Goal: Find specific page/section: Find specific page/section

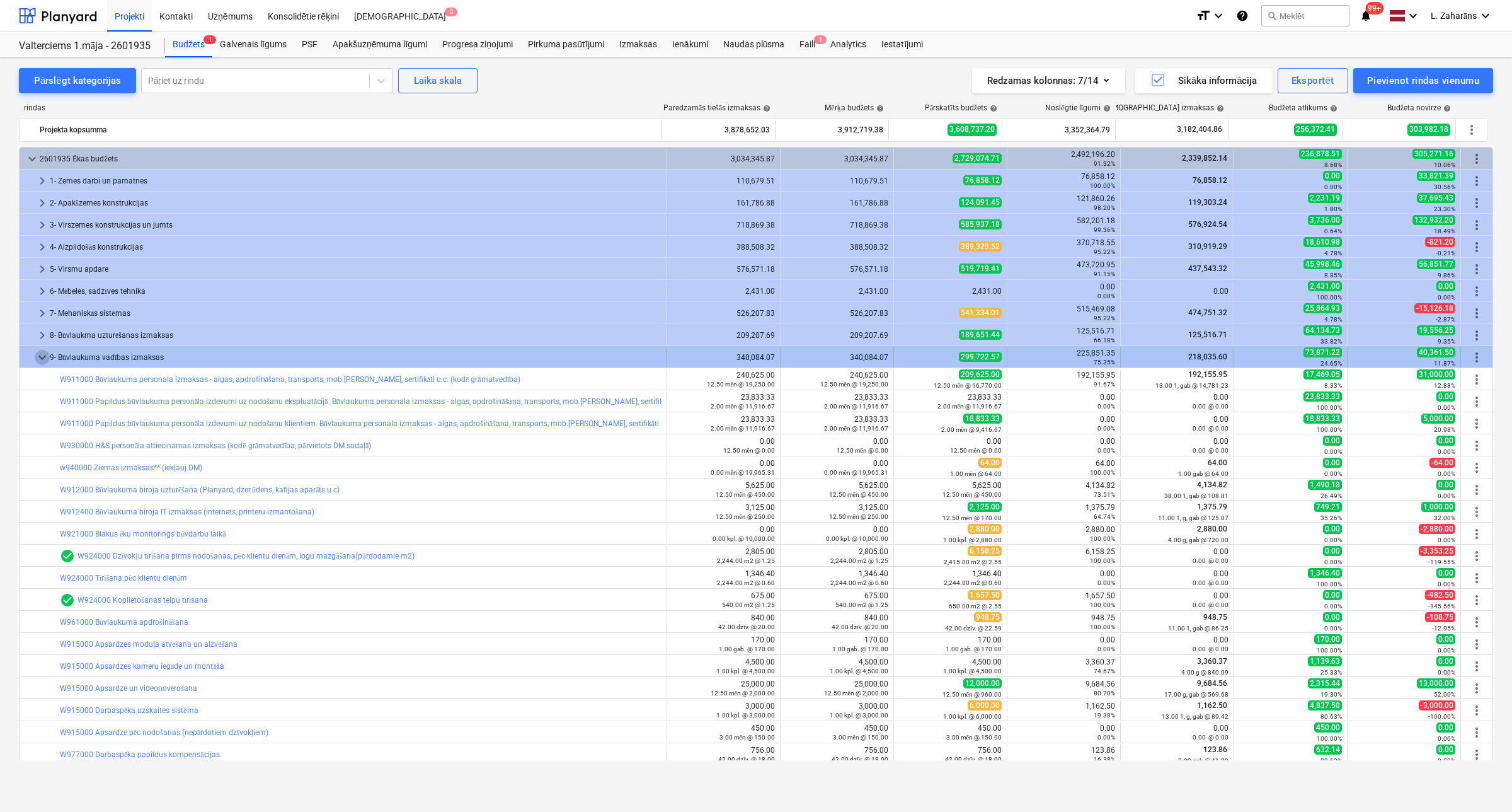
click at [39, 358] on span "keyboard_arrow_down" at bounding box center [42, 357] width 15 height 15
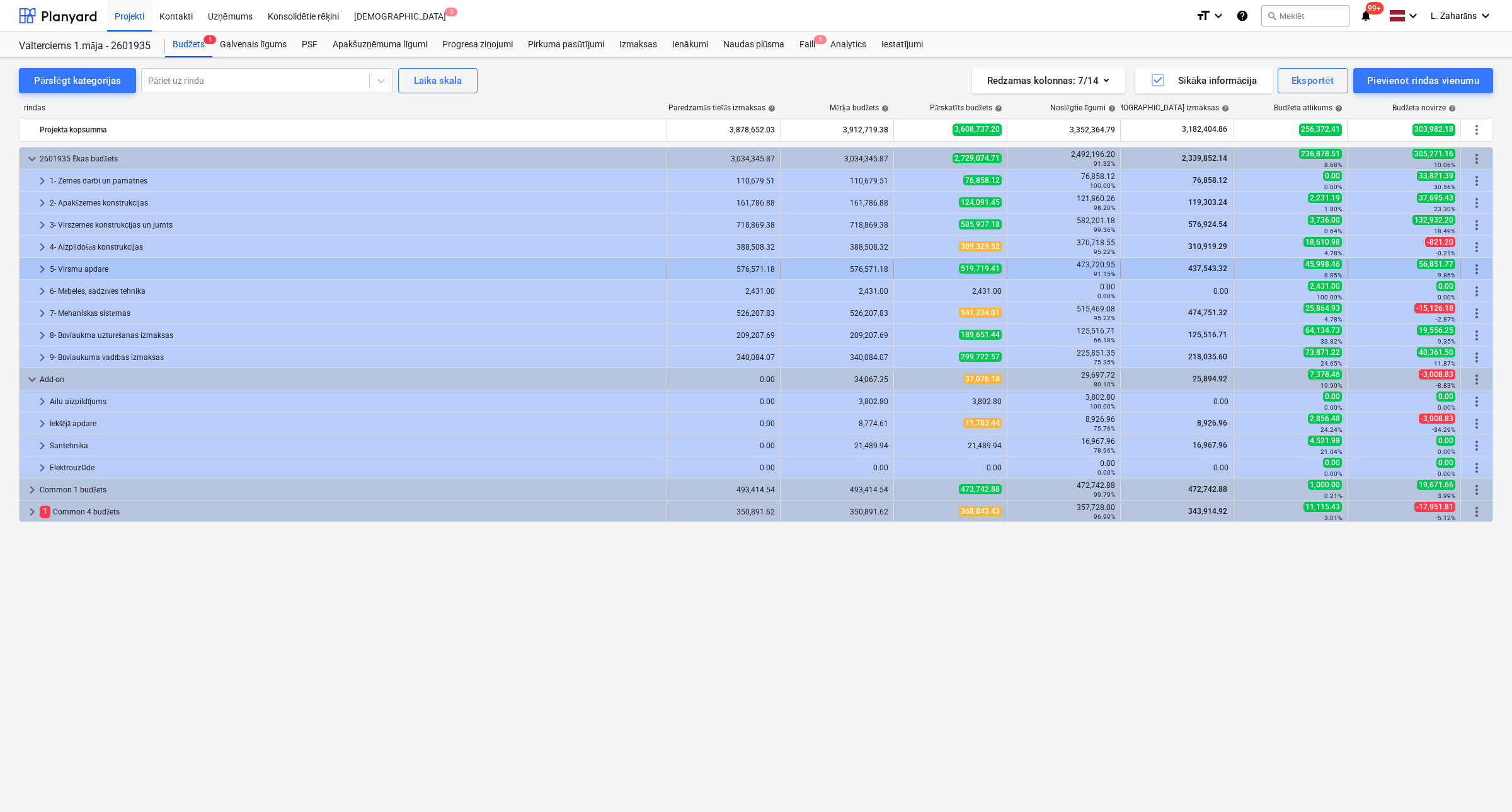
click at [38, 268] on span "keyboard_arrow_right" at bounding box center [42, 269] width 15 height 15
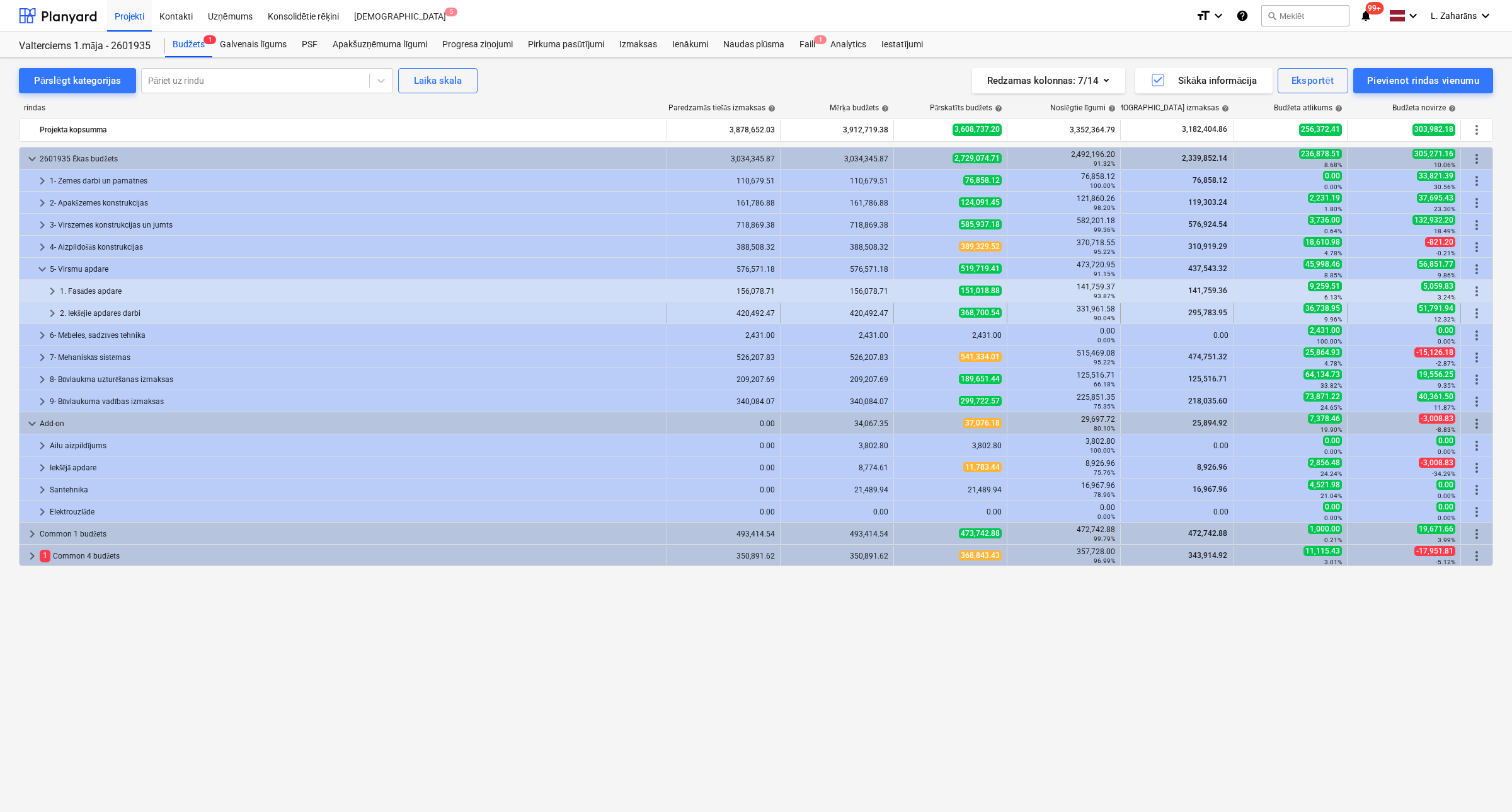
click at [53, 309] on span "keyboard_arrow_right" at bounding box center [52, 313] width 15 height 15
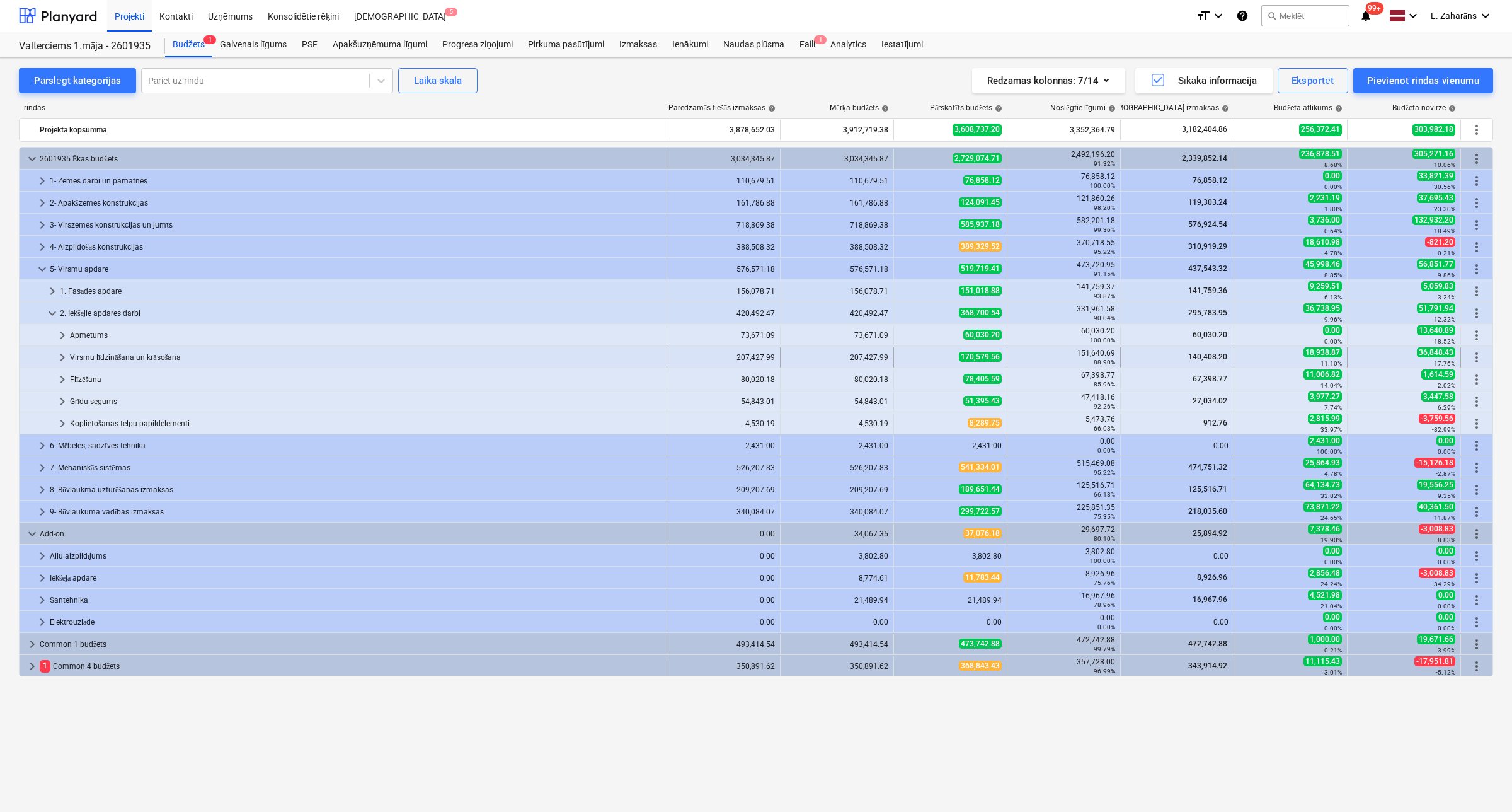
click at [61, 357] on span "keyboard_arrow_right" at bounding box center [62, 357] width 15 height 15
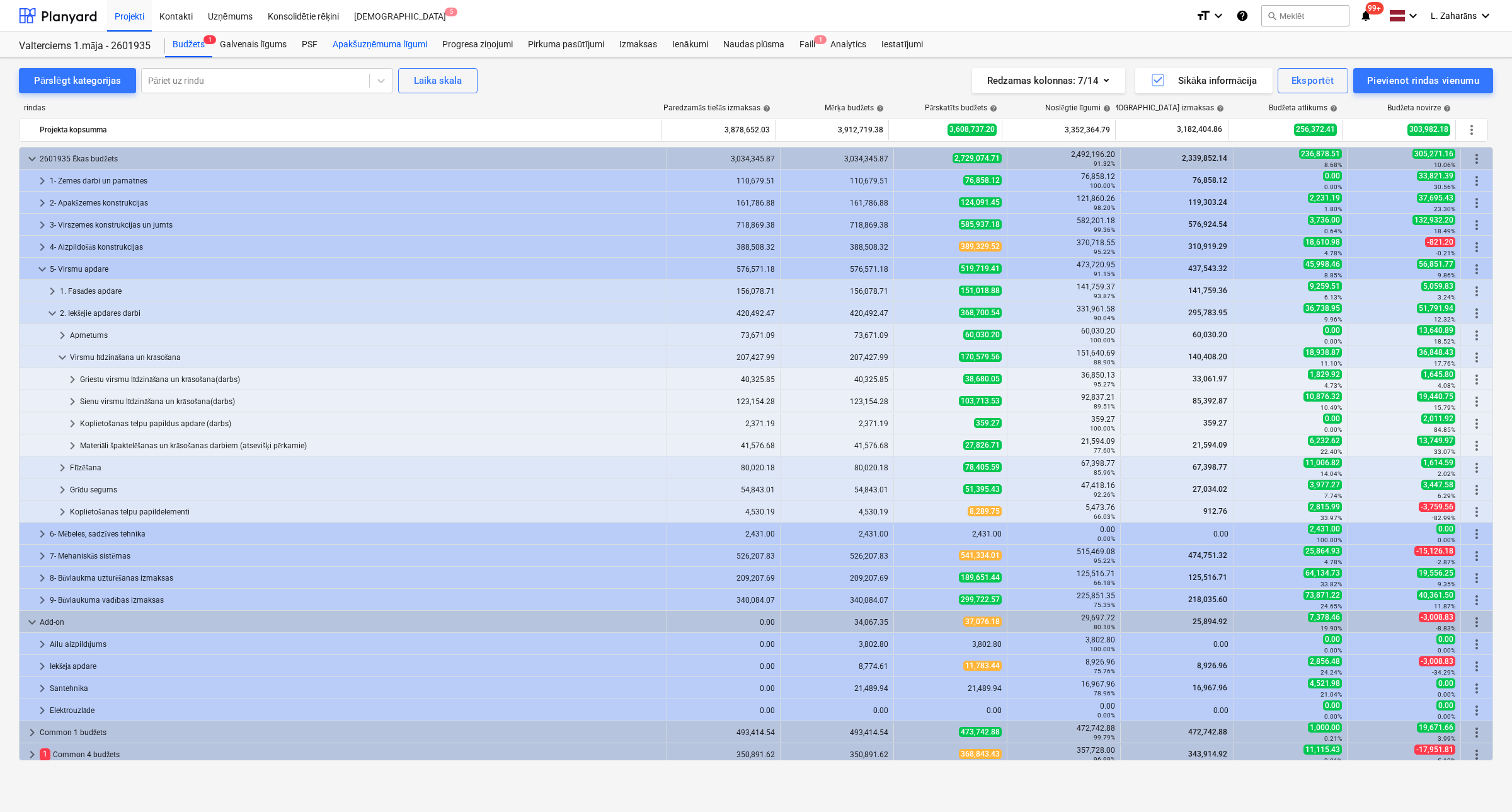
click at [389, 41] on div "Apakšuzņēmuma līgumi" at bounding box center [379, 44] width 109 height 25
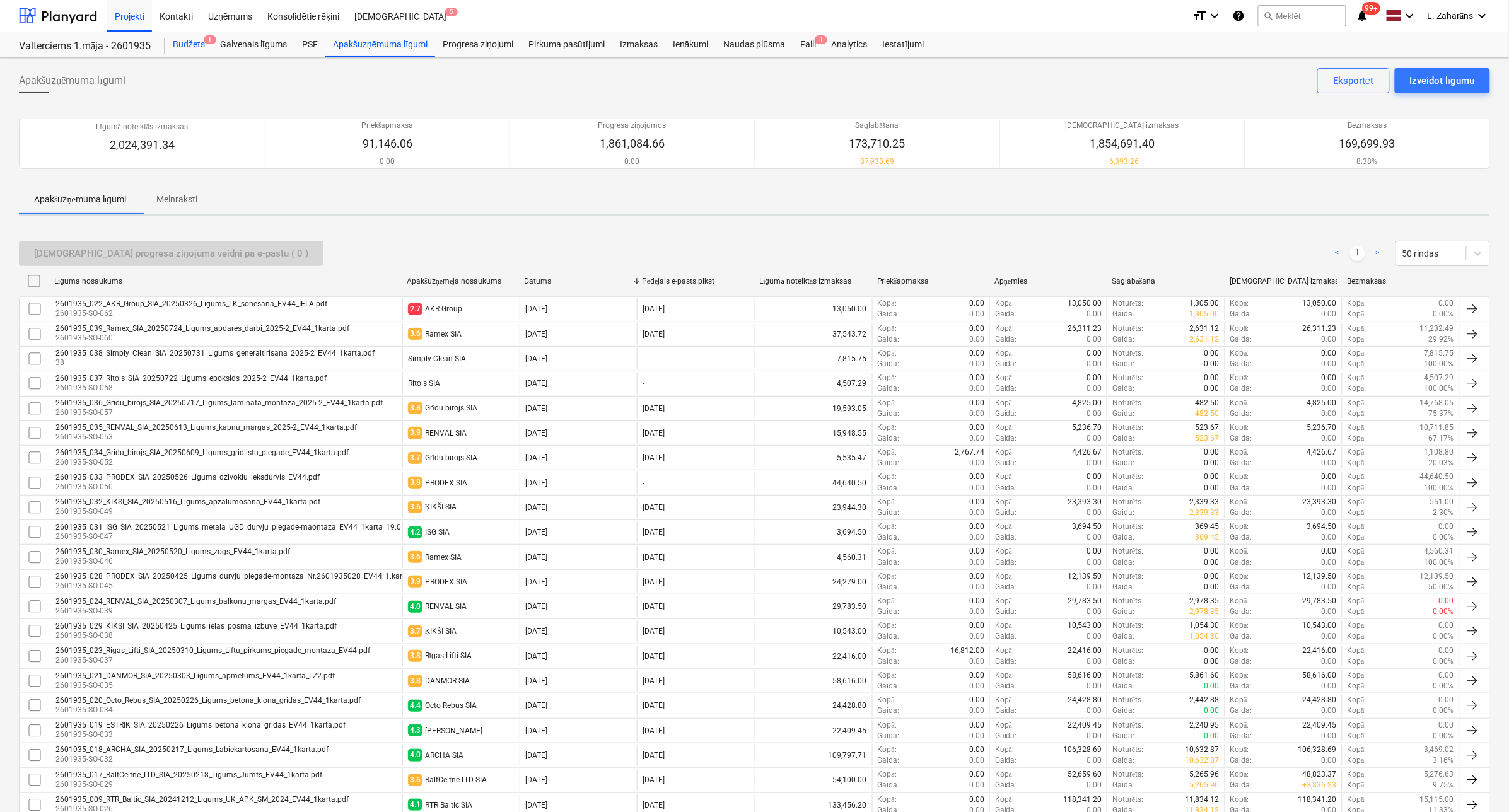
click at [177, 43] on div "Budžets 1" at bounding box center [189, 44] width 48 height 25
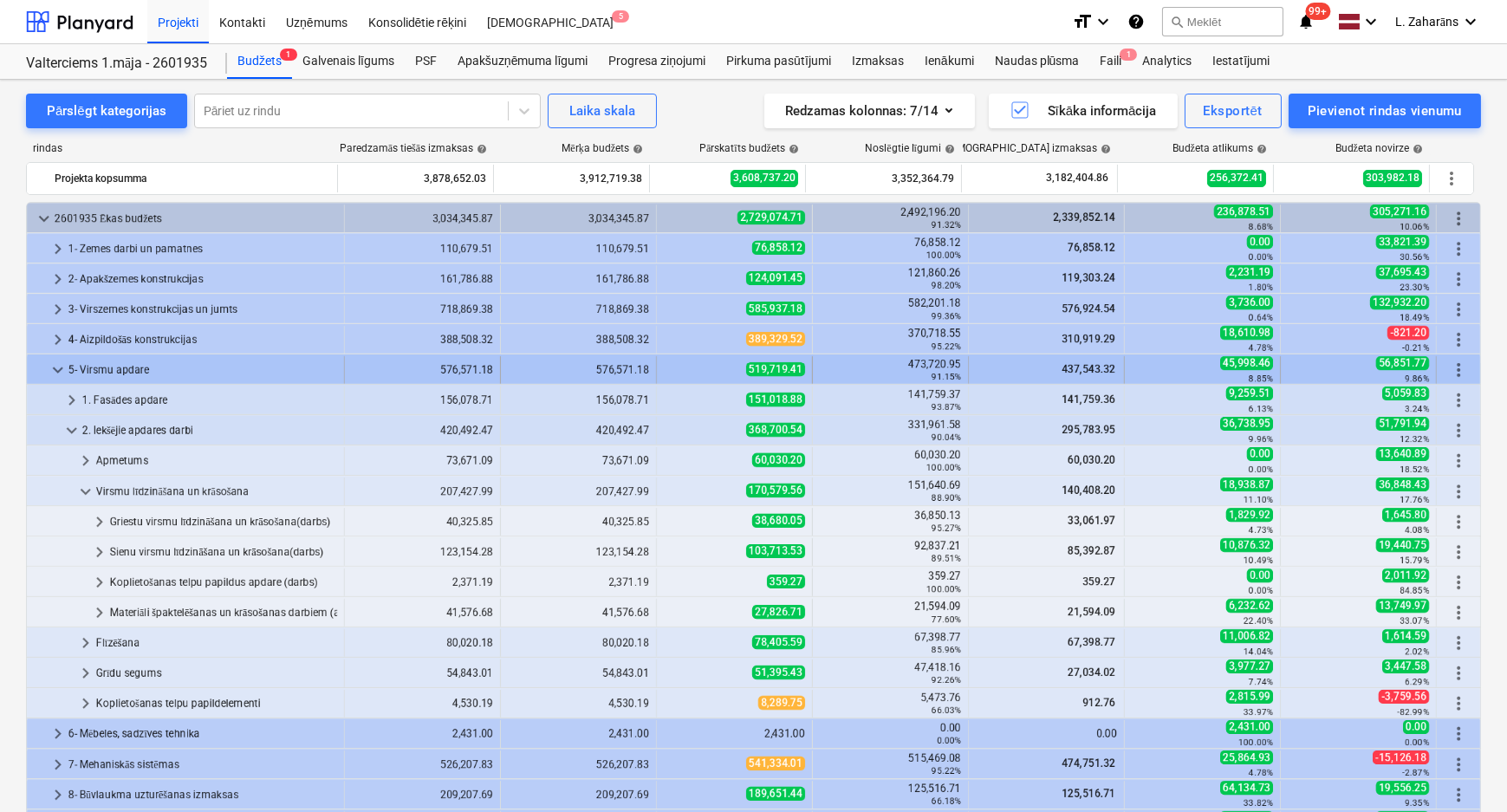
click at [58, 364] on span "keyboard_arrow_down" at bounding box center [57, 370] width 21 height 21
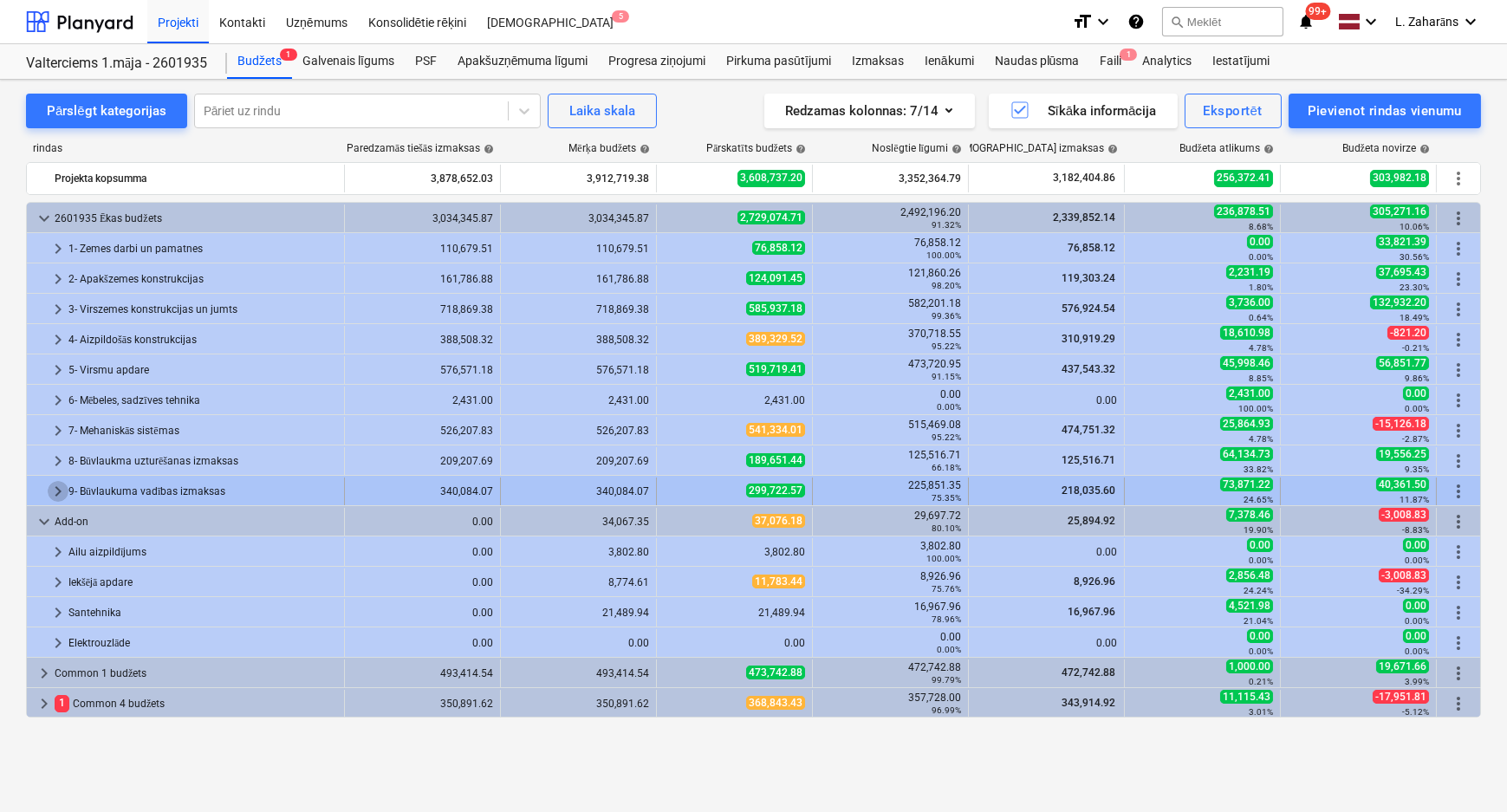
click at [57, 489] on span "keyboard_arrow_right" at bounding box center [57, 491] width 21 height 21
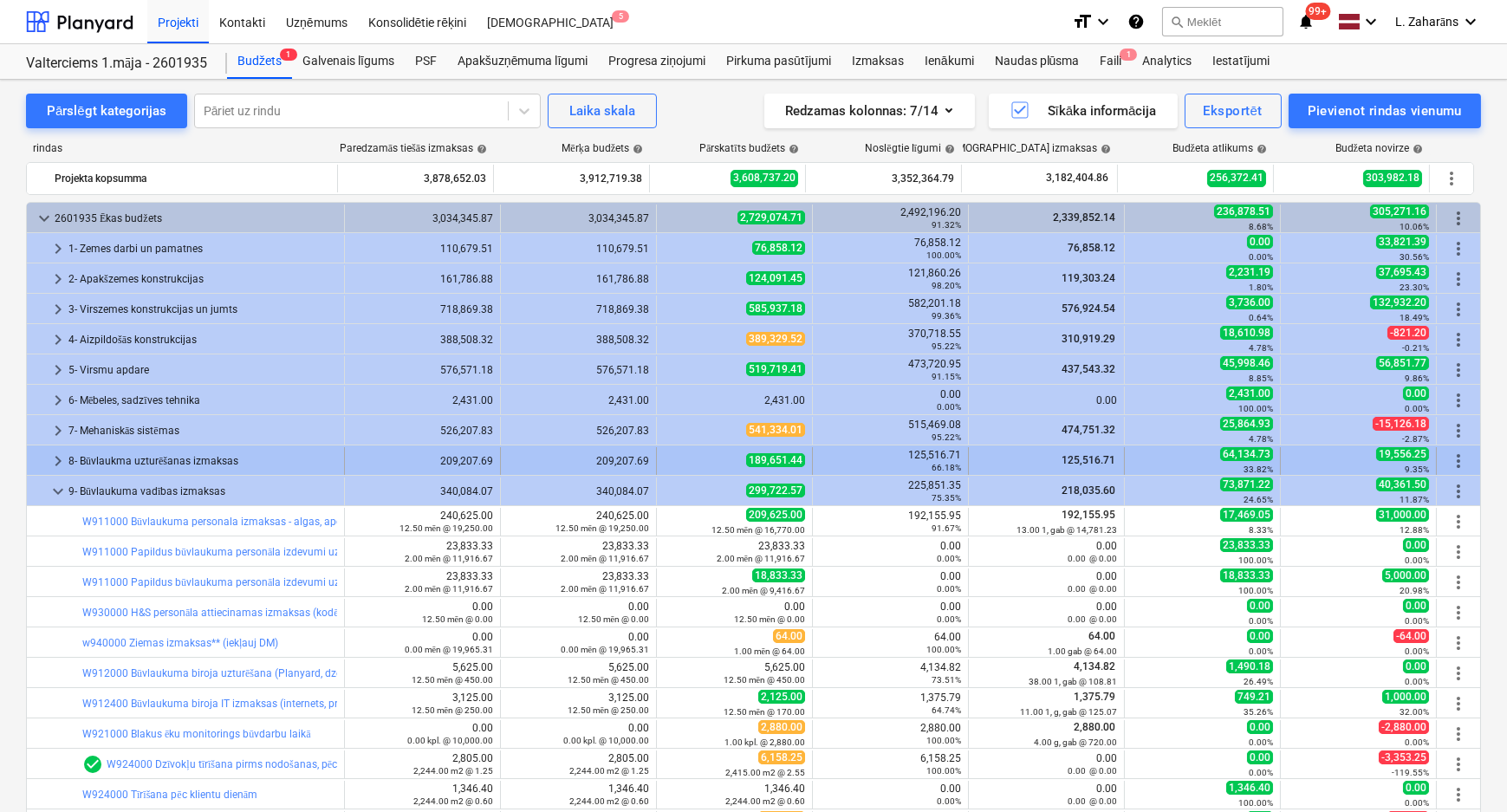
click at [58, 459] on span "keyboard_arrow_right" at bounding box center [57, 460] width 21 height 21
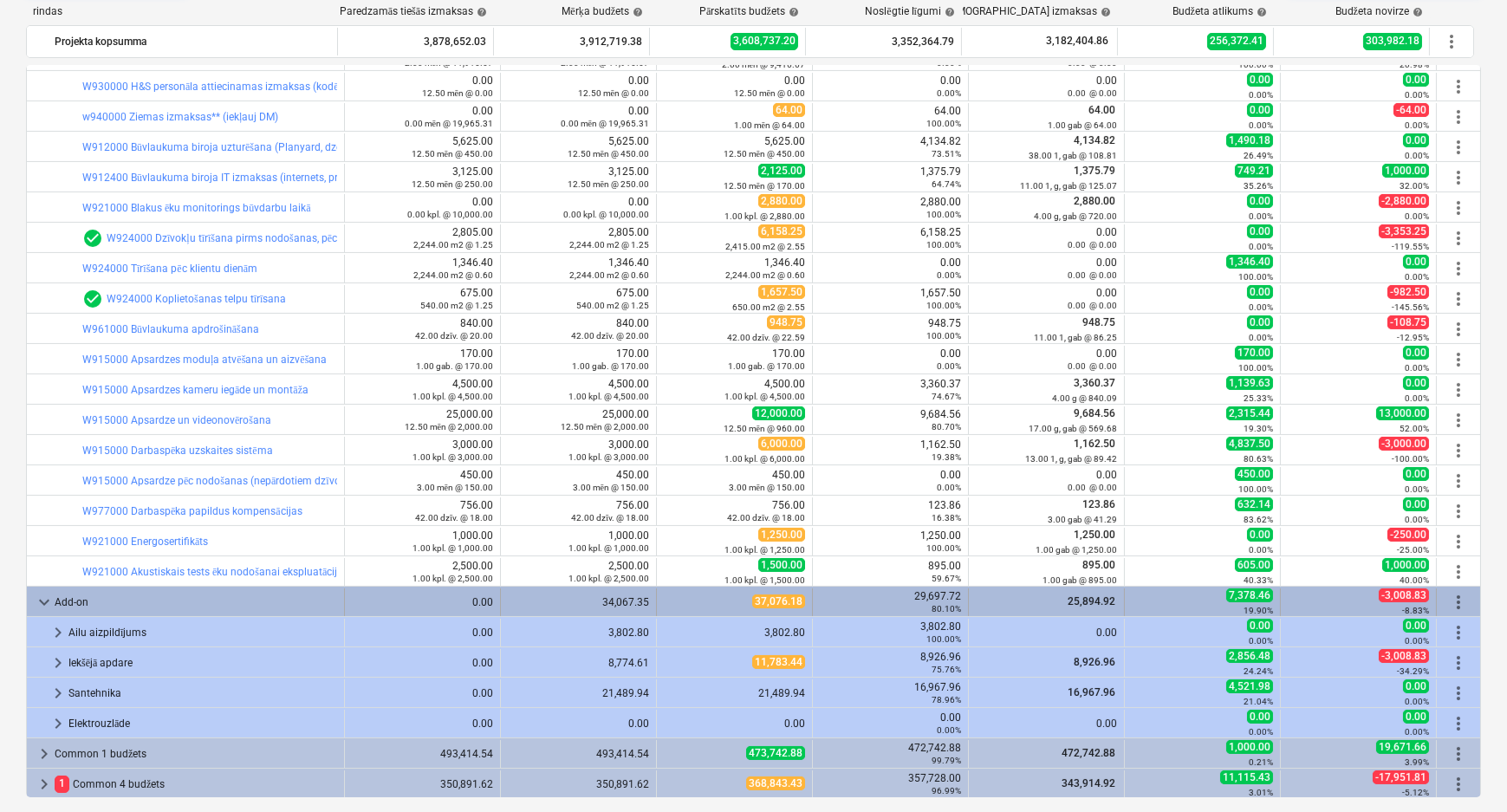
scroll to position [156, 0]
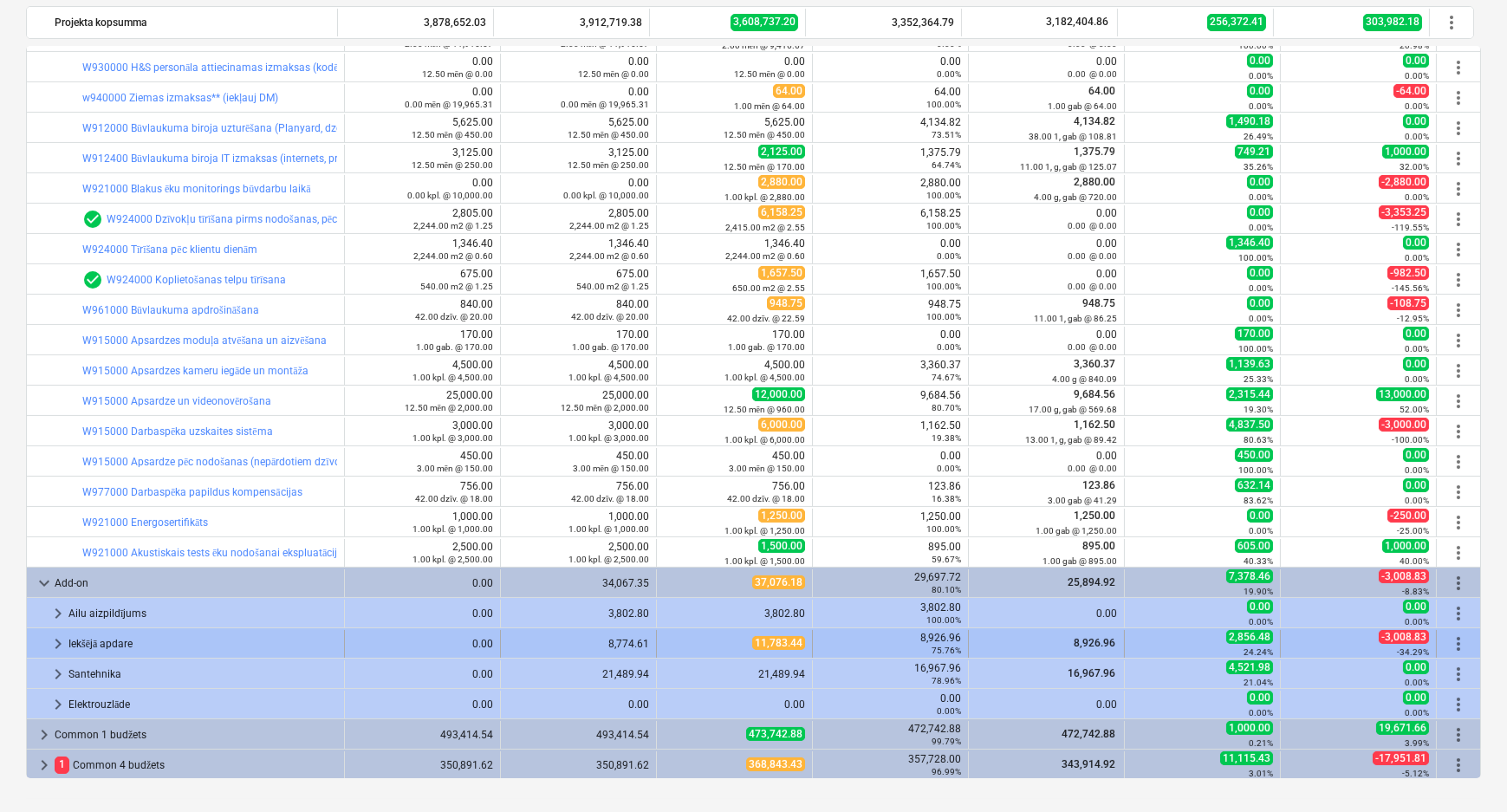
click at [59, 637] on span "keyboard_arrow_right" at bounding box center [57, 644] width 21 height 21
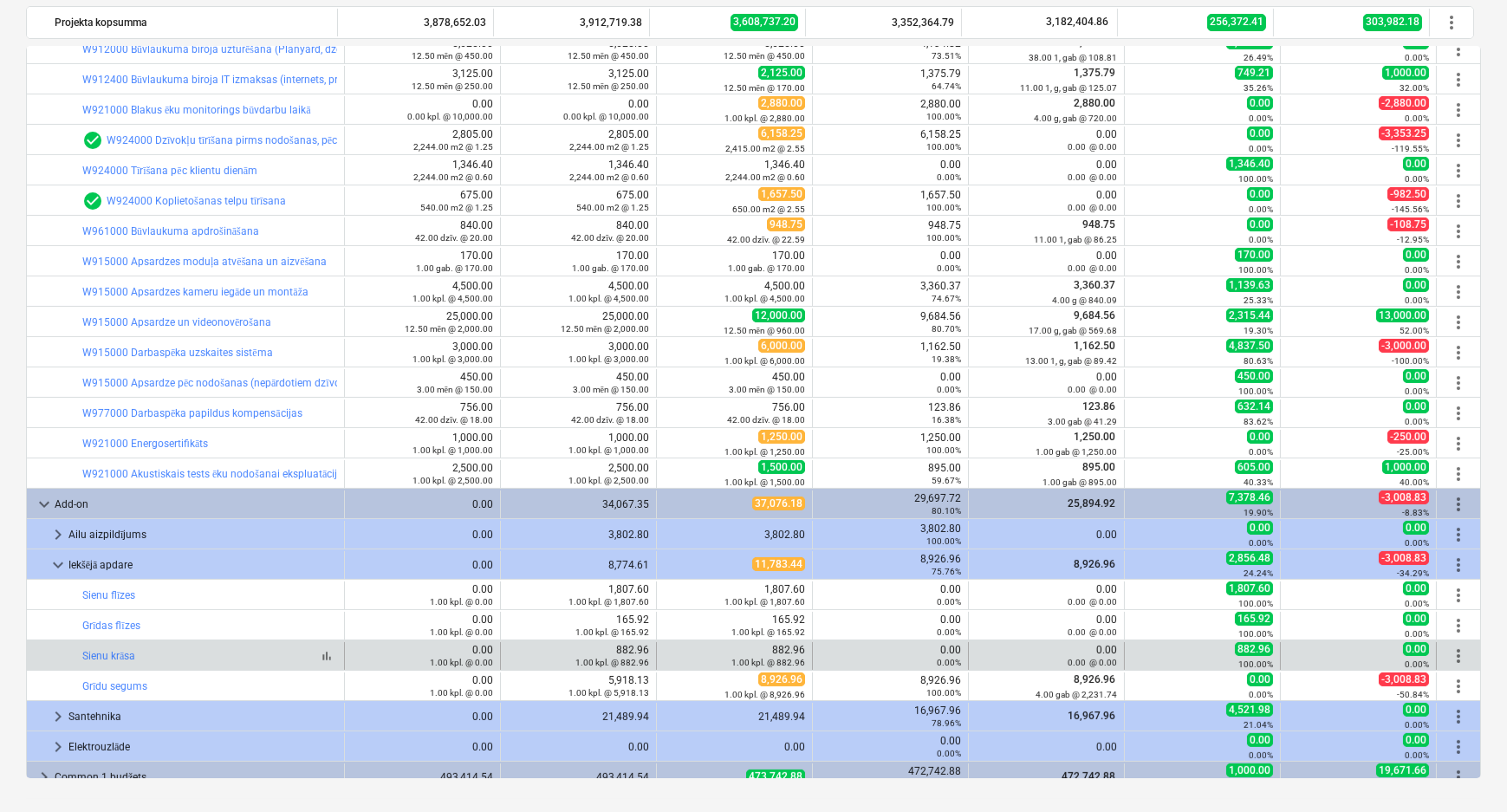
scroll to position [1450, 0]
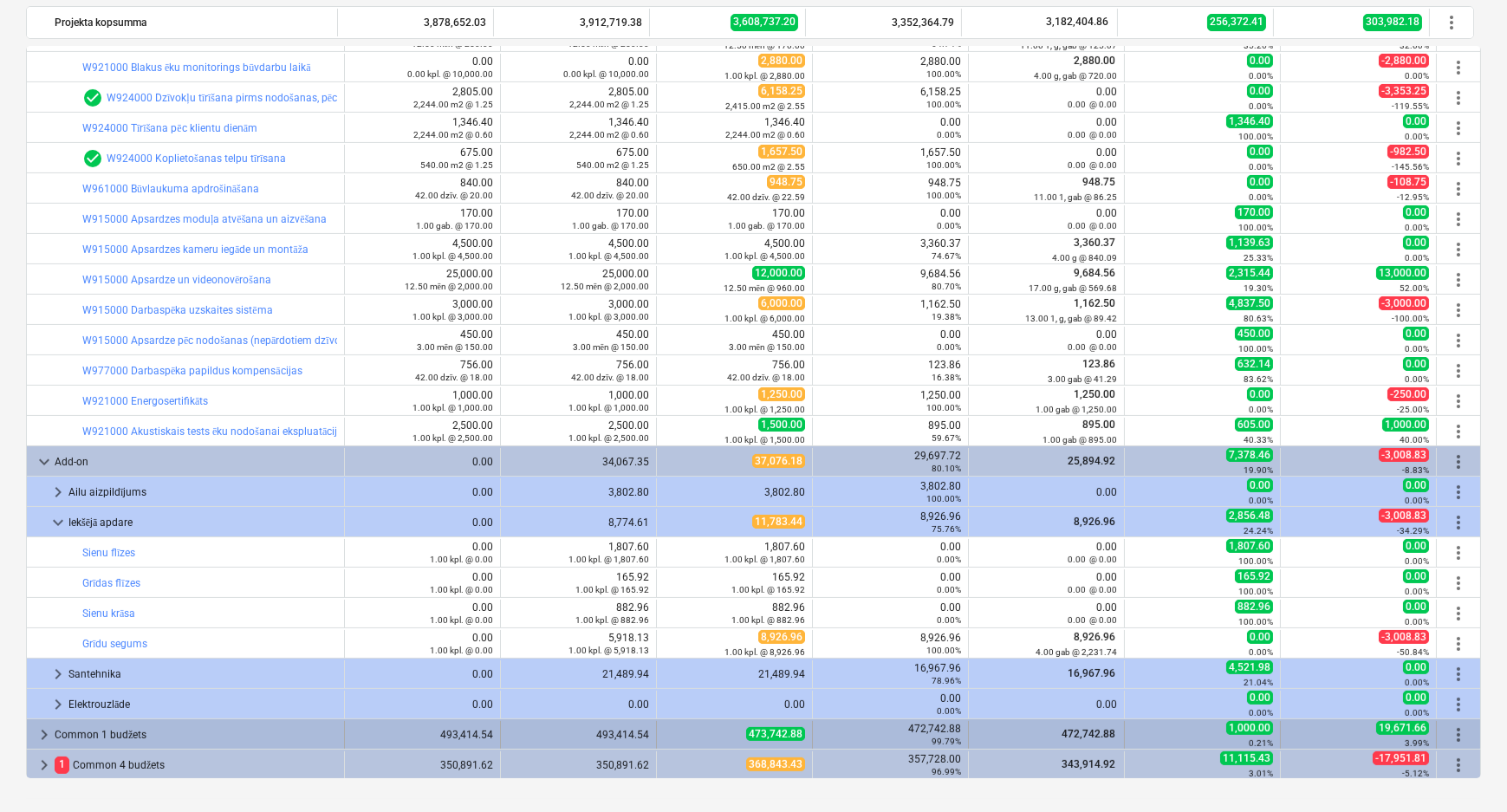
click at [39, 735] on span "keyboard_arrow_right" at bounding box center [44, 734] width 21 height 21
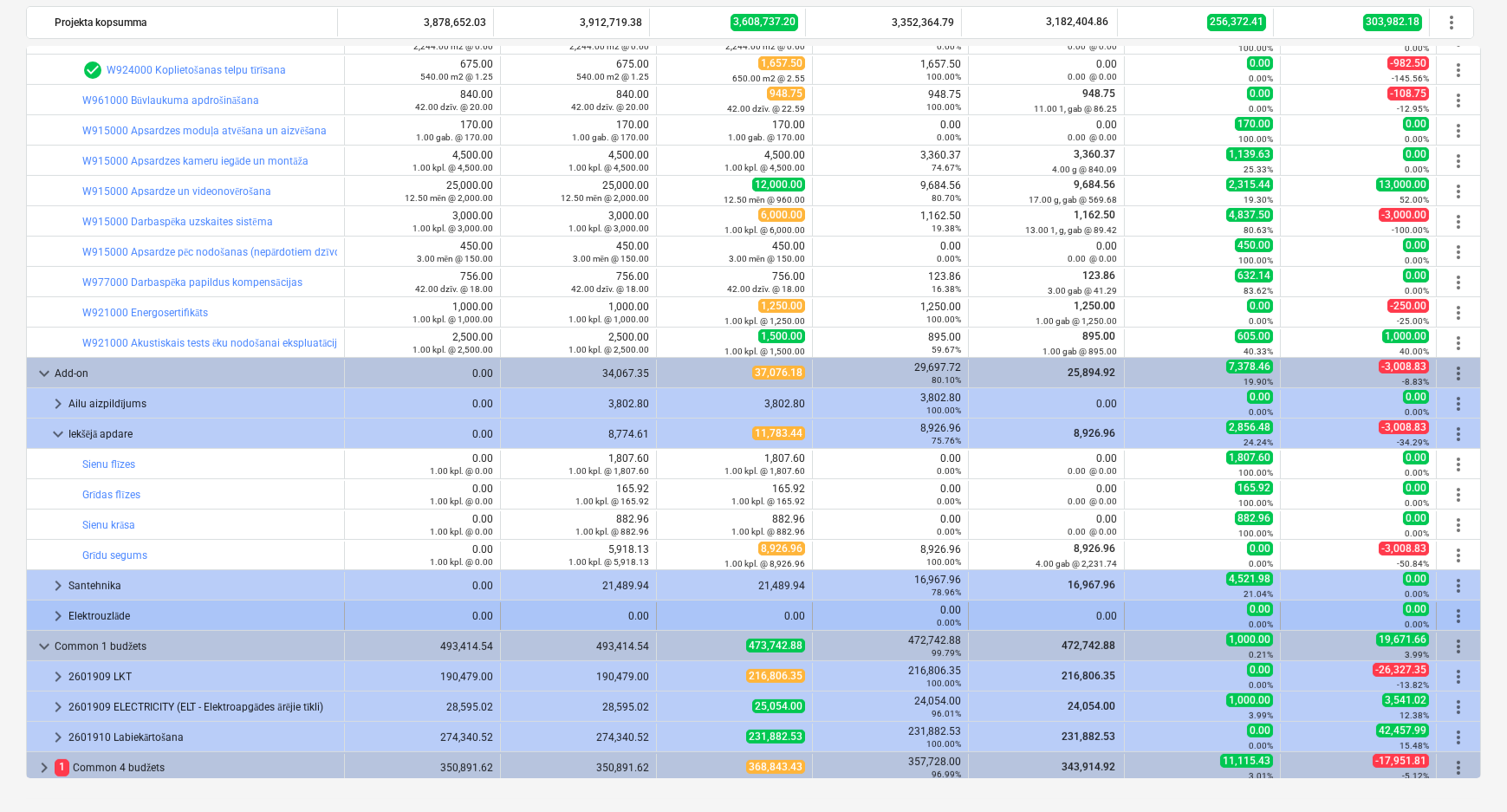
scroll to position [1543, 0]
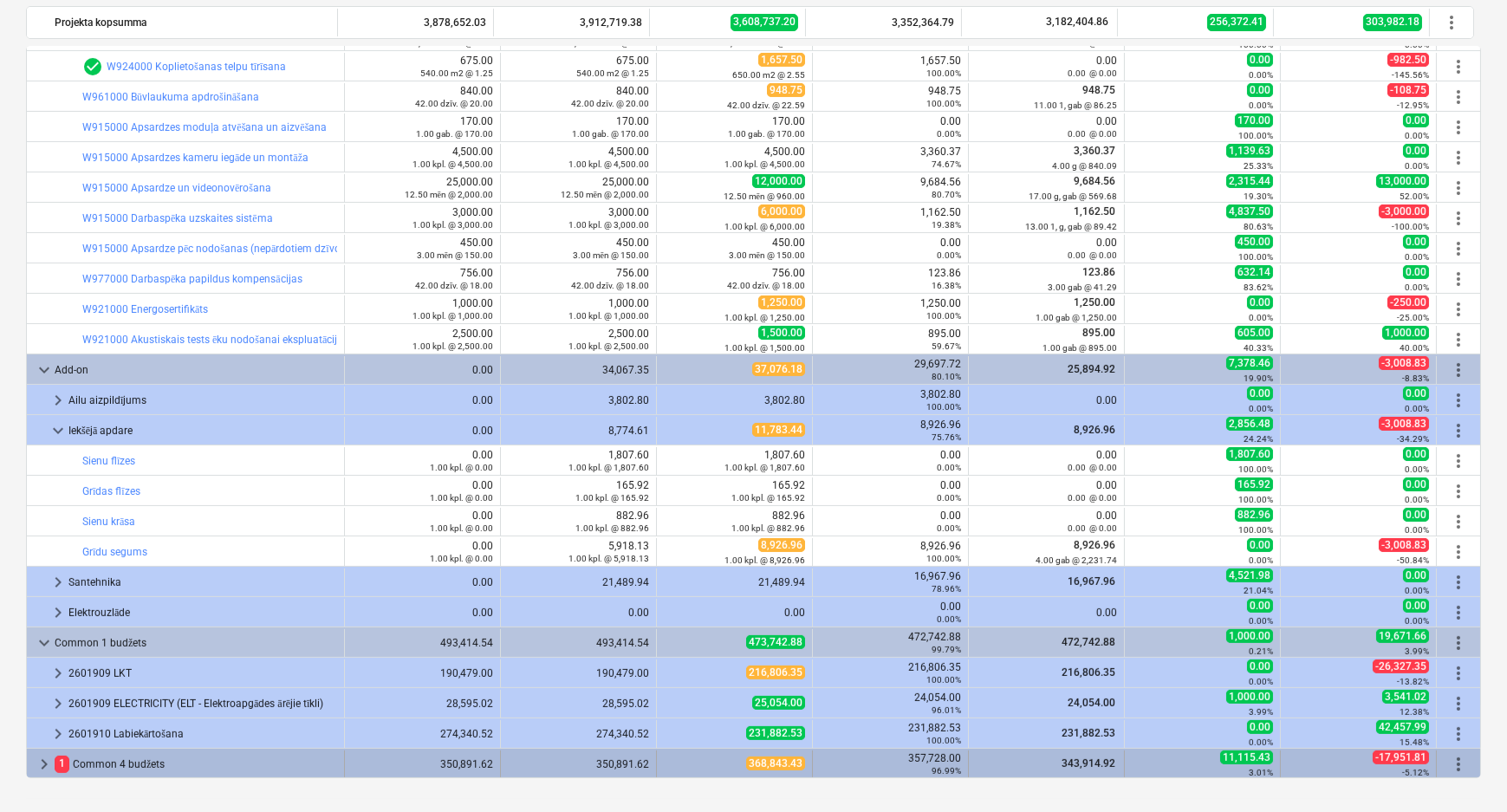
click at [40, 762] on span "keyboard_arrow_right" at bounding box center [44, 764] width 21 height 21
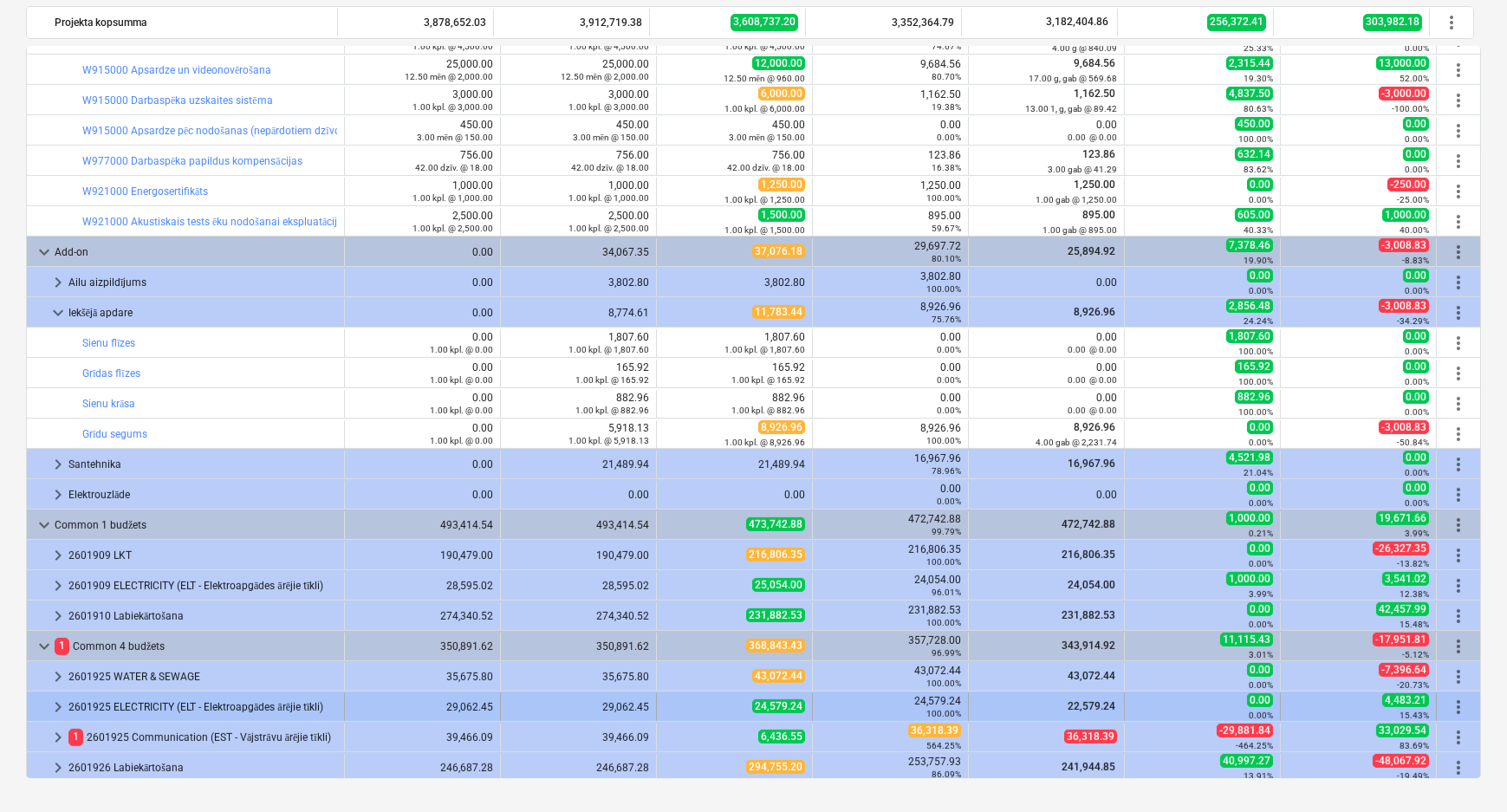
scroll to position [1663, 0]
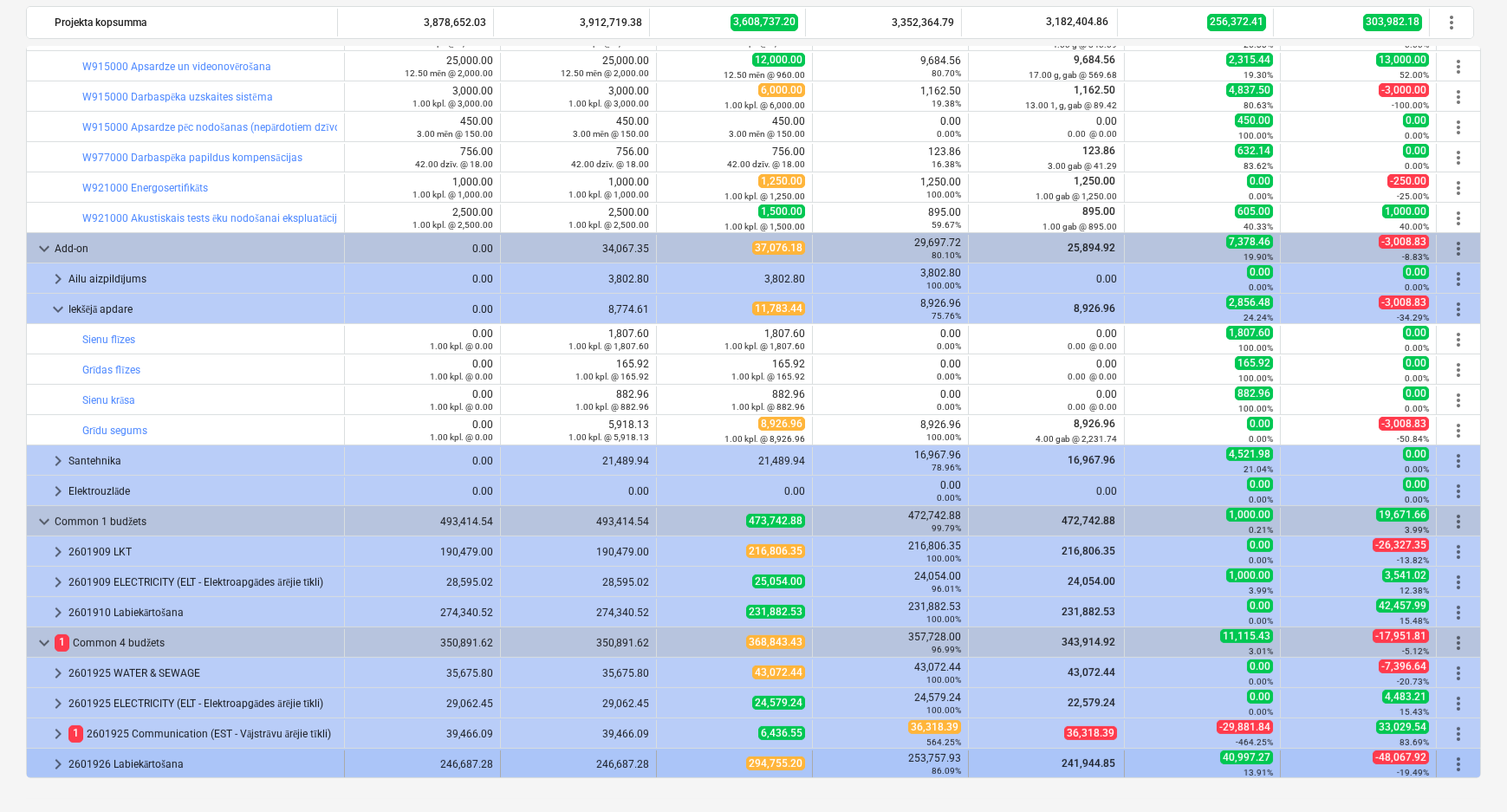
click at [56, 761] on span "keyboard_arrow_right" at bounding box center [57, 764] width 21 height 21
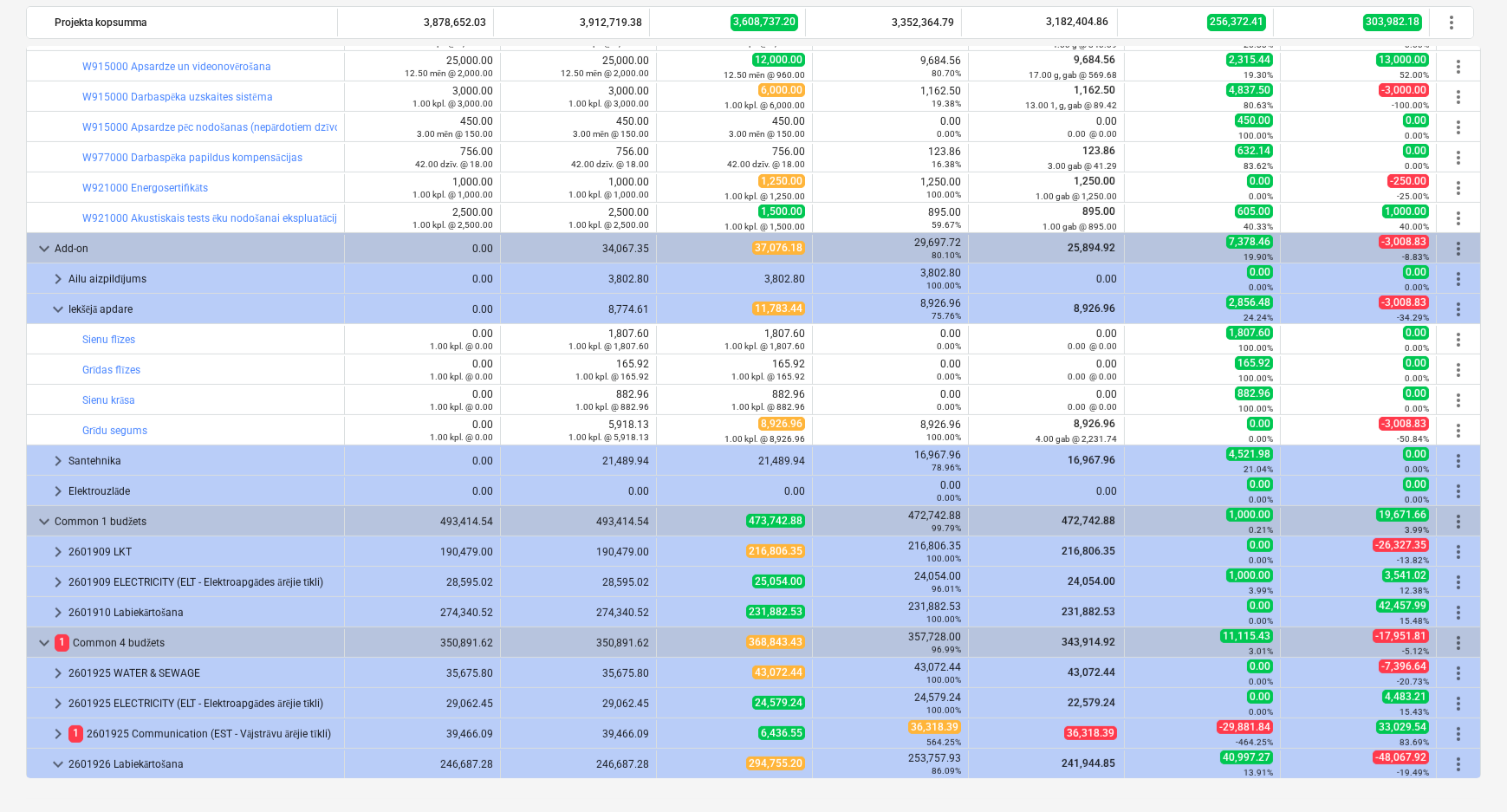
scroll to position [1815, 0]
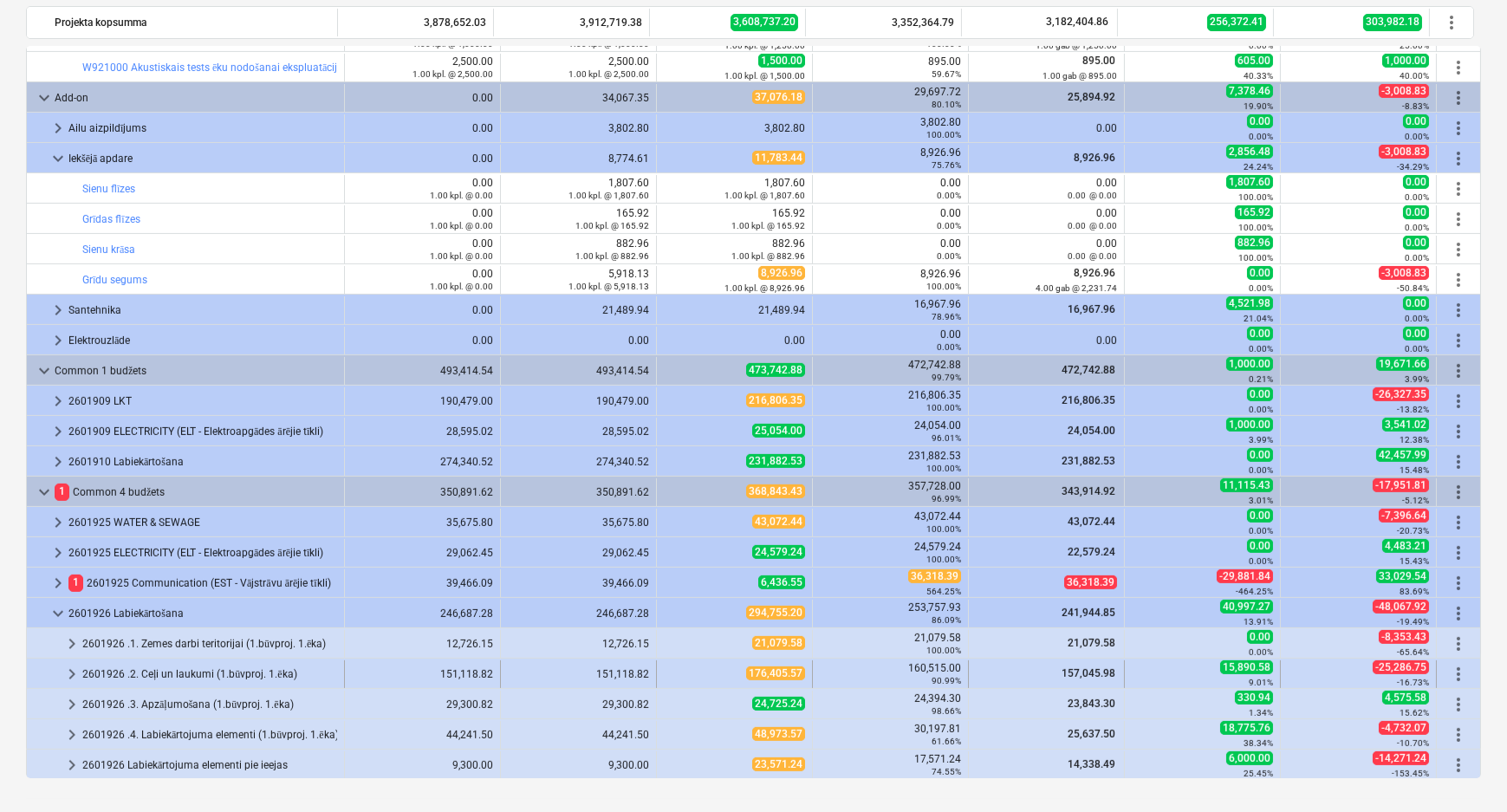
click at [69, 671] on span "keyboard_arrow_right" at bounding box center [72, 673] width 21 height 21
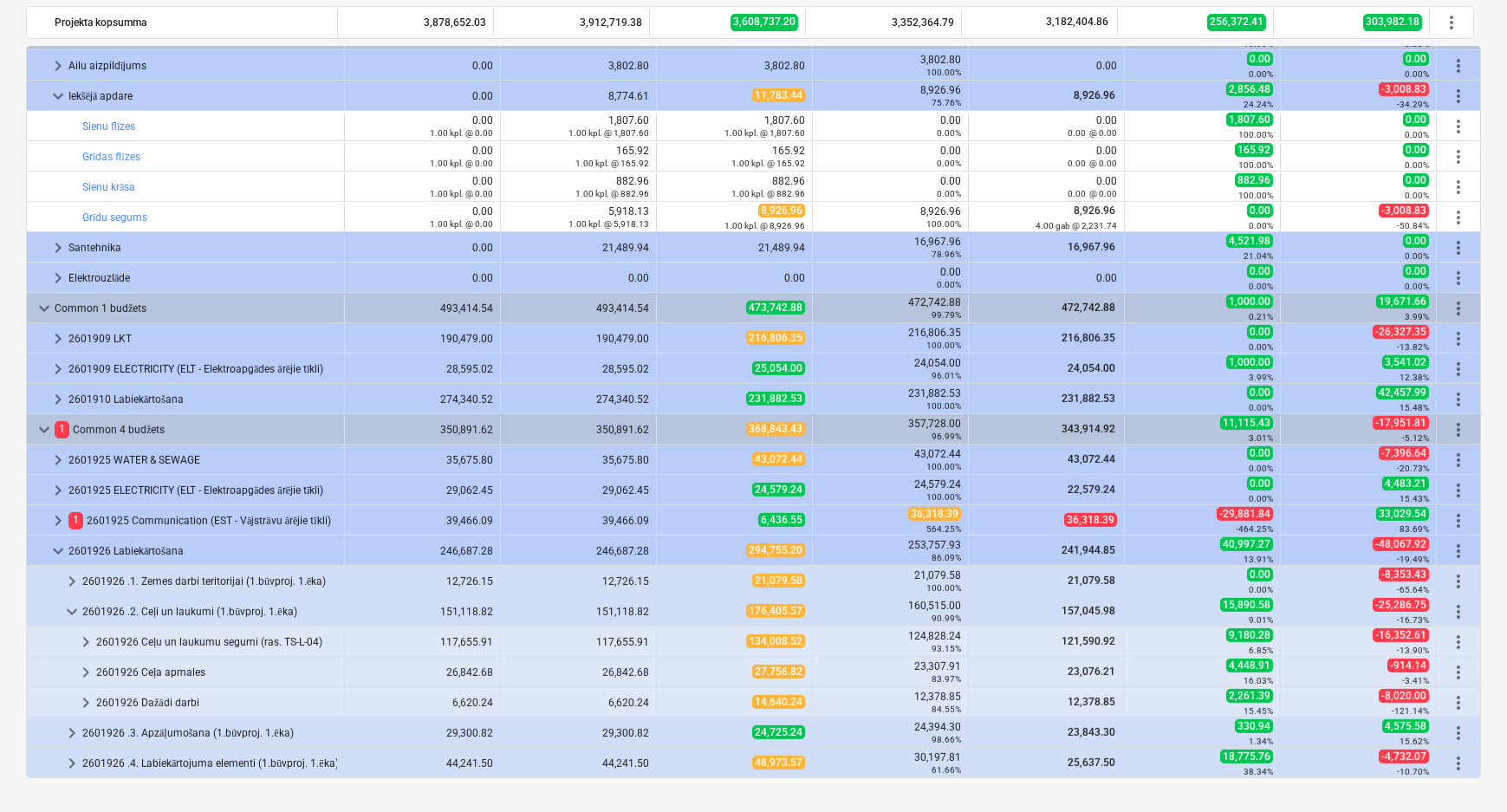
scroll to position [1893, 0]
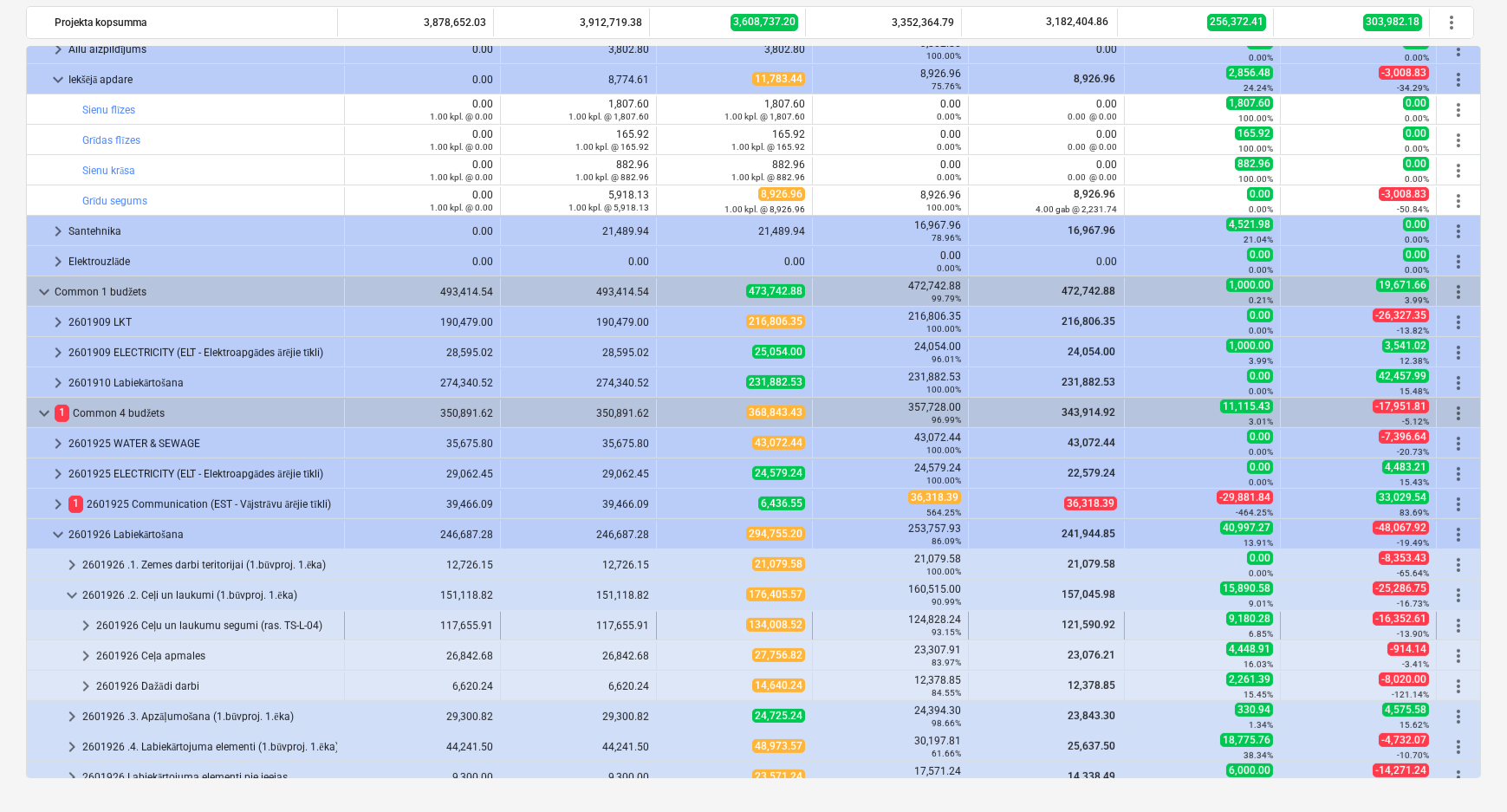
click at [88, 622] on span "keyboard_arrow_right" at bounding box center [85, 625] width 21 height 21
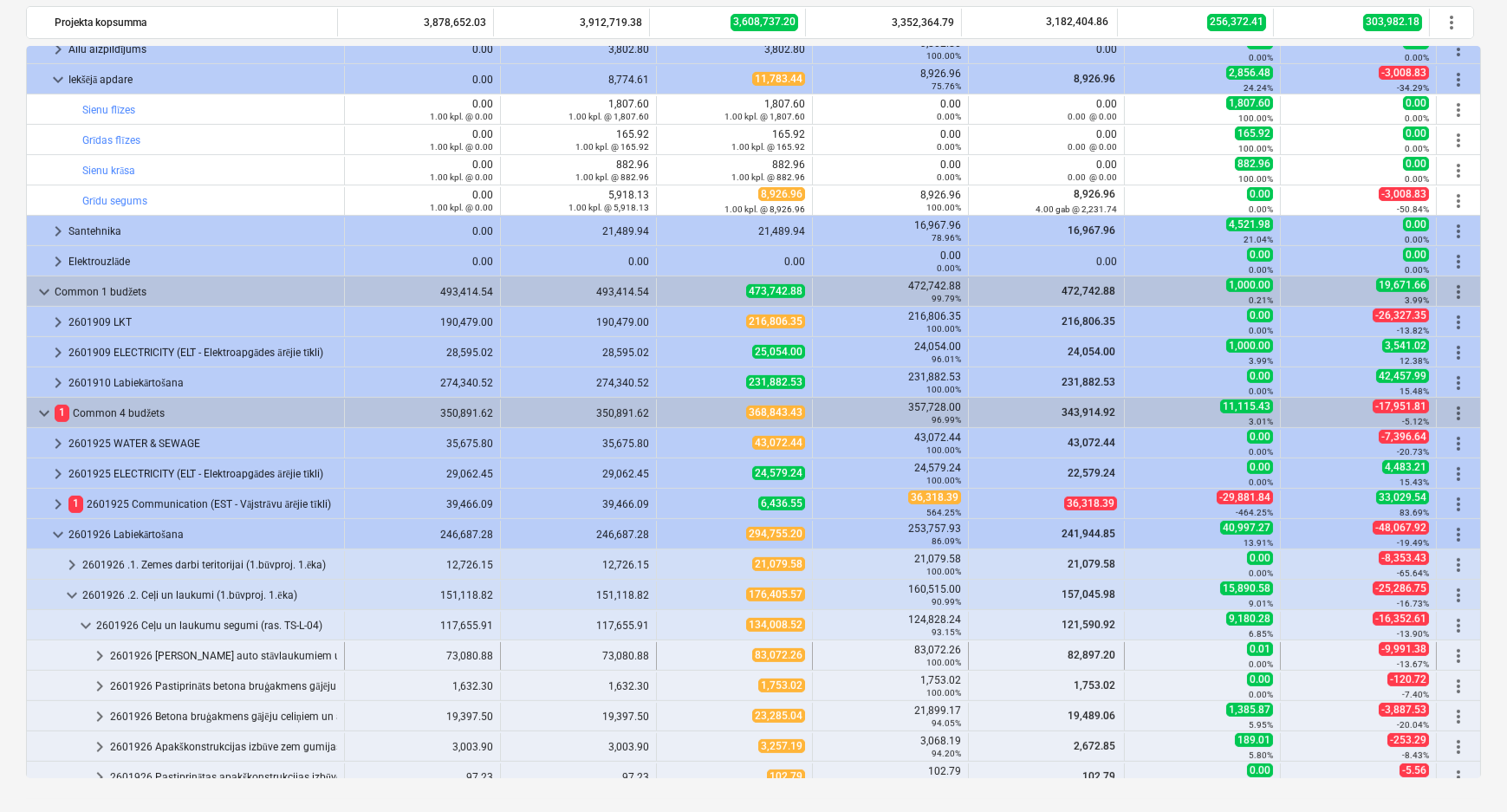
scroll to position [2051, 0]
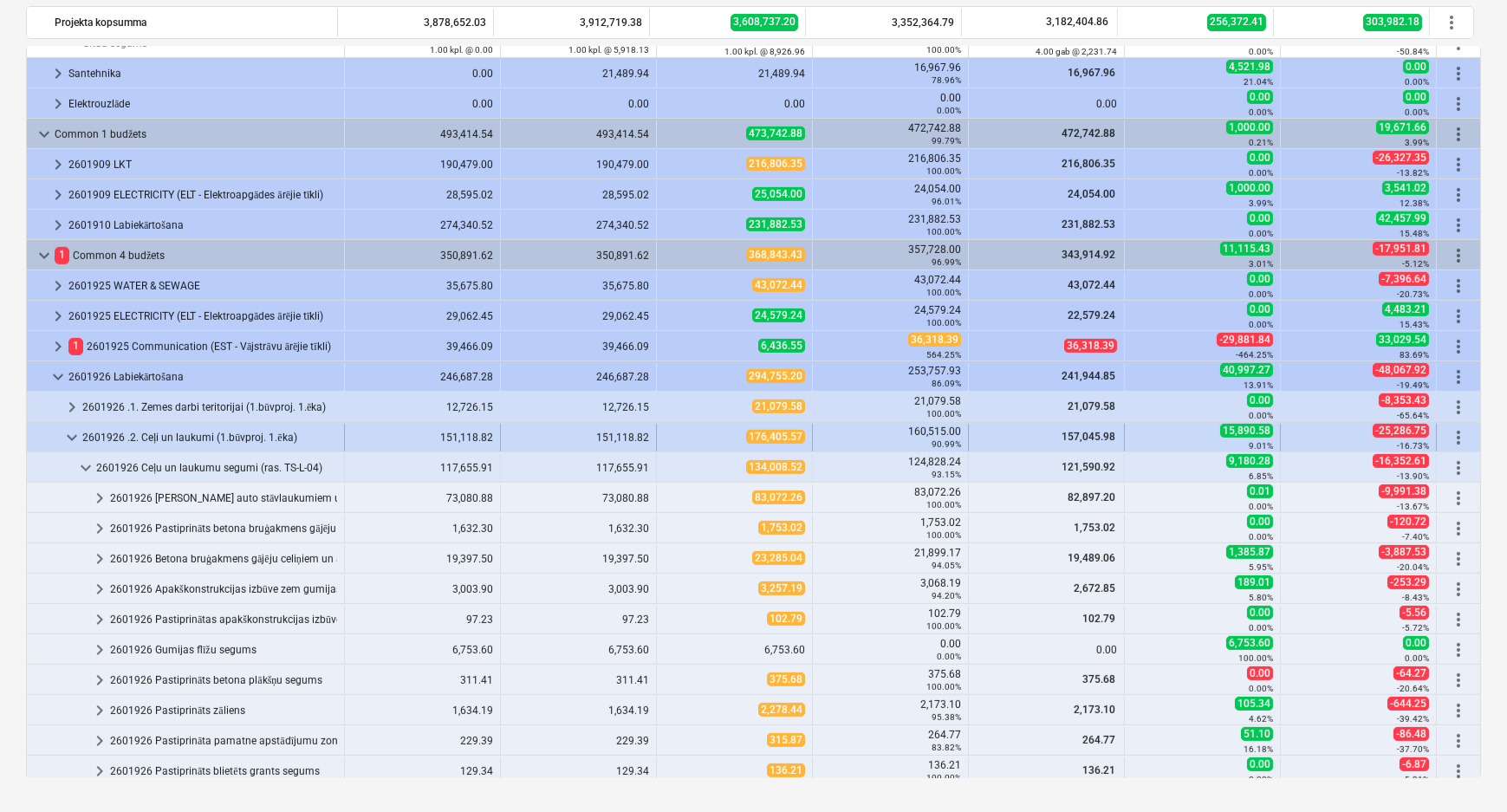
click at [72, 440] on span "keyboard_arrow_down" at bounding box center [72, 437] width 21 height 21
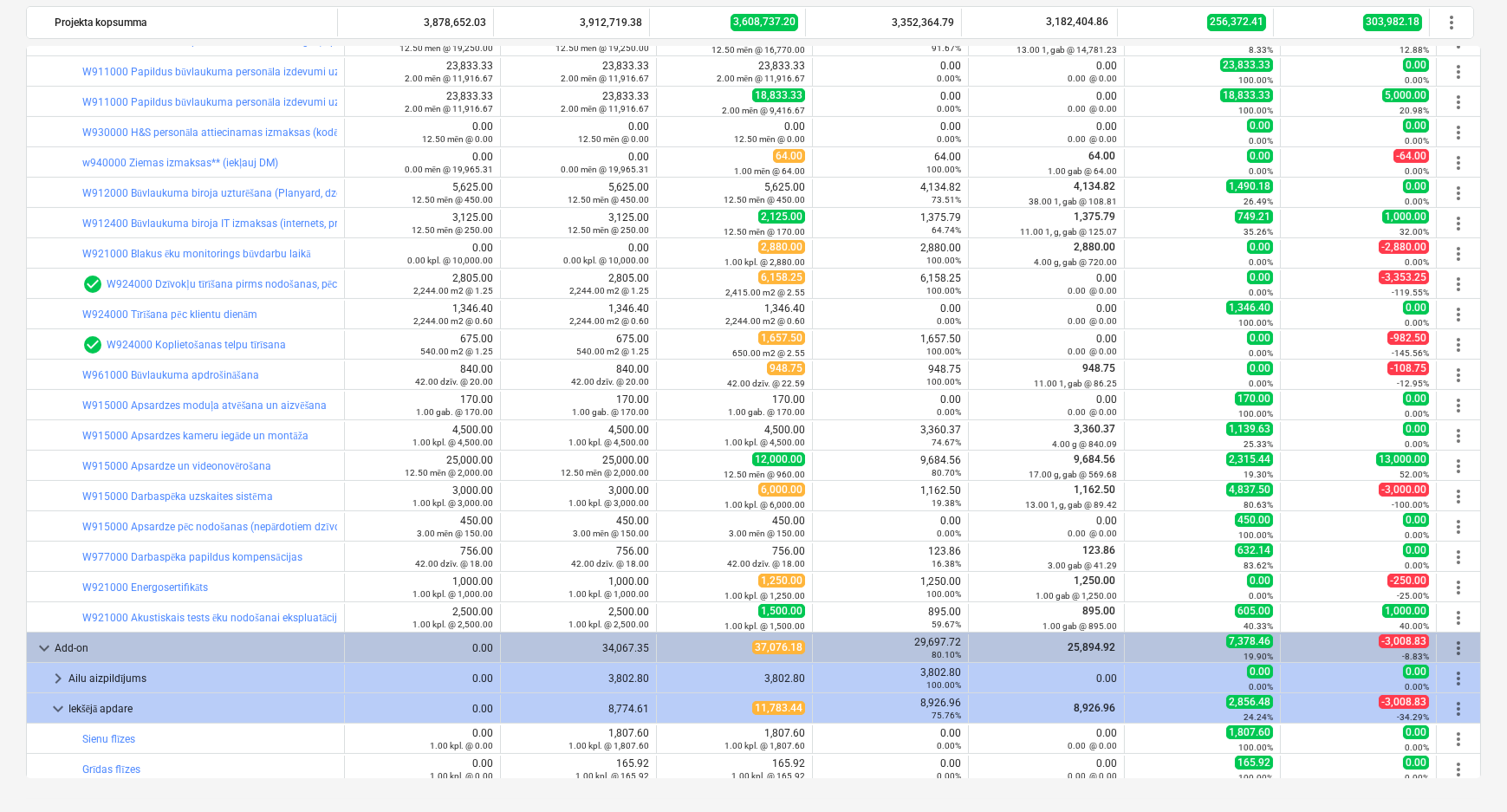
scroll to position [1815, 0]
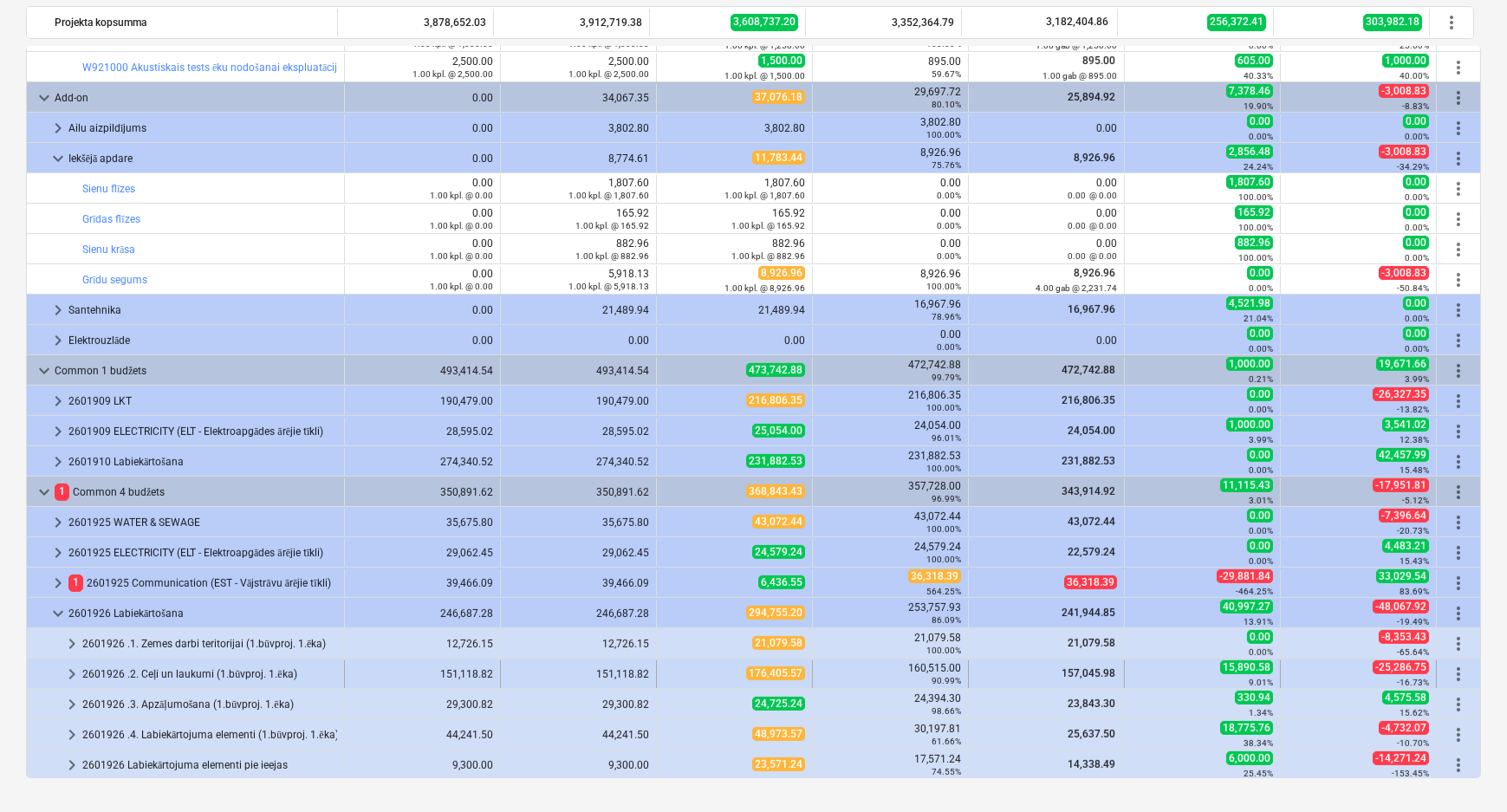
click at [73, 667] on span "keyboard_arrow_right" at bounding box center [72, 673] width 21 height 21
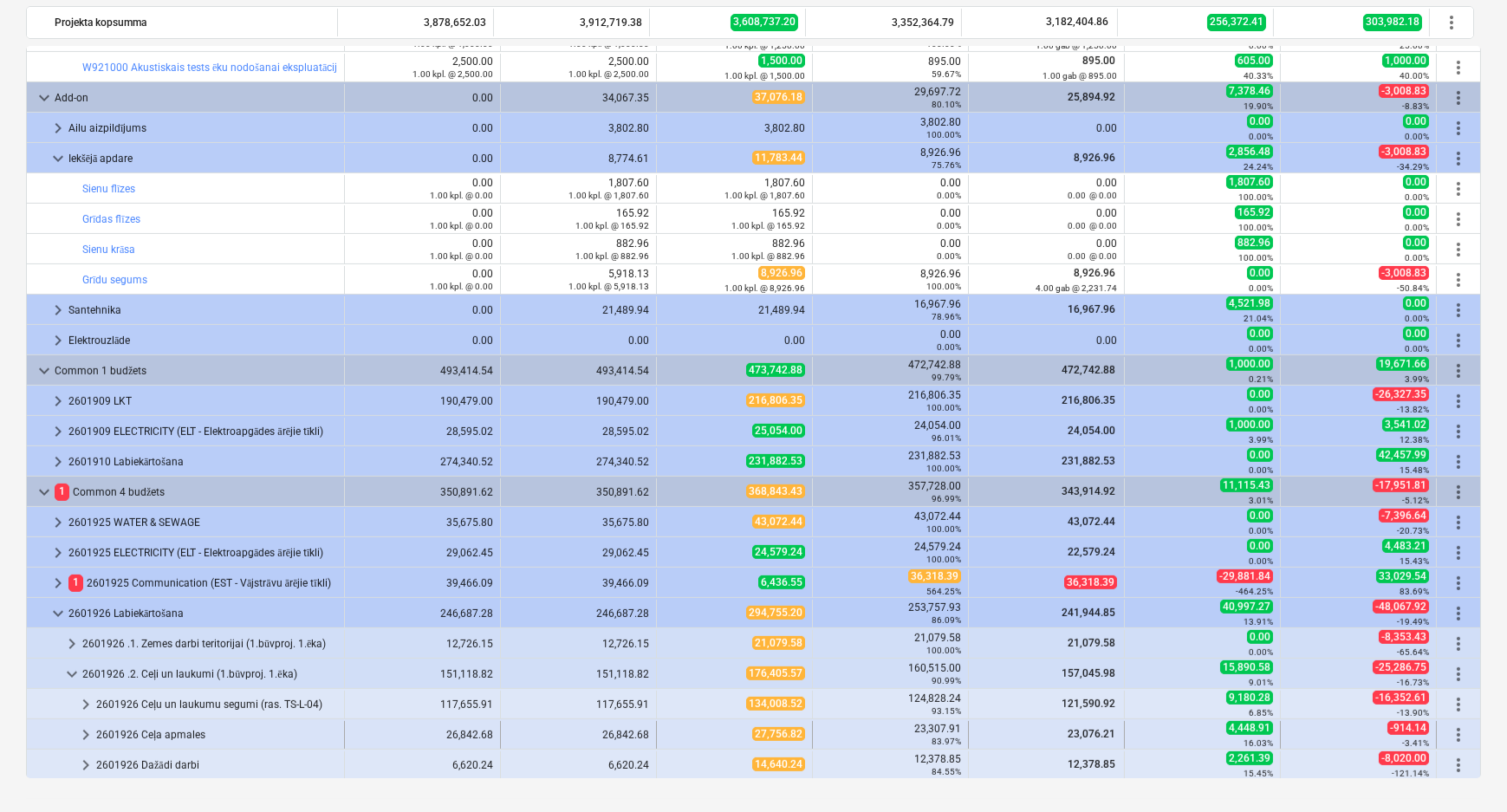
scroll to position [1906, 0]
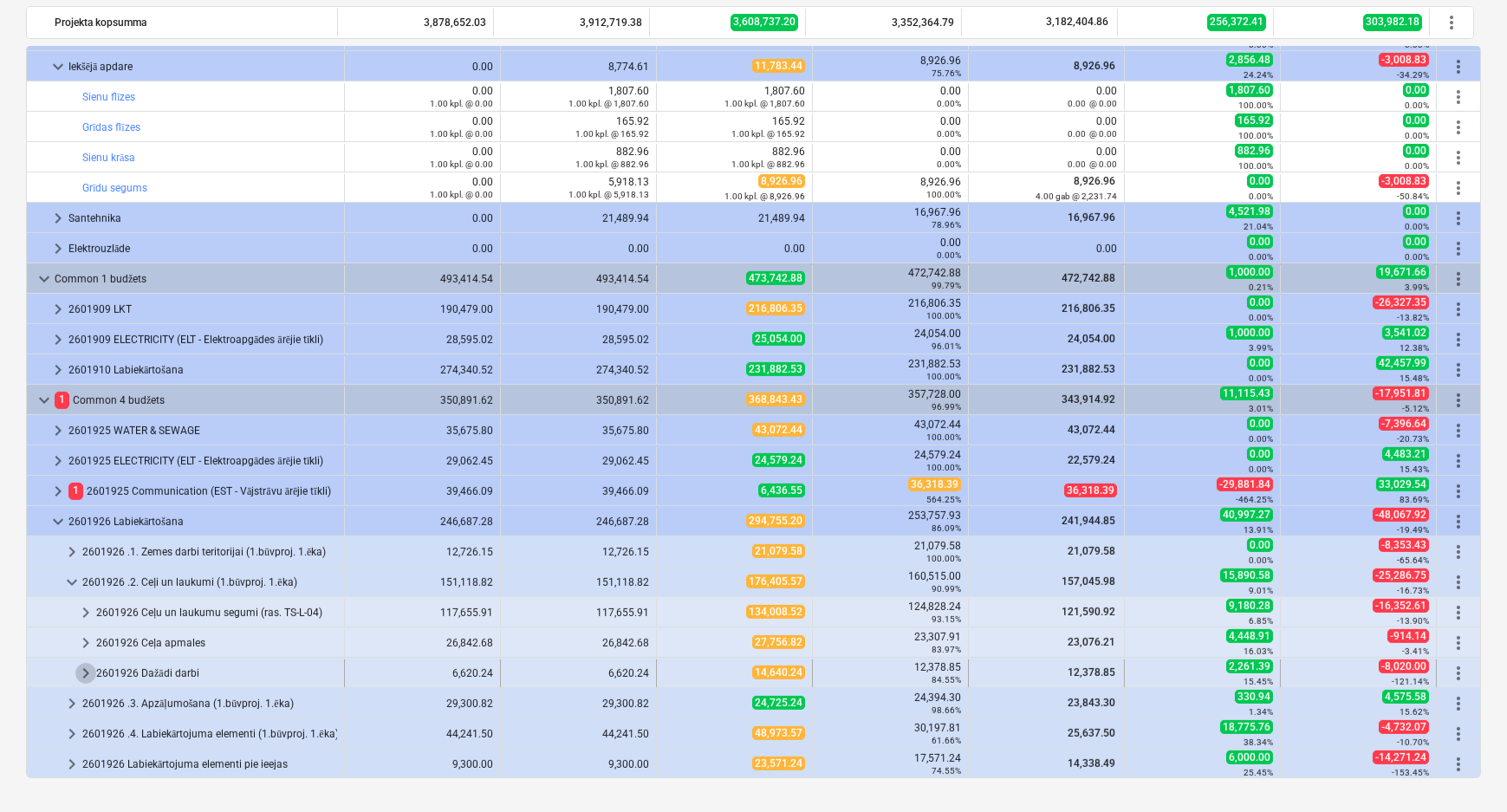
click at [86, 669] on span "keyboard_arrow_right" at bounding box center [85, 672] width 21 height 21
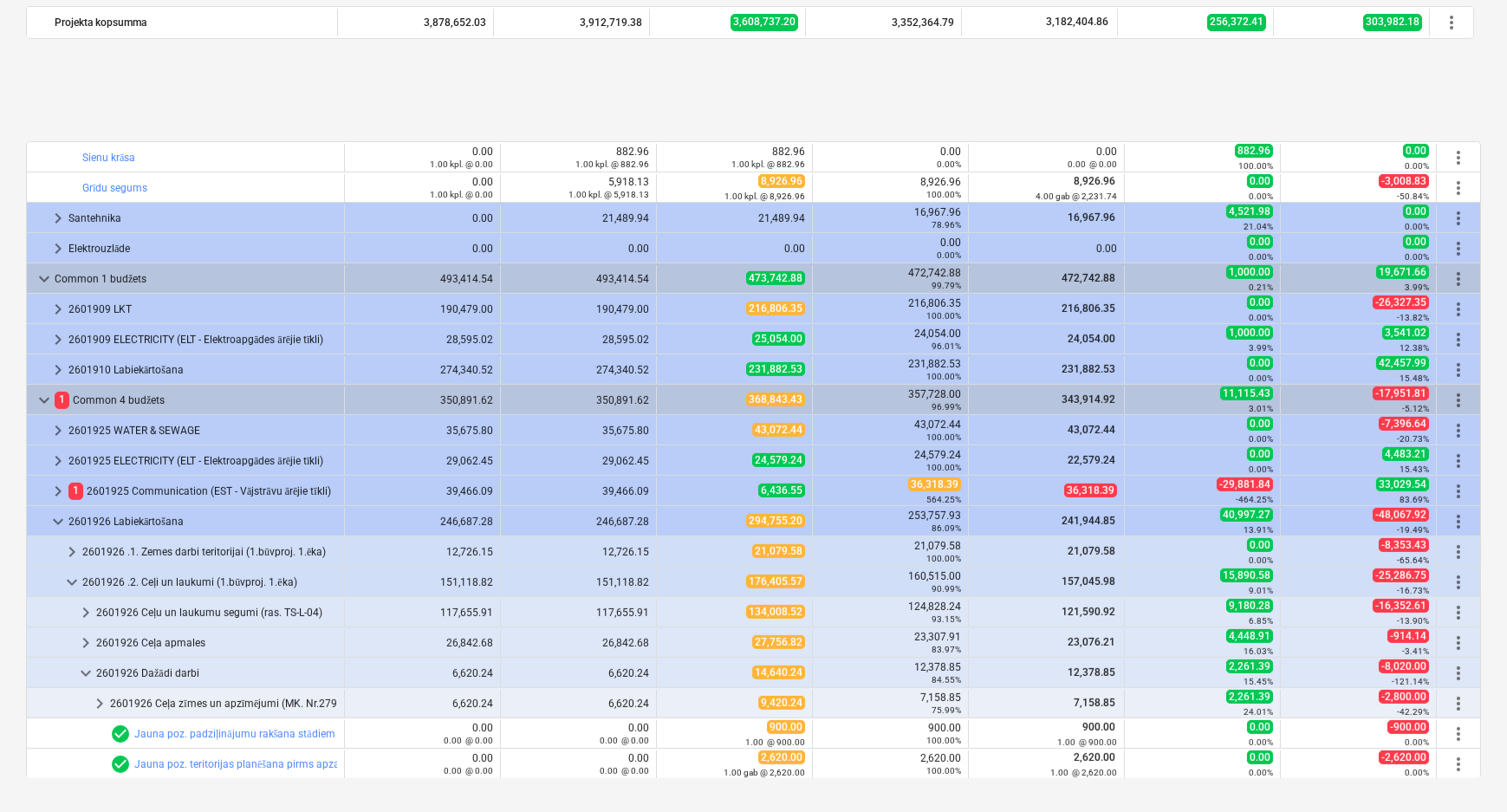
scroll to position [2057, 0]
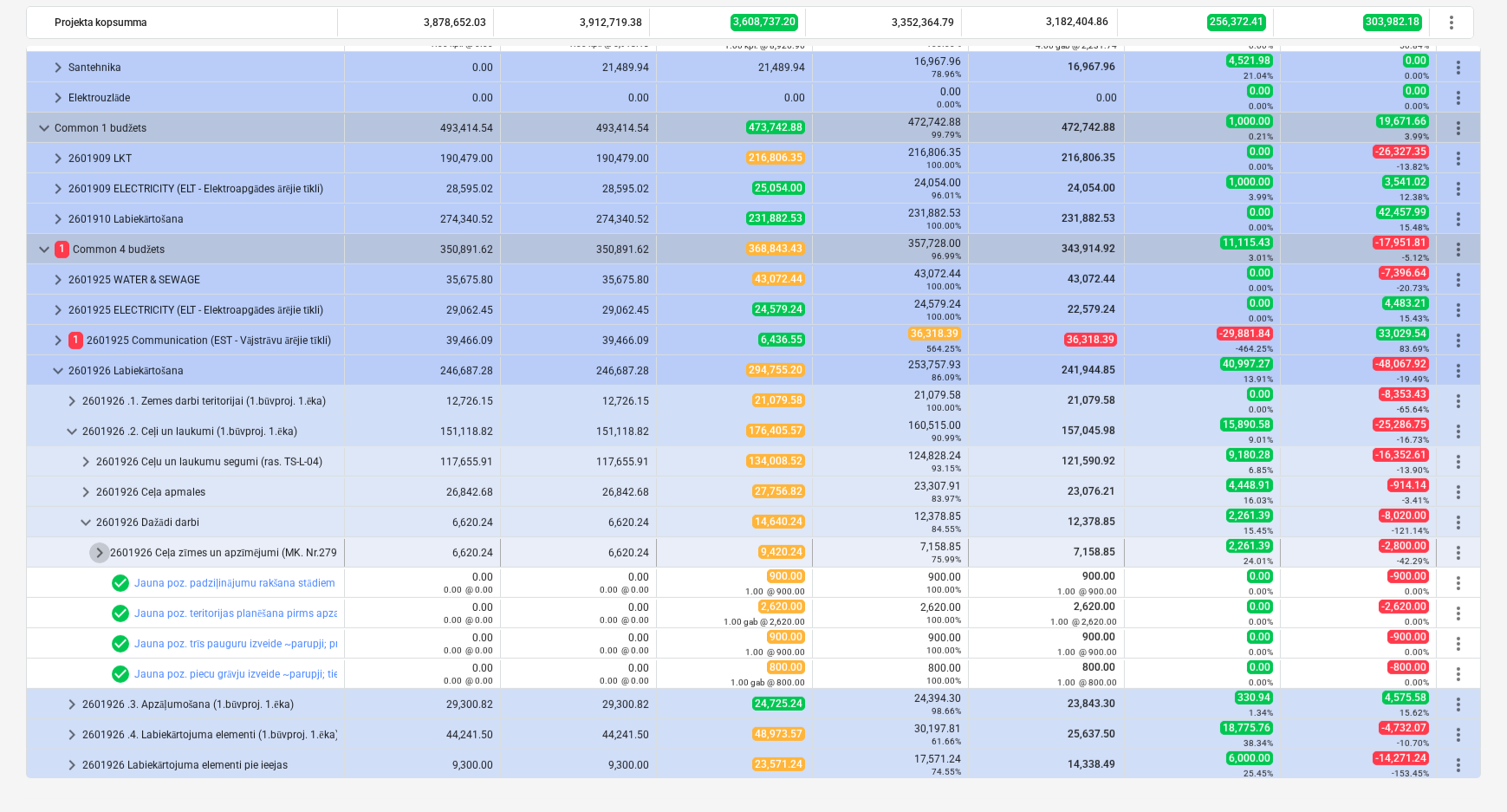
click at [100, 553] on span "keyboard_arrow_right" at bounding box center [99, 552] width 21 height 21
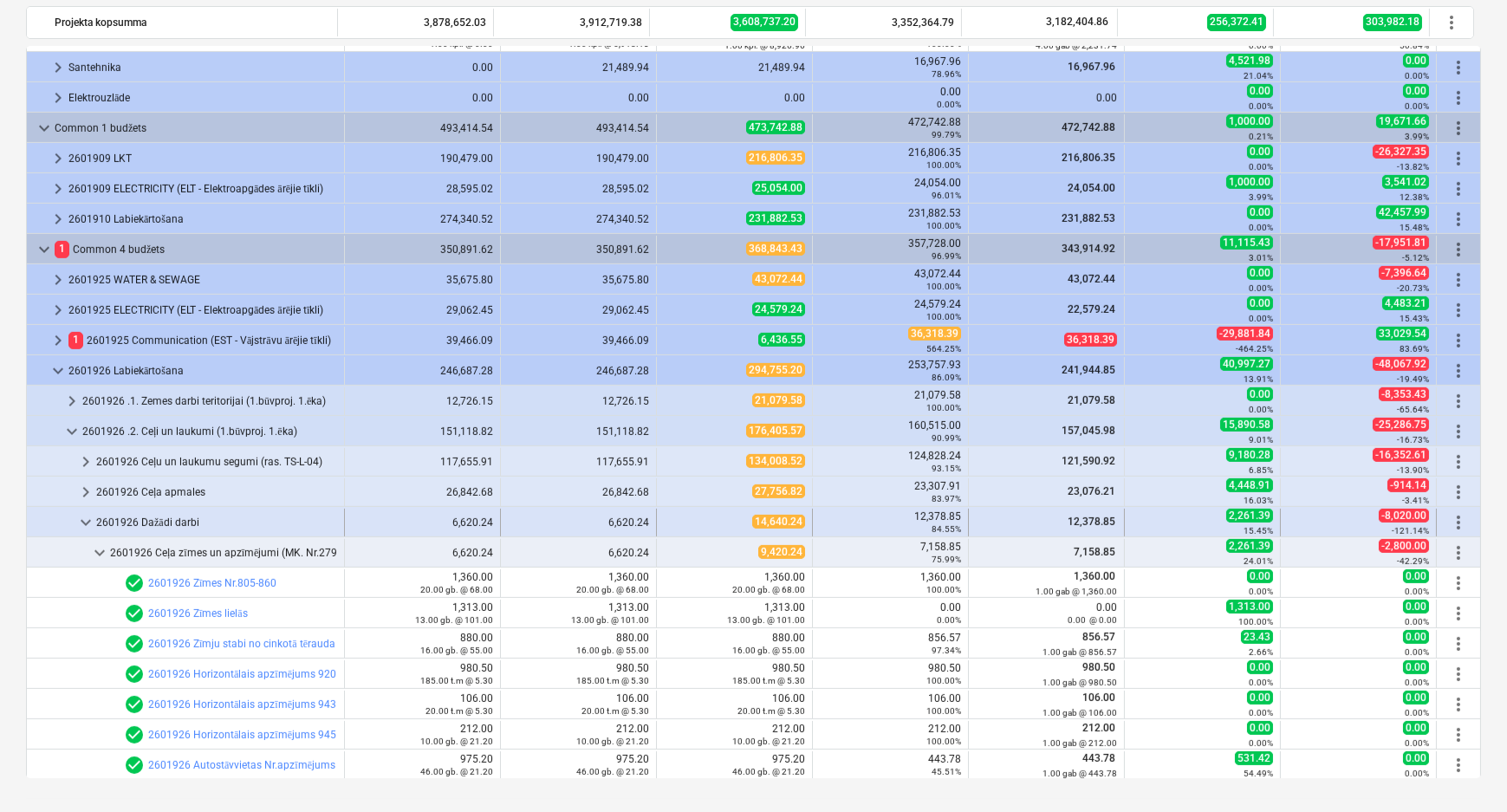
click at [84, 517] on span "keyboard_arrow_down" at bounding box center [85, 522] width 21 height 21
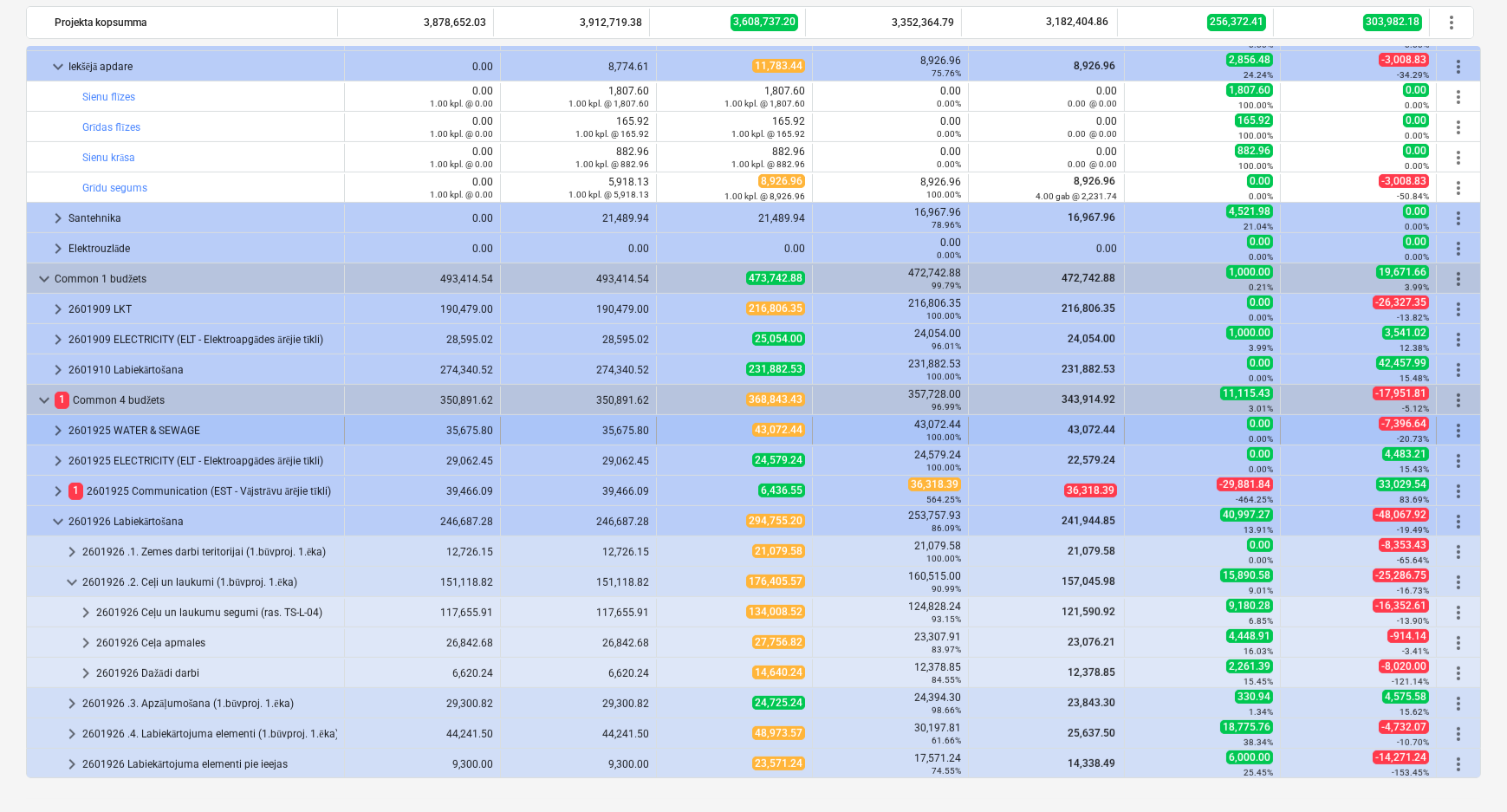
scroll to position [1906, 0]
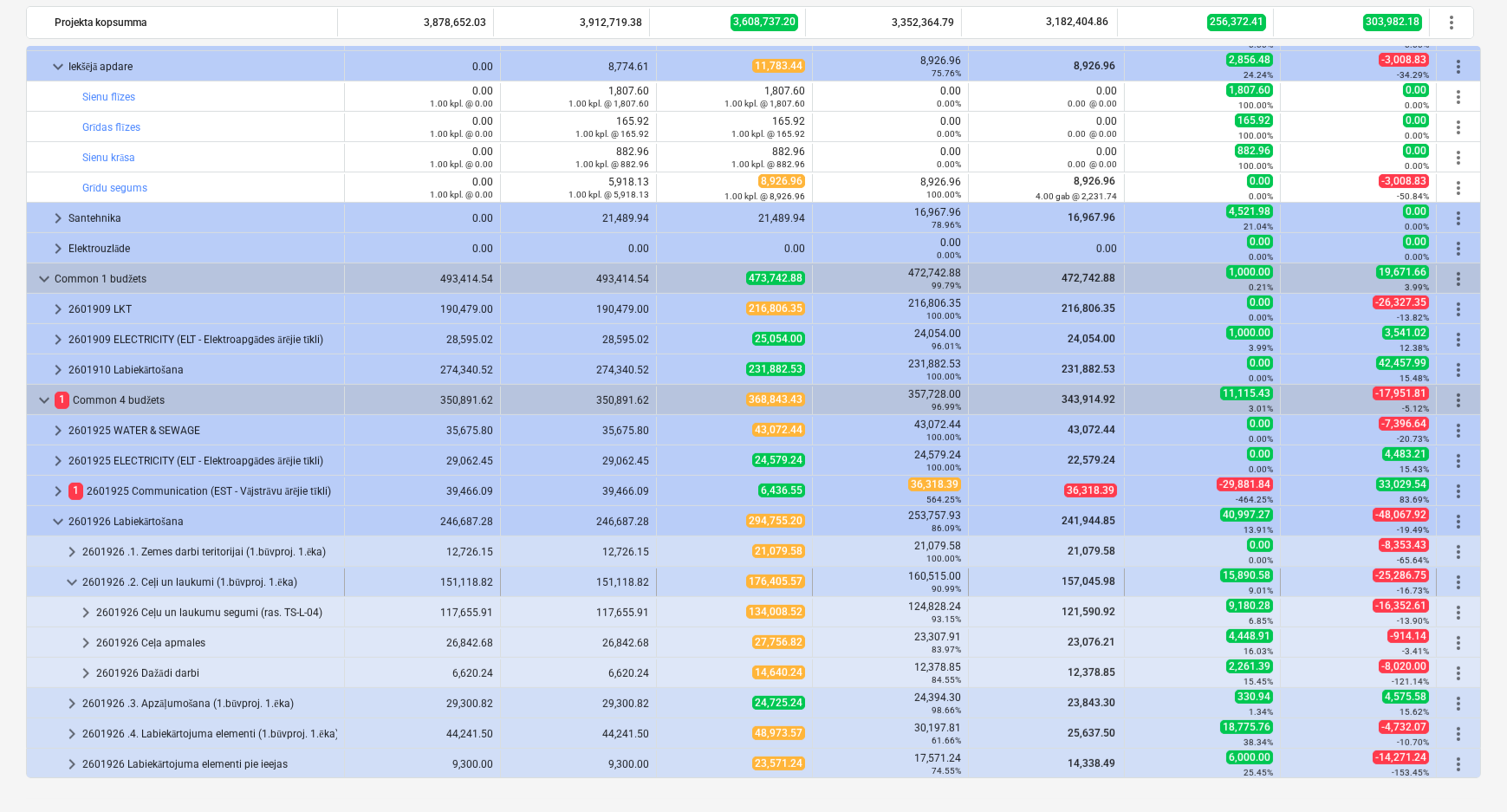
click at [67, 580] on span "keyboard_arrow_down" at bounding box center [72, 582] width 21 height 21
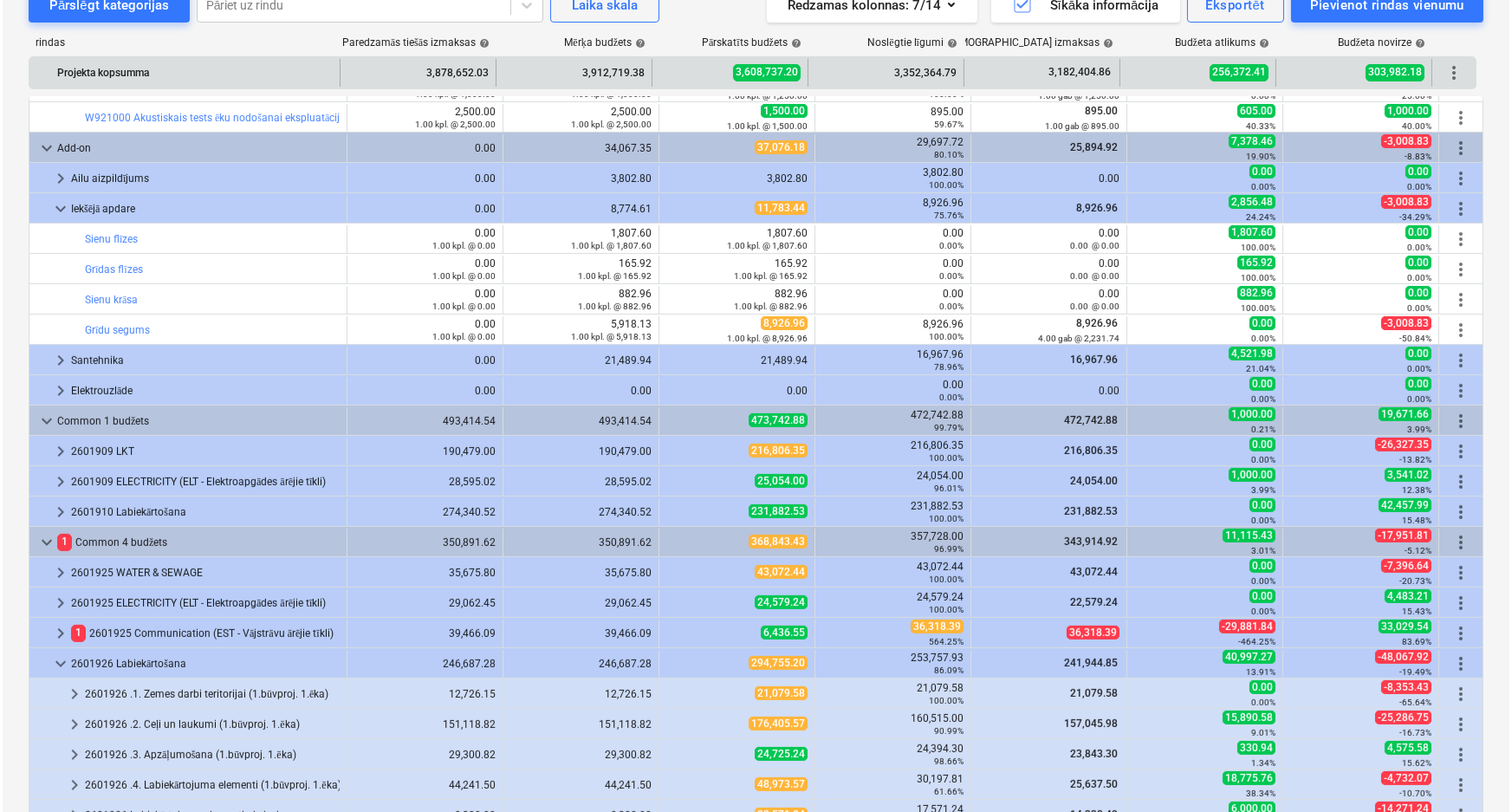
scroll to position [0, 0]
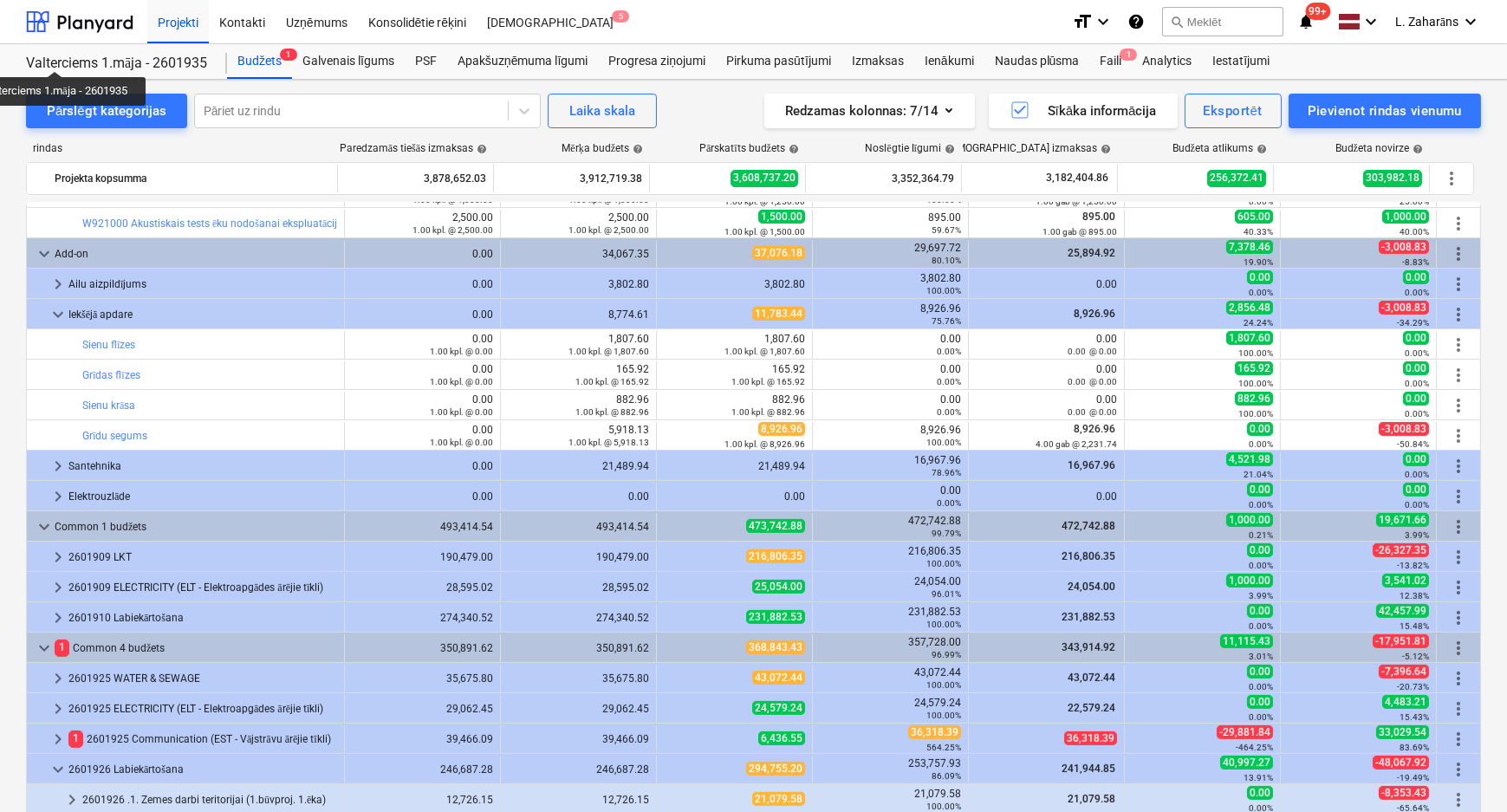
click at [57, 56] on div "Valterciems 1.māja - 2601935" at bounding box center [116, 64] width 180 height 18
click at [90, 25] on div at bounding box center [80, 21] width 107 height 43
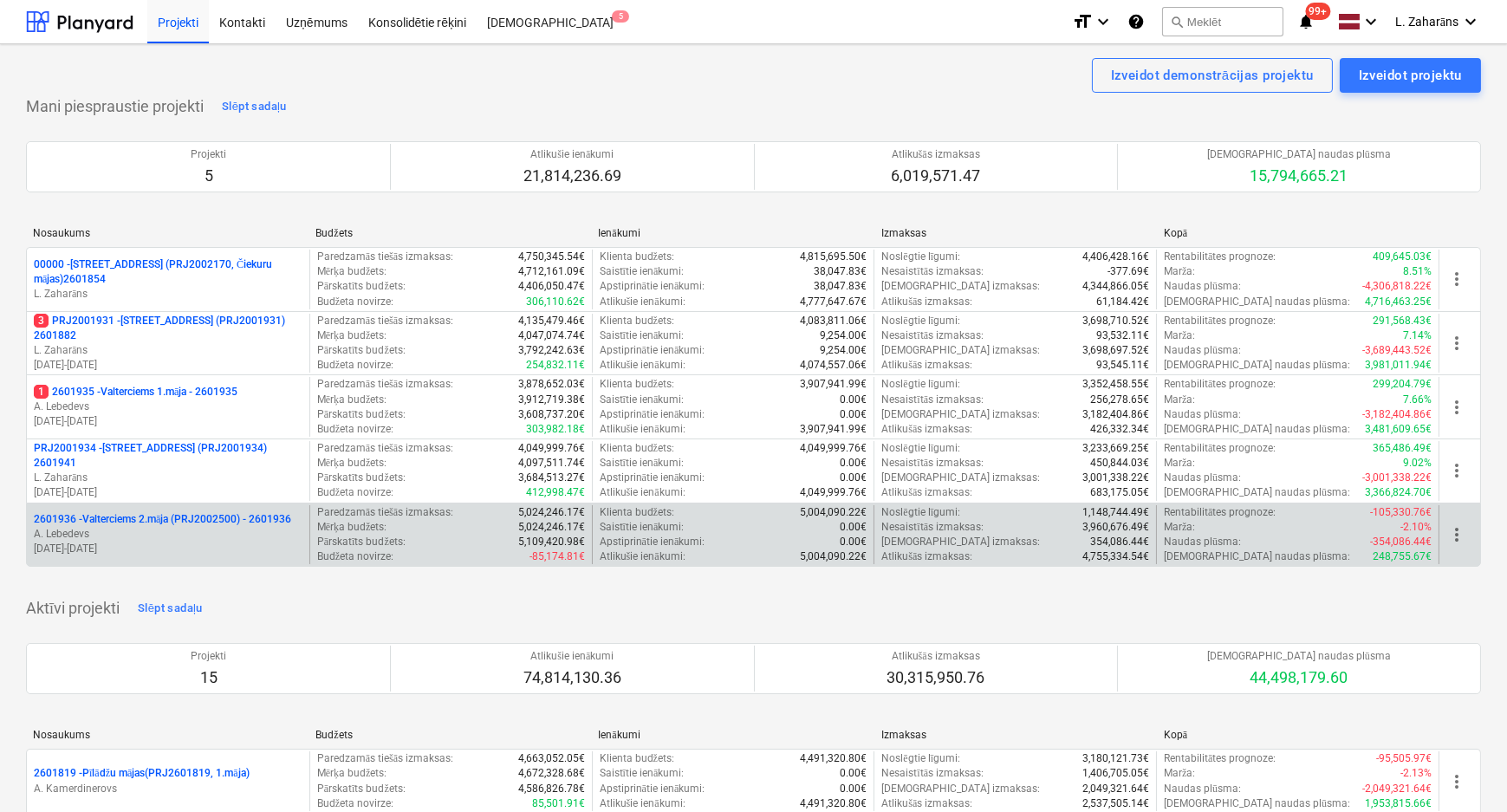
click at [139, 515] on p "2601936 - Valterciems 2.māja (PRJ2002500) - 2601936" at bounding box center [162, 519] width 257 height 14
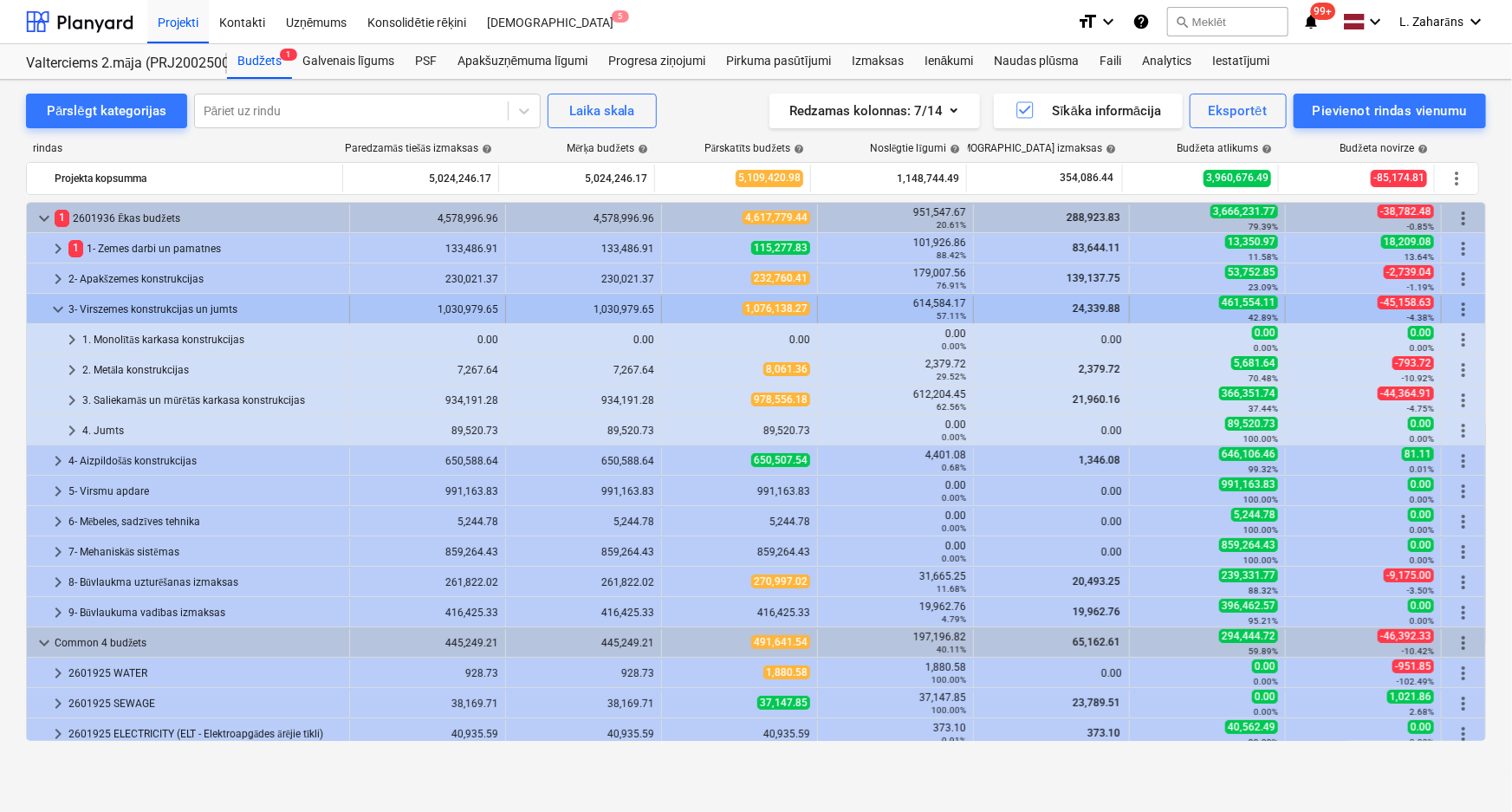
click at [59, 311] on span "keyboard_arrow_down" at bounding box center [57, 309] width 21 height 21
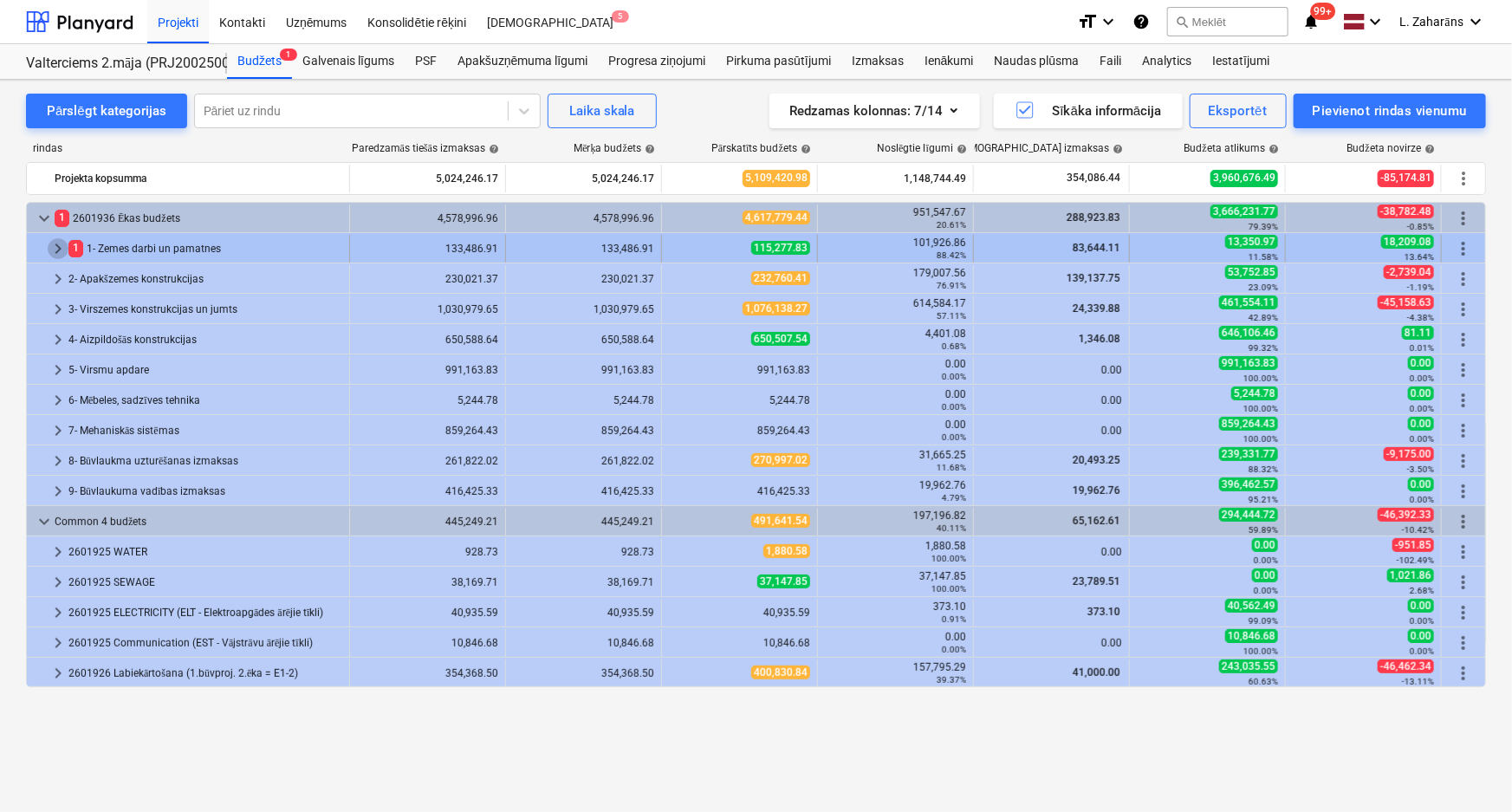
click at [63, 242] on span "keyboard_arrow_right" at bounding box center [57, 248] width 21 height 21
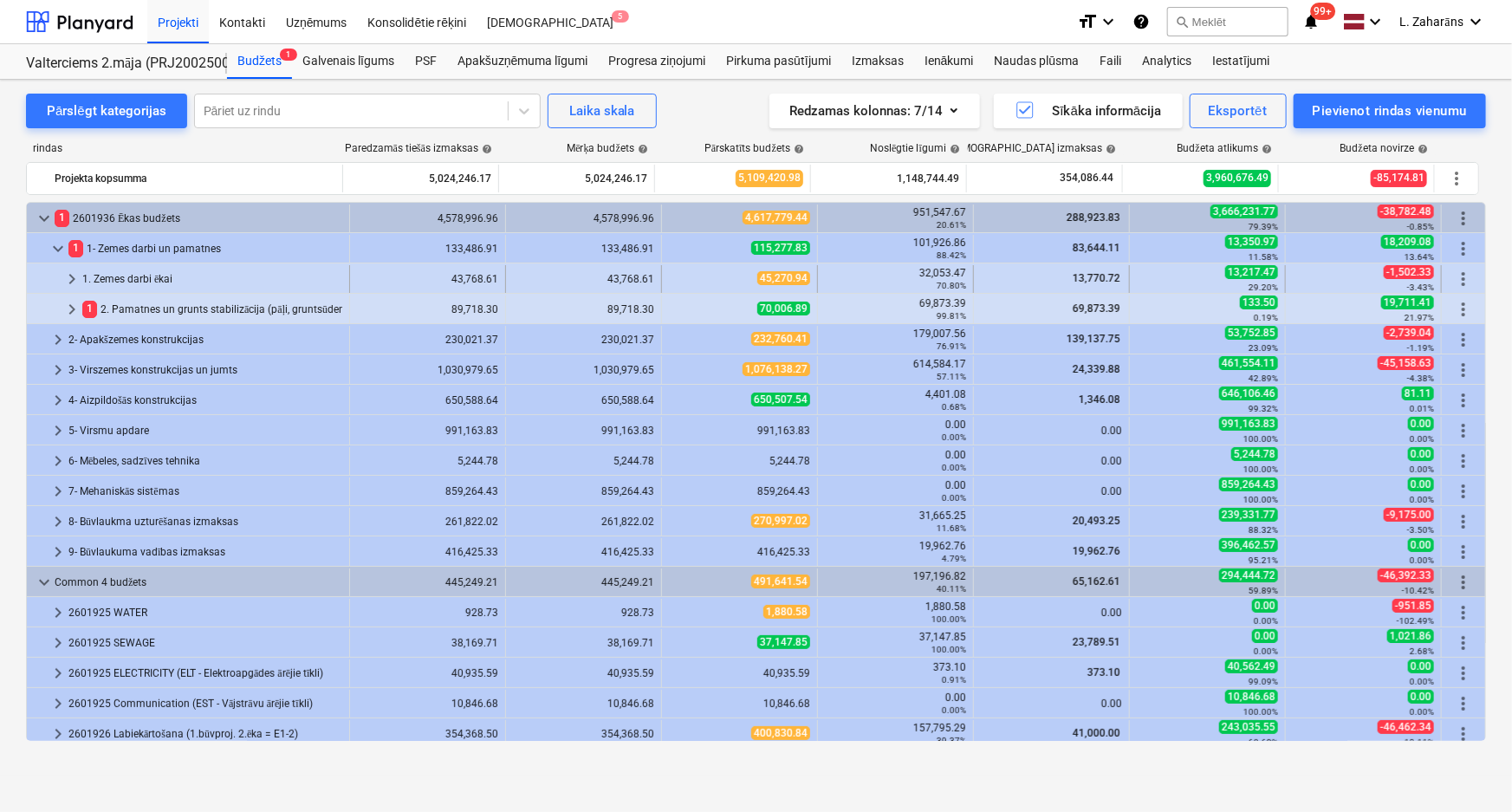
click at [73, 276] on span "keyboard_arrow_right" at bounding box center [72, 278] width 21 height 21
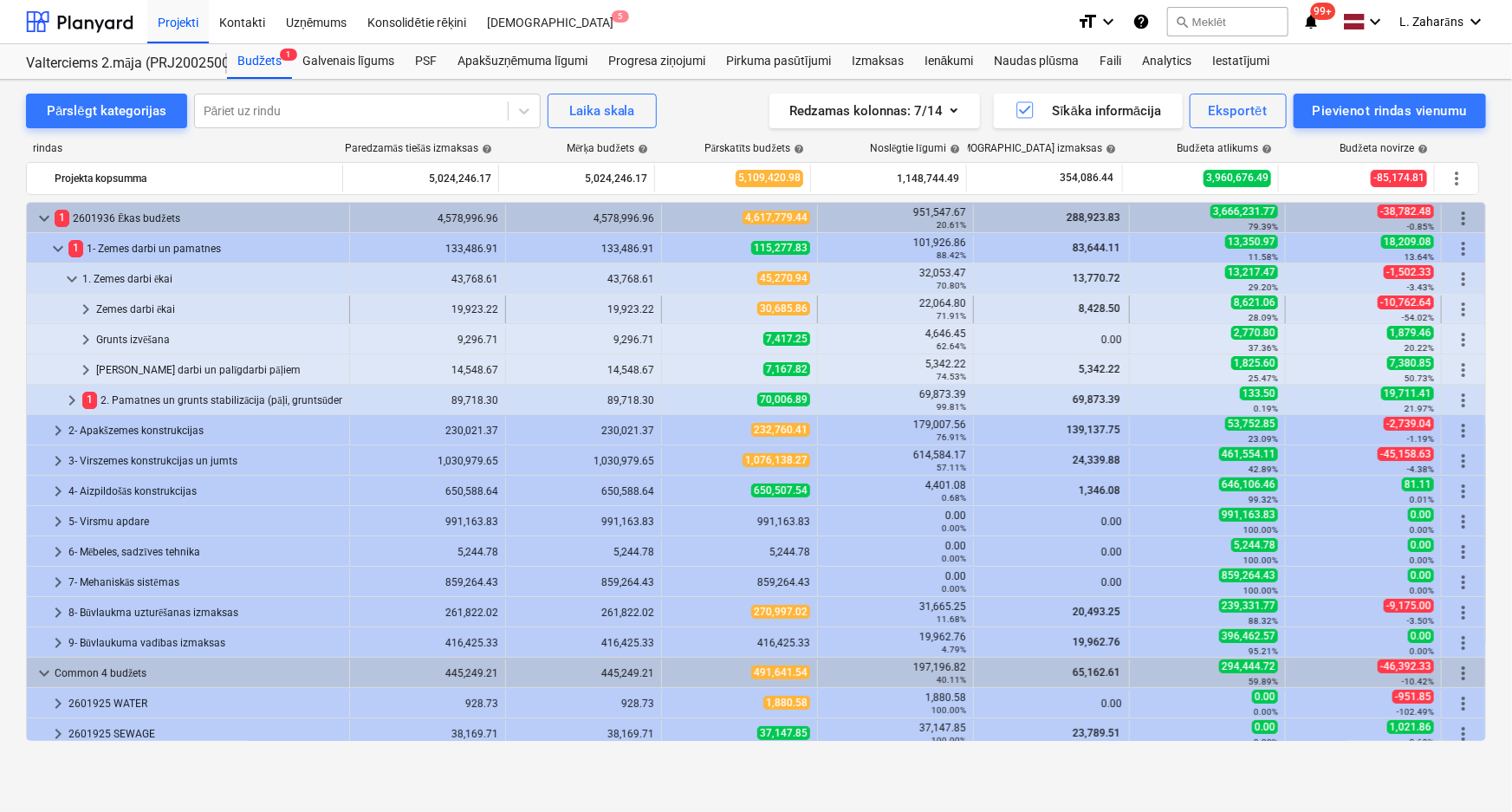
click at [81, 309] on span "keyboard_arrow_right" at bounding box center [85, 309] width 21 height 21
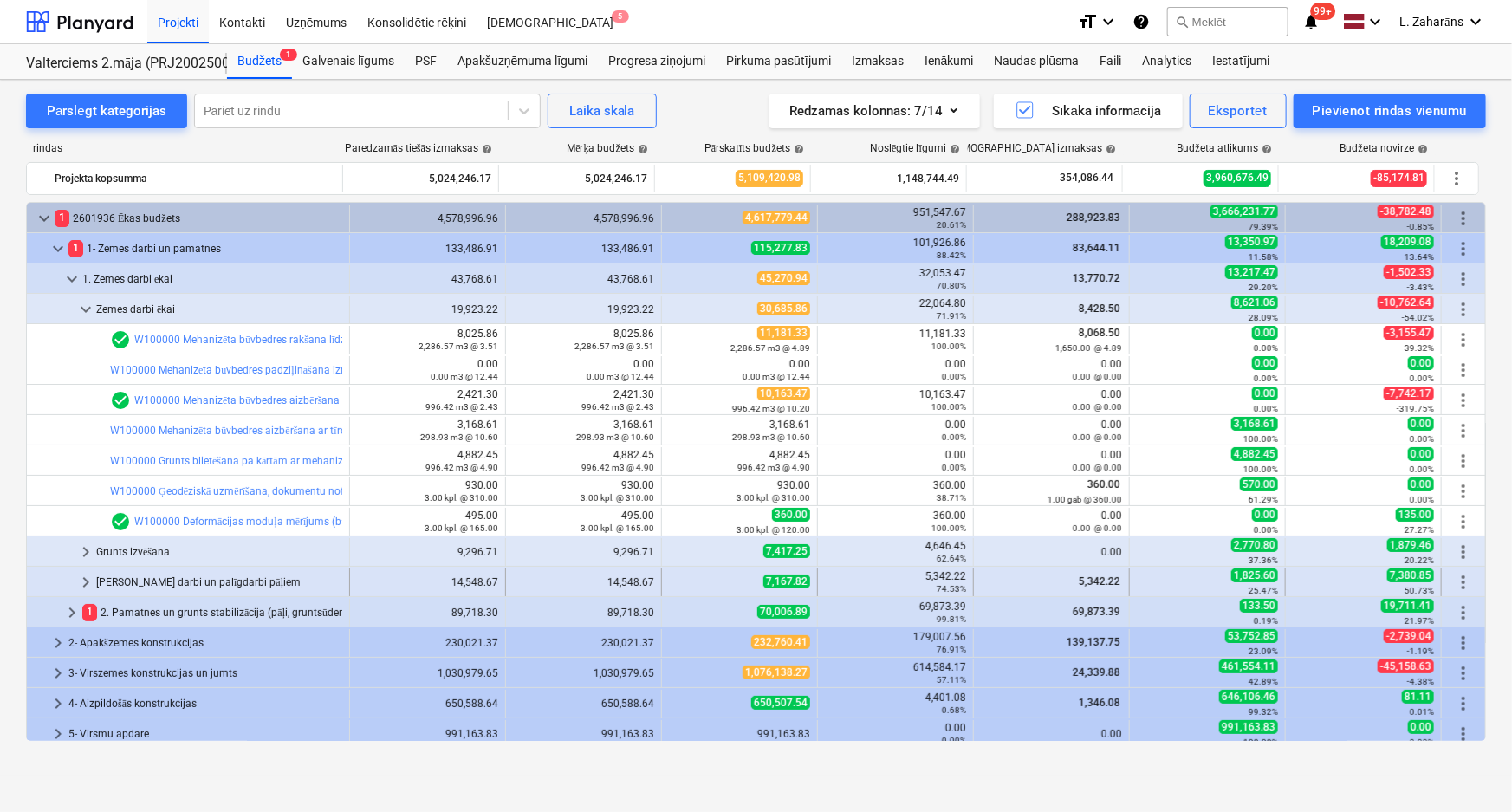
click at [81, 580] on span "keyboard_arrow_right" at bounding box center [85, 582] width 21 height 21
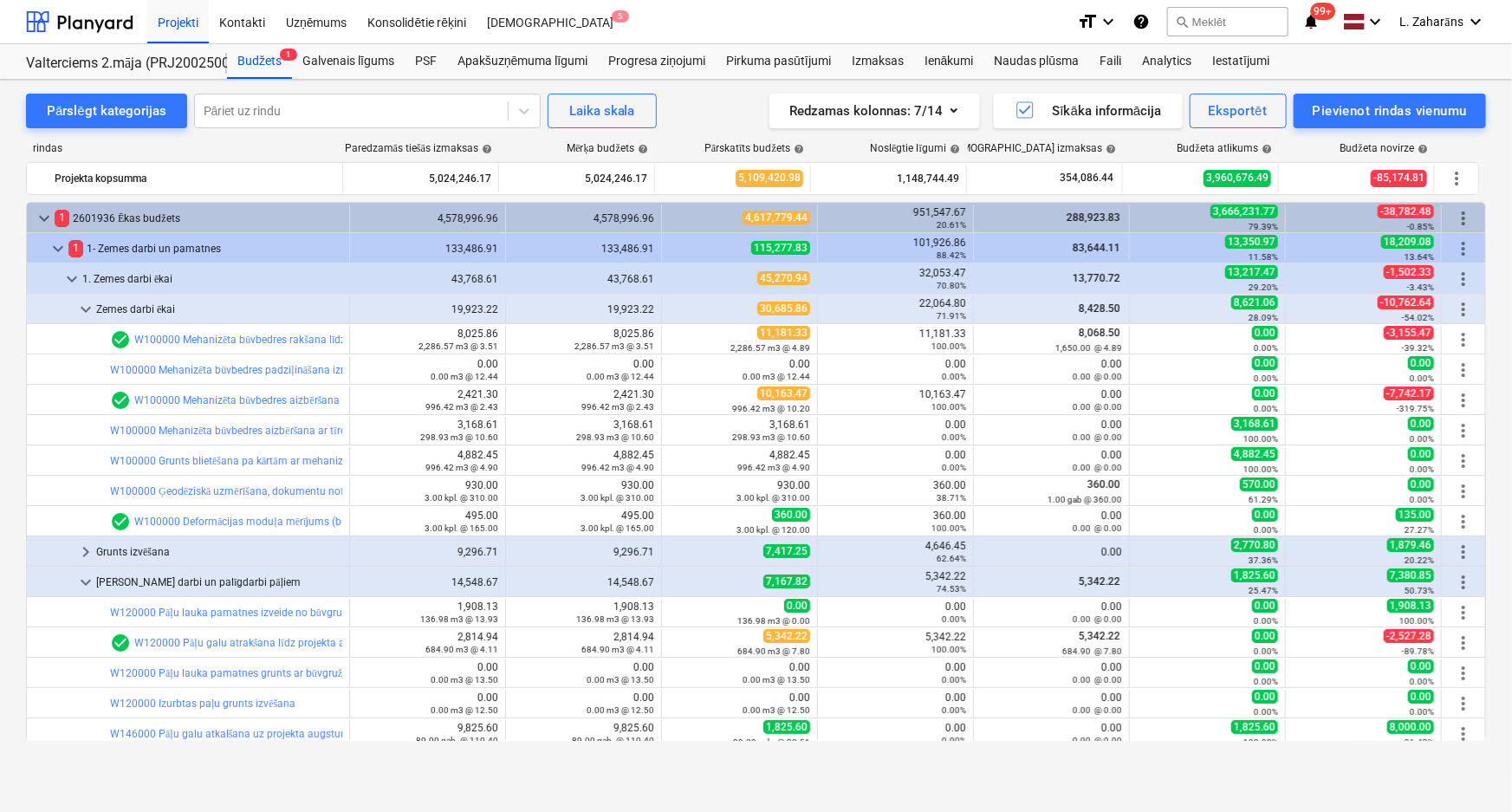
scroll to position [235, 0]
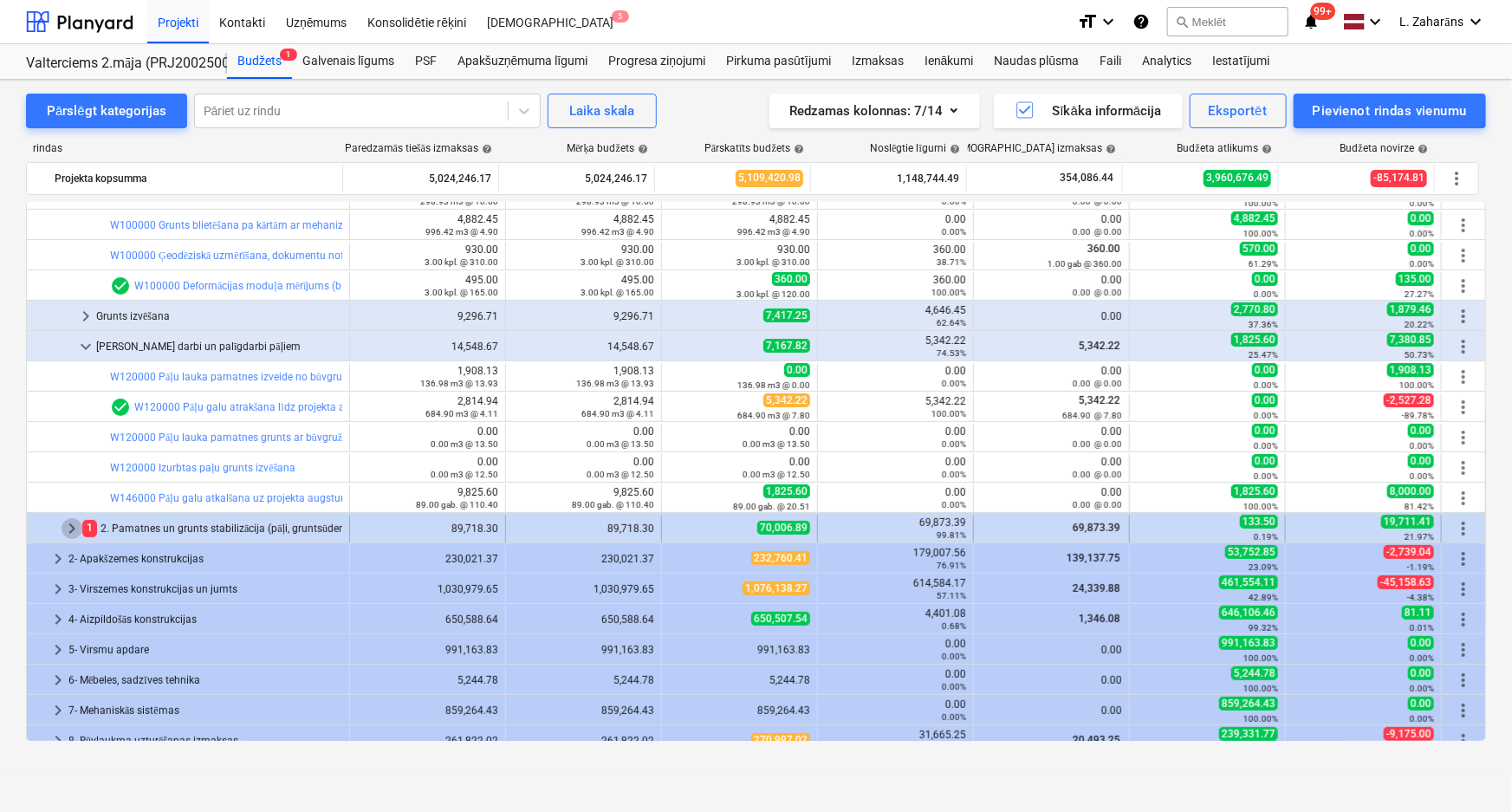
click at [72, 526] on span "keyboard_arrow_right" at bounding box center [72, 528] width 21 height 21
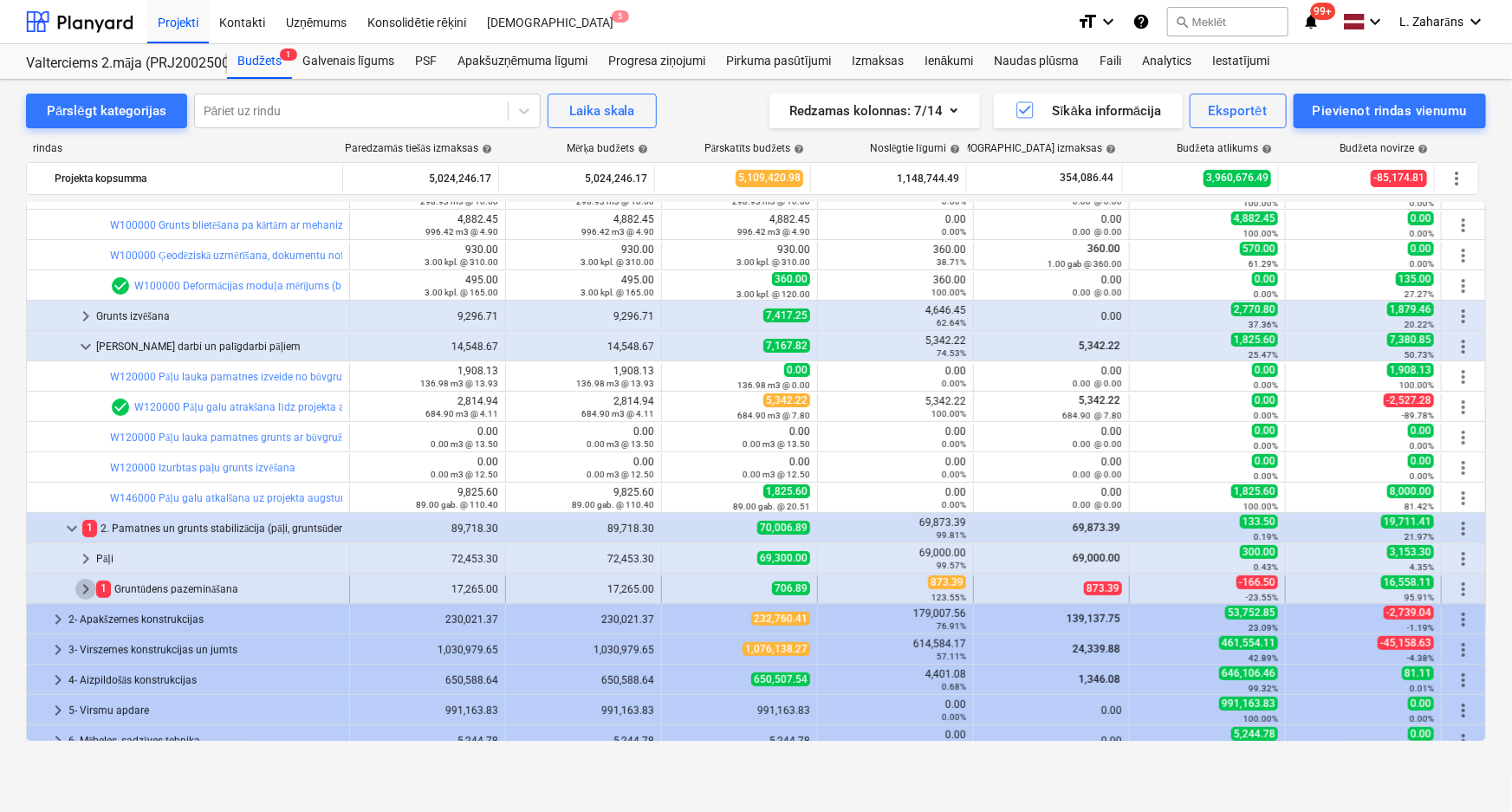
click at [91, 589] on span "keyboard_arrow_right" at bounding box center [85, 589] width 21 height 21
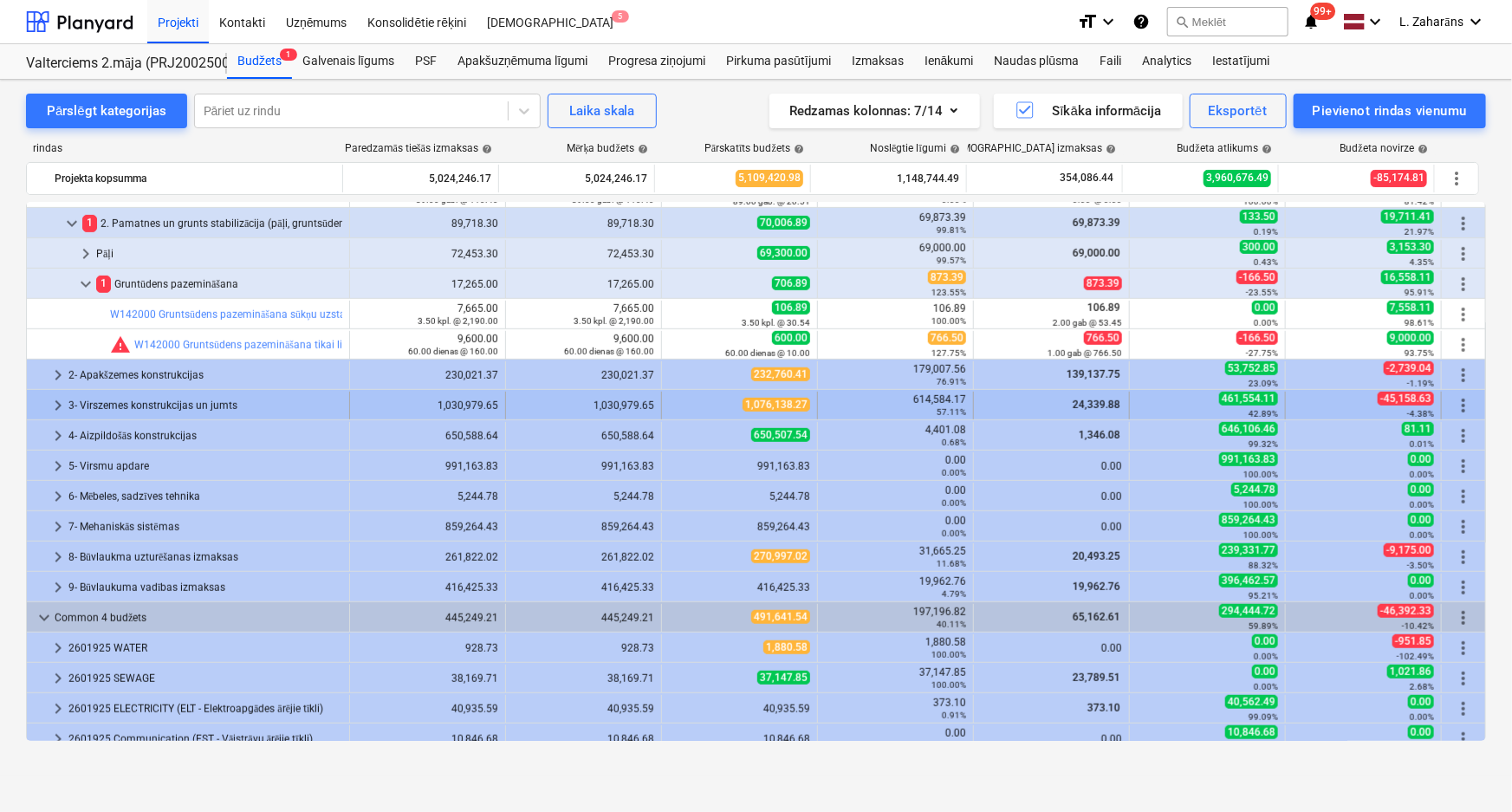
scroll to position [551, 0]
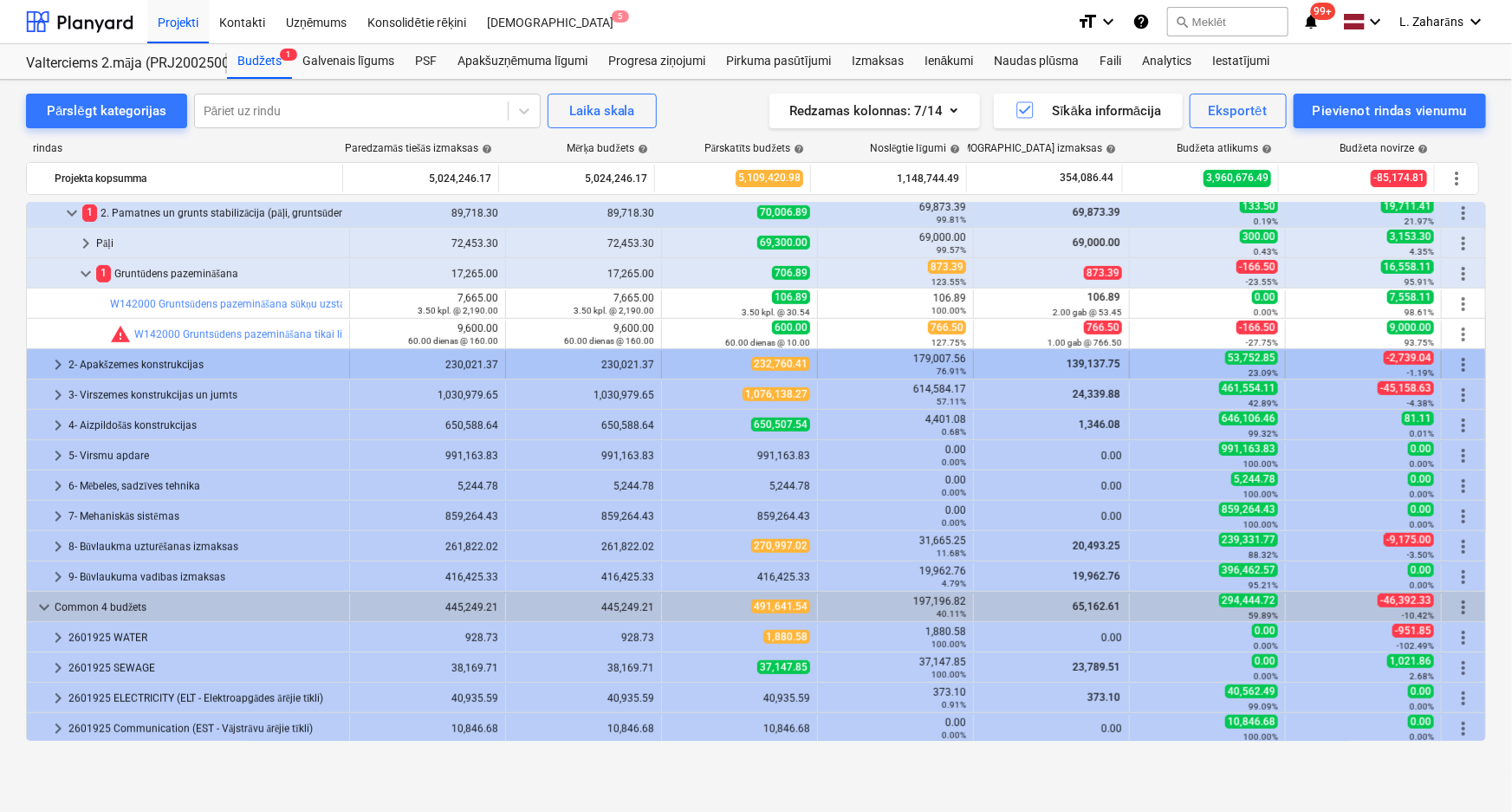
click at [55, 364] on span "keyboard_arrow_right" at bounding box center [57, 364] width 21 height 21
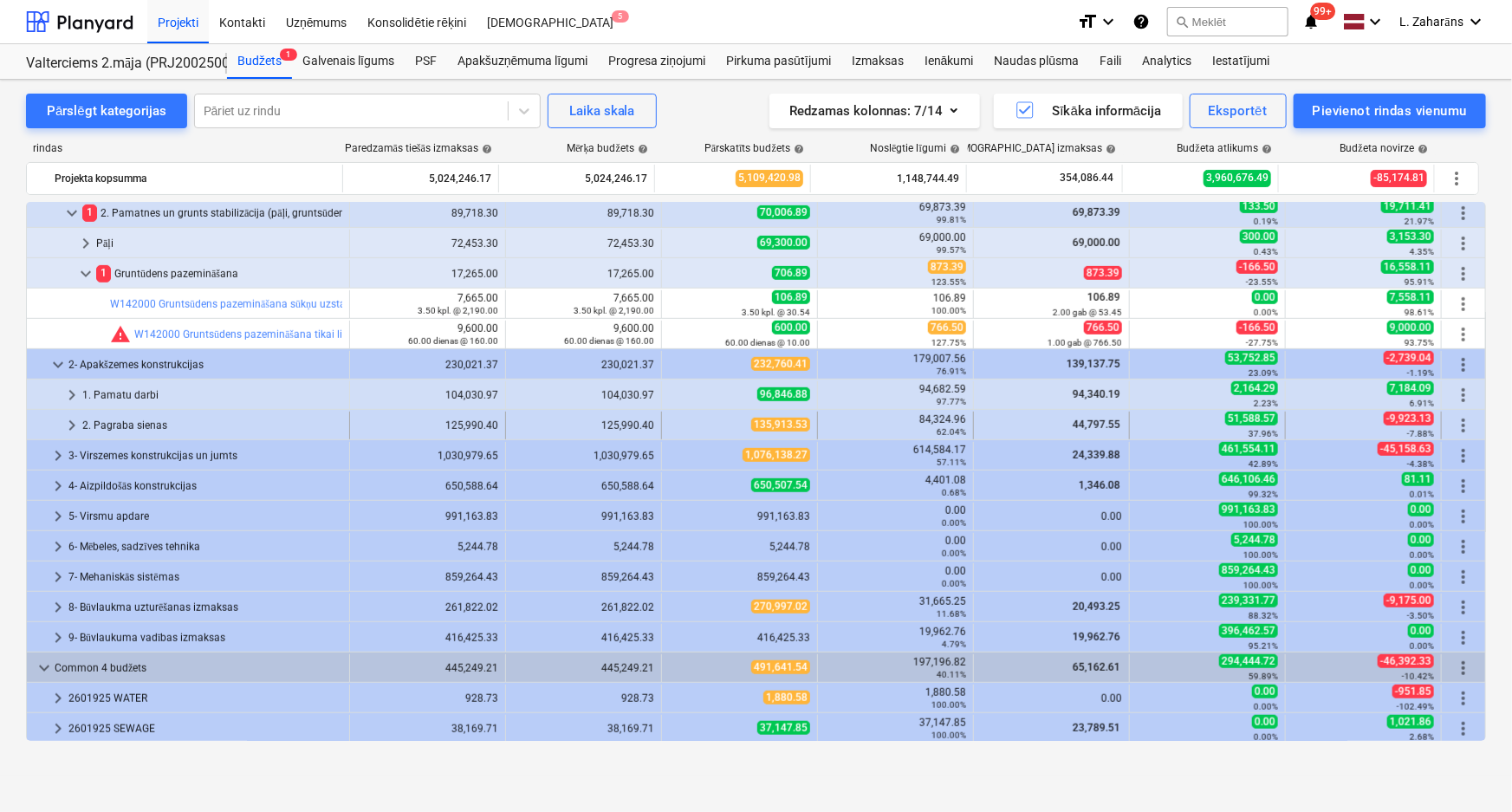
click at [73, 420] on span "keyboard_arrow_right" at bounding box center [72, 425] width 21 height 21
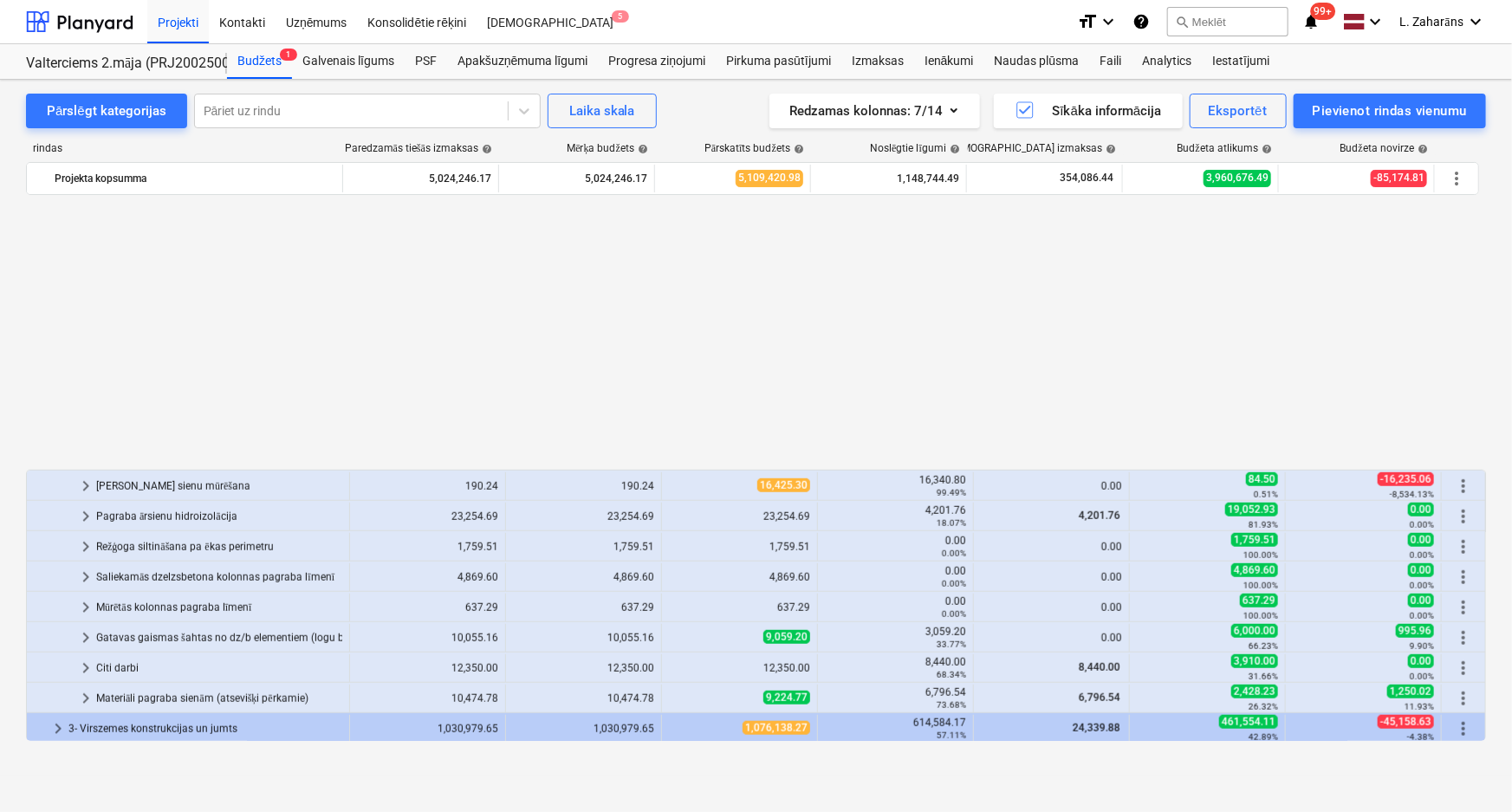
scroll to position [867, 0]
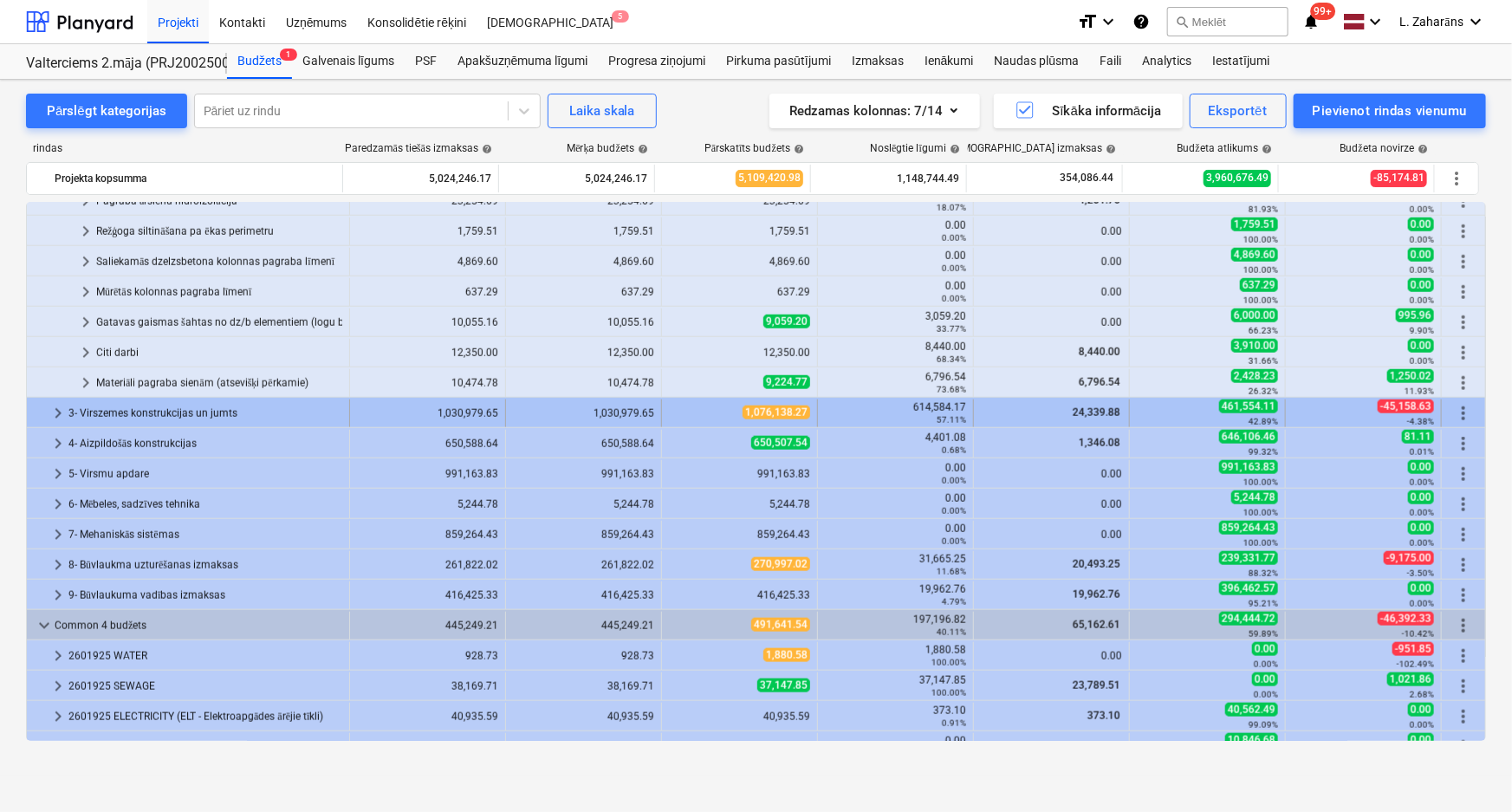
click at [57, 415] on span "keyboard_arrow_right" at bounding box center [57, 413] width 21 height 21
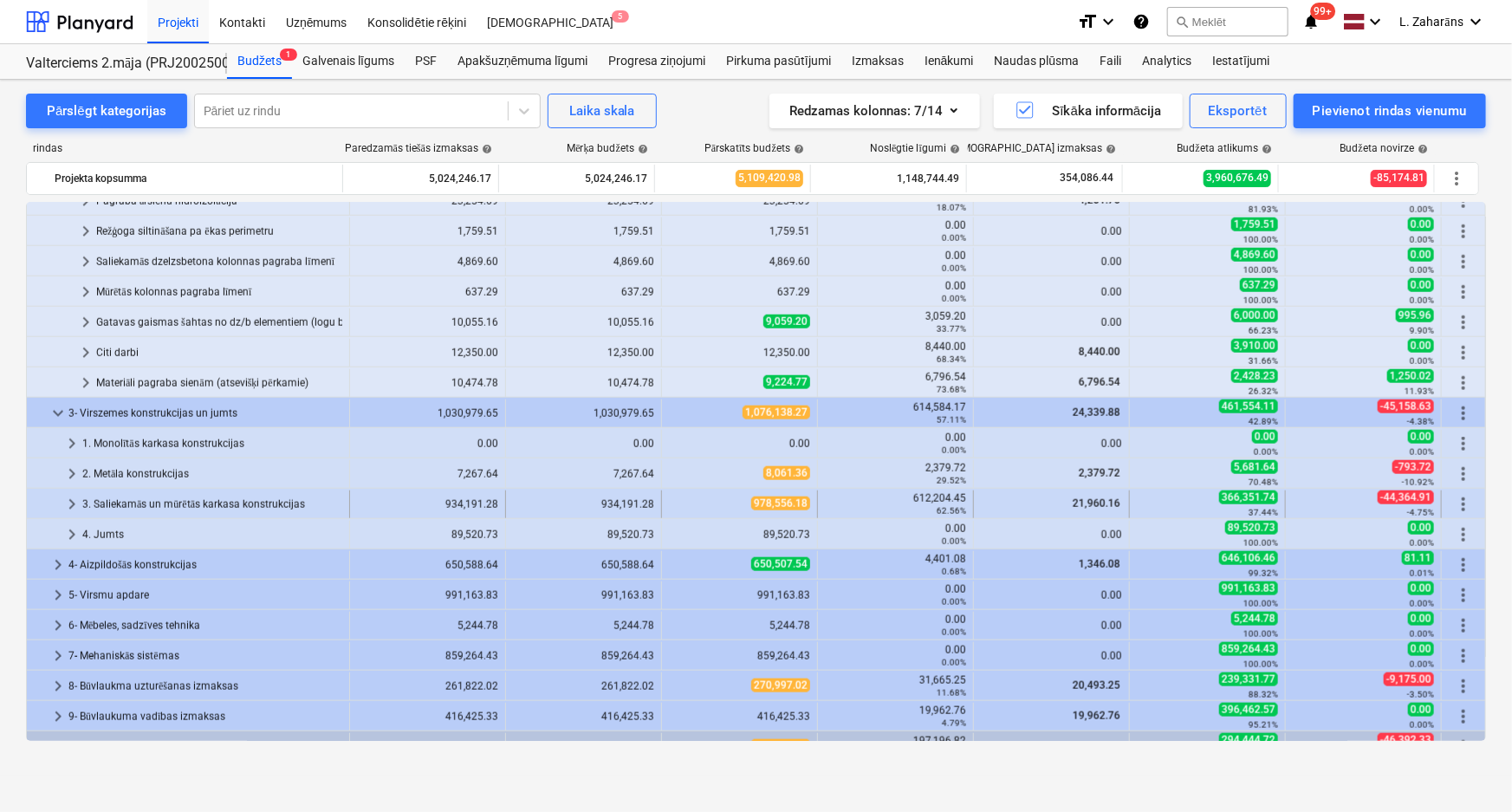
click at [73, 498] on span "keyboard_arrow_right" at bounding box center [72, 504] width 21 height 21
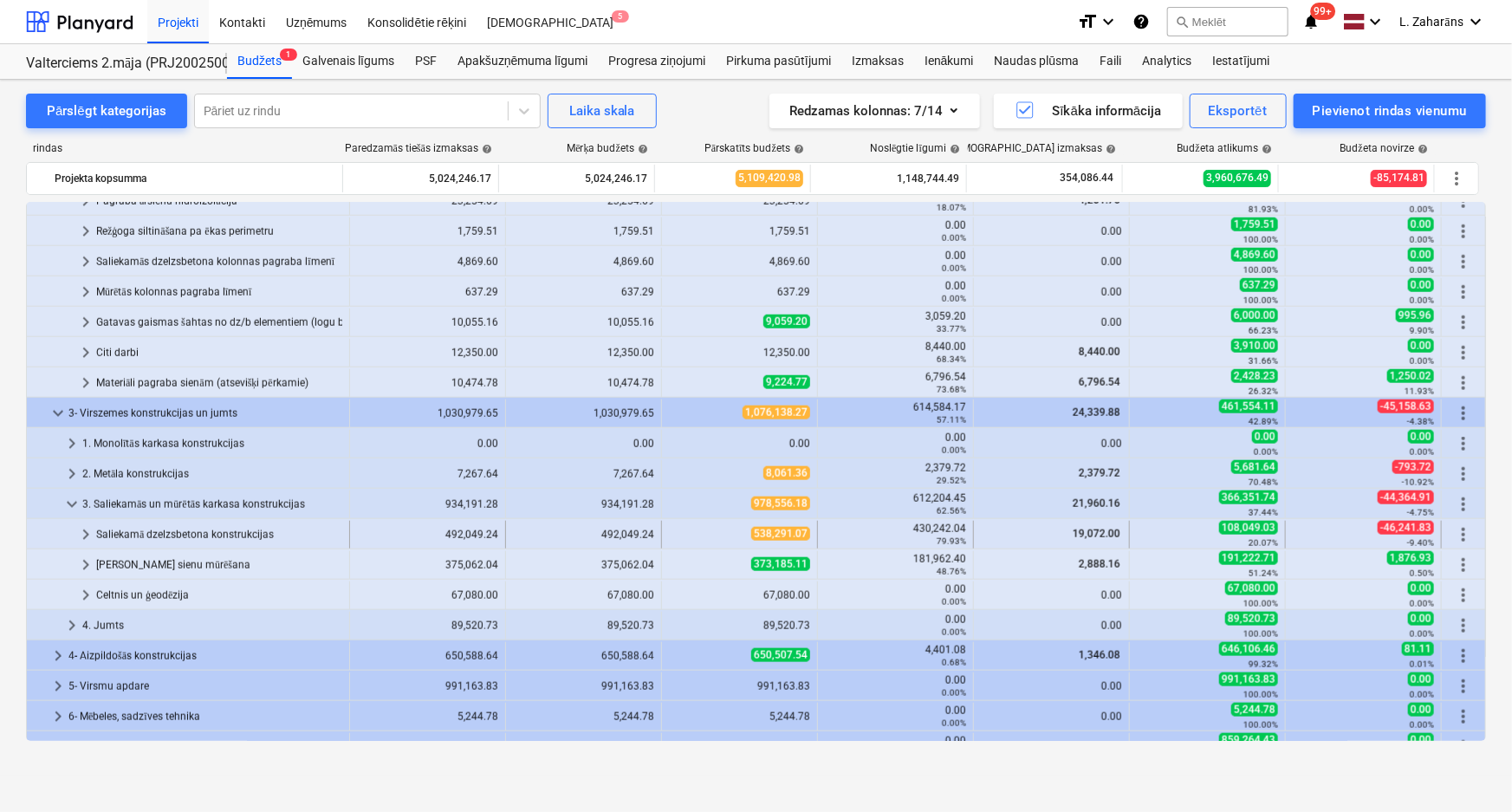
click at [78, 534] on span "keyboard_arrow_right" at bounding box center [85, 534] width 21 height 21
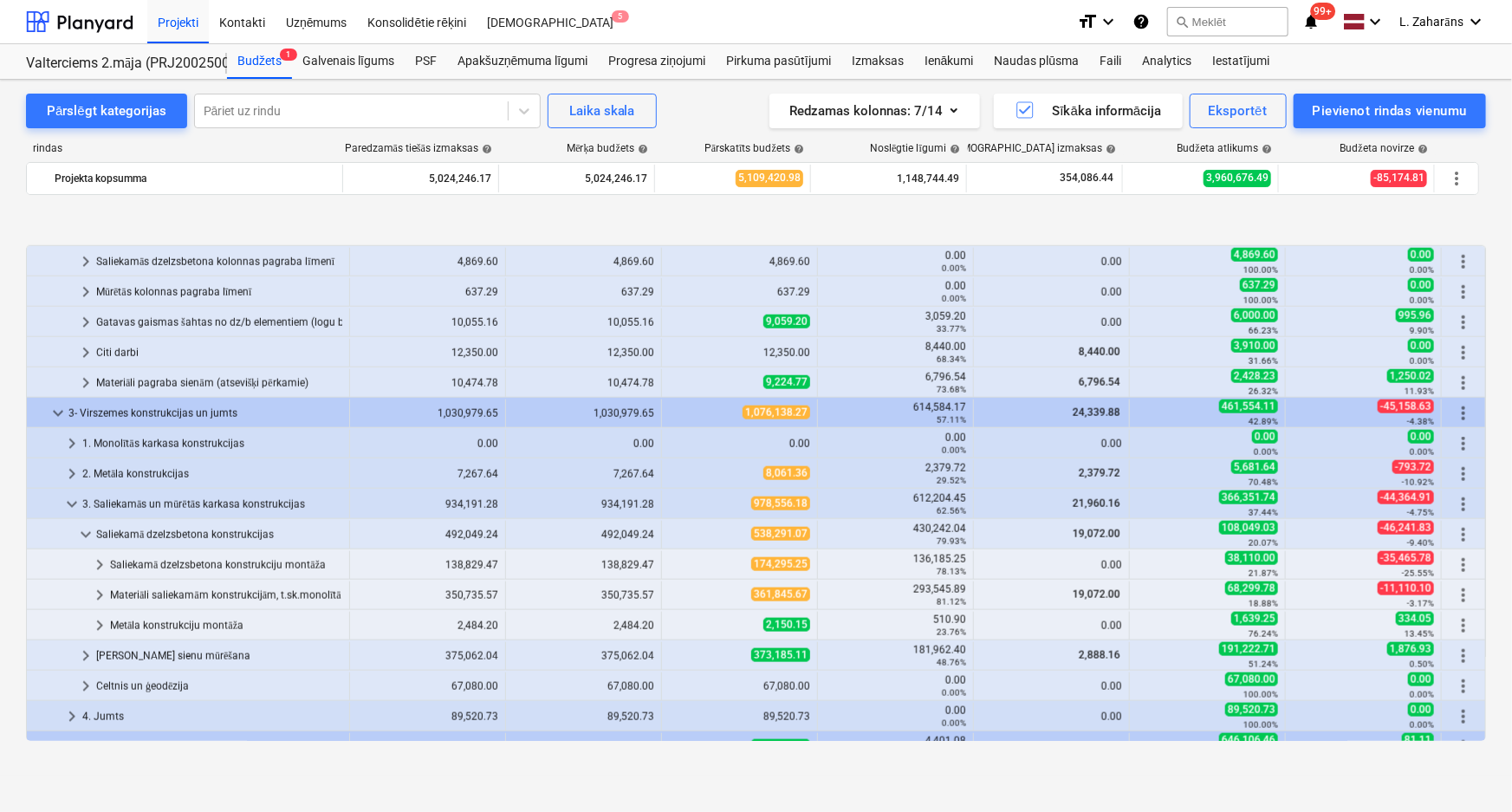
scroll to position [944, 0]
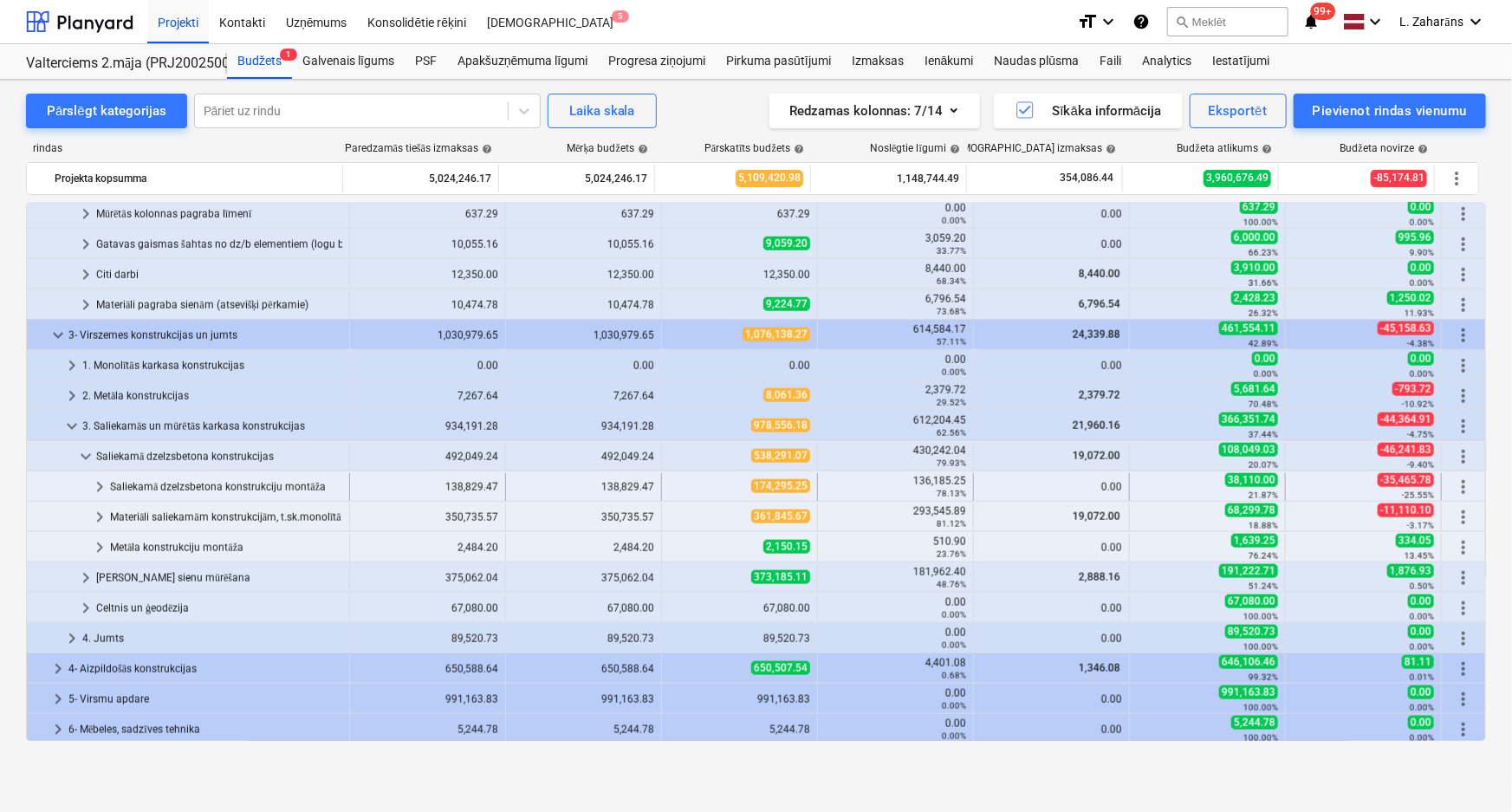
click at [95, 487] on span "keyboard_arrow_right" at bounding box center [99, 486] width 21 height 21
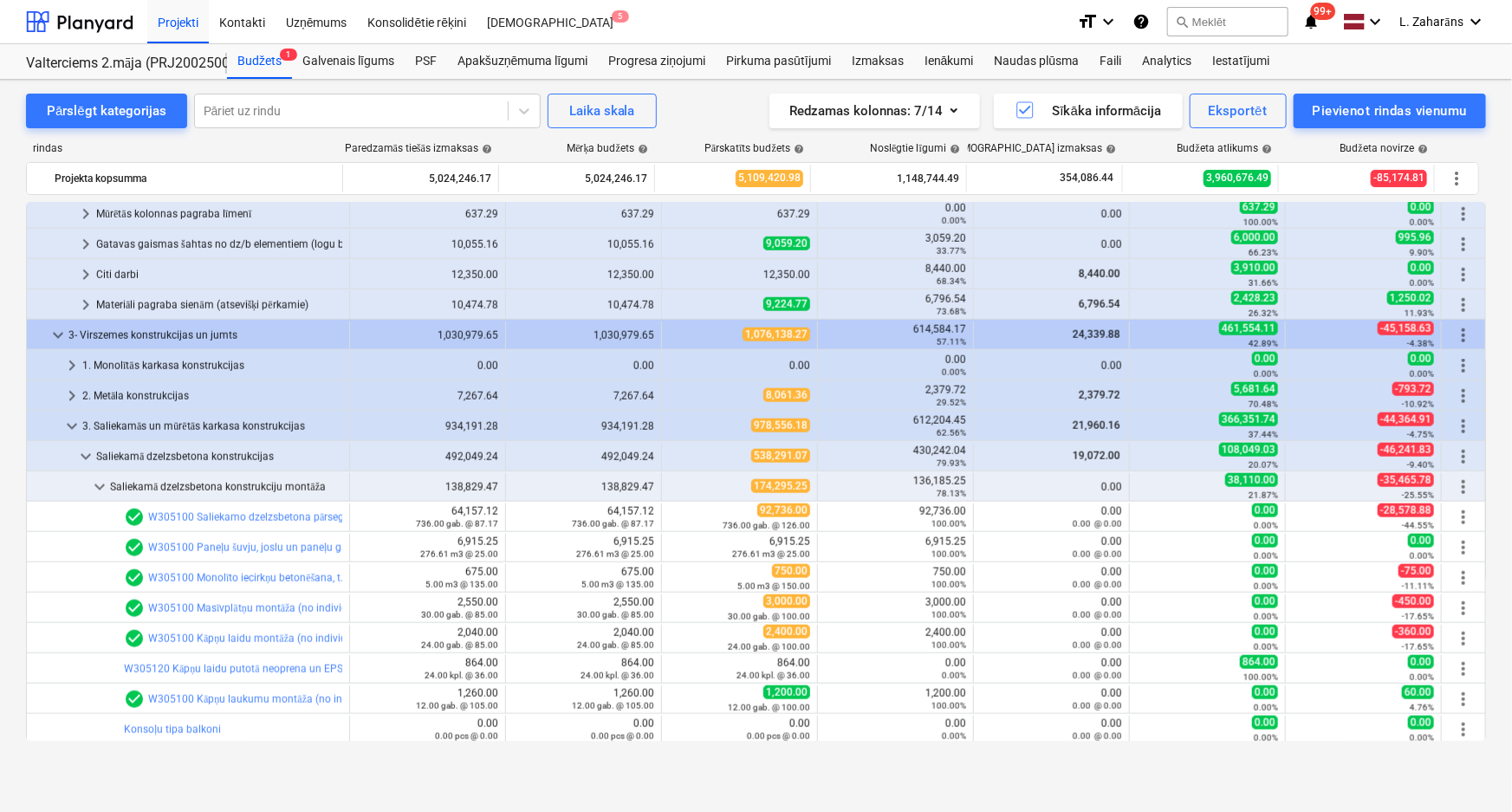
scroll to position [1181, 0]
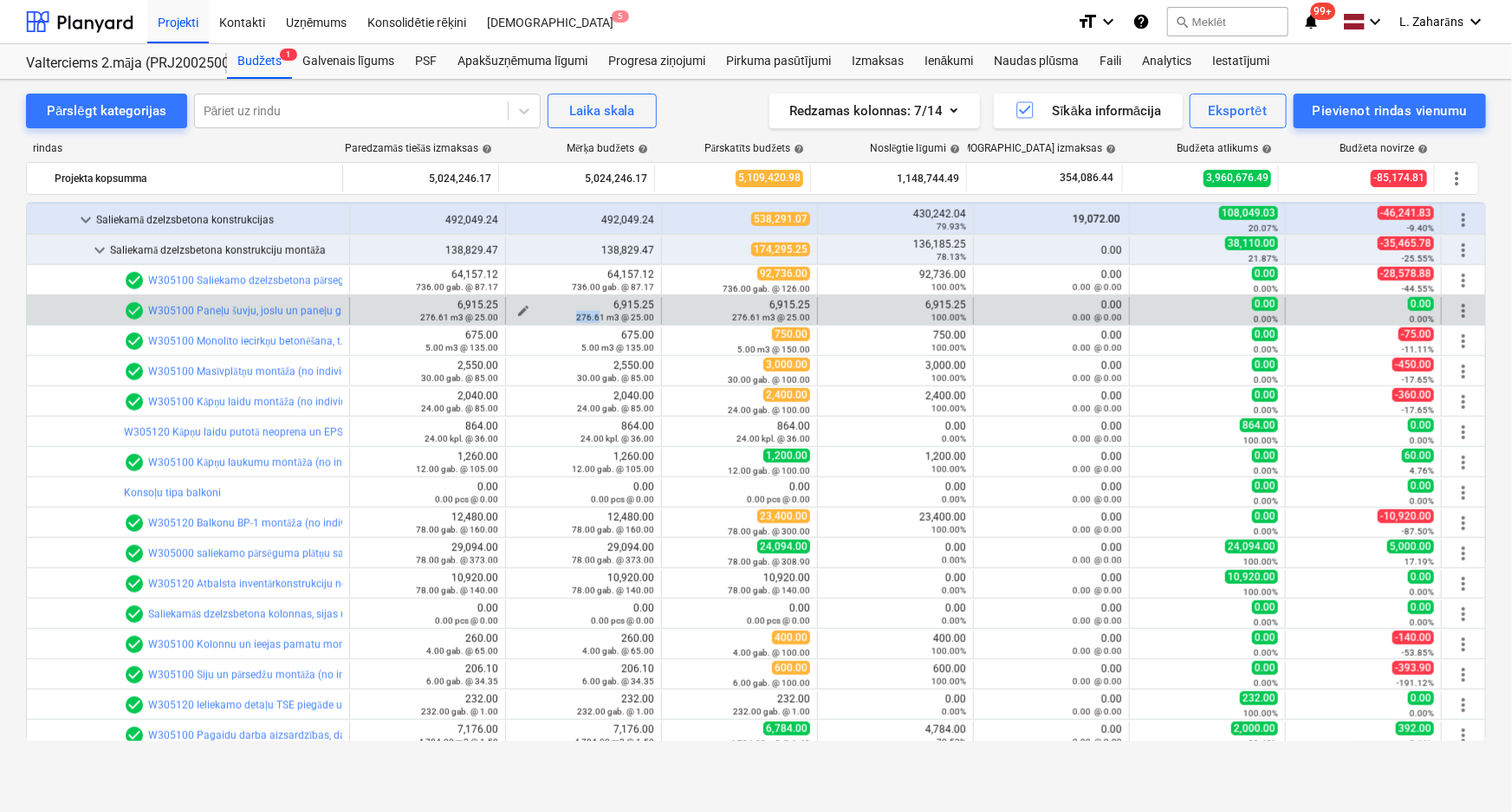
drag, startPoint x: 574, startPoint y: 314, endPoint x: 634, endPoint y: 314, distance: 60.0
click at [597, 313] on small "276.61 m3 @ 25.00" at bounding box center [615, 317] width 78 height 10
drag, startPoint x: 627, startPoint y: 313, endPoint x: 653, endPoint y: 313, distance: 26.0
click at [653, 313] on div "edit 6,915.25 276.61 m3 @ 25.00" at bounding box center [584, 311] width 156 height 28
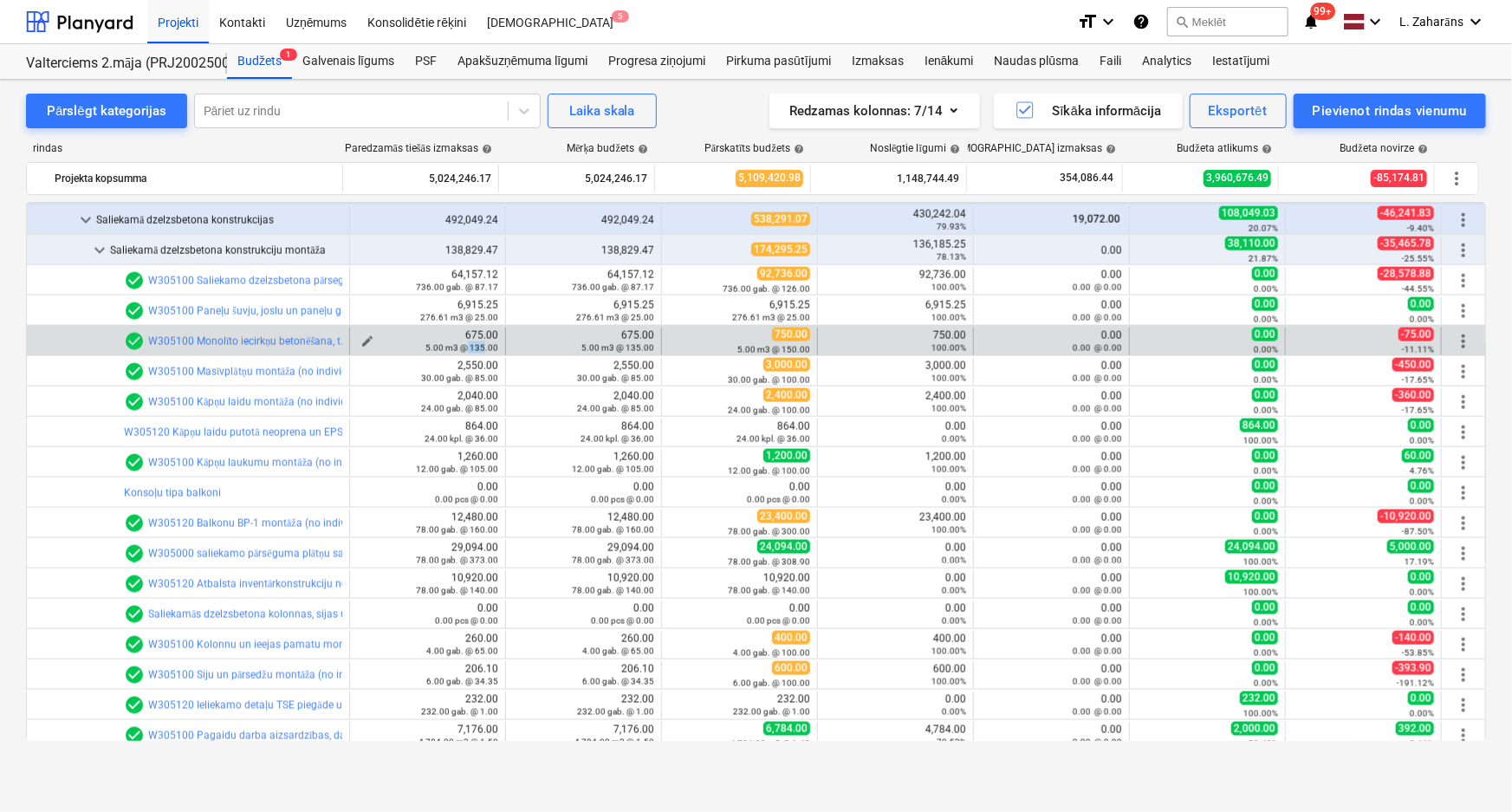
drag, startPoint x: 466, startPoint y: 344, endPoint x: 481, endPoint y: 346, distance: 15.1
click at [481, 346] on small "5.00 m3 @ 135.00" at bounding box center [461, 347] width 73 height 10
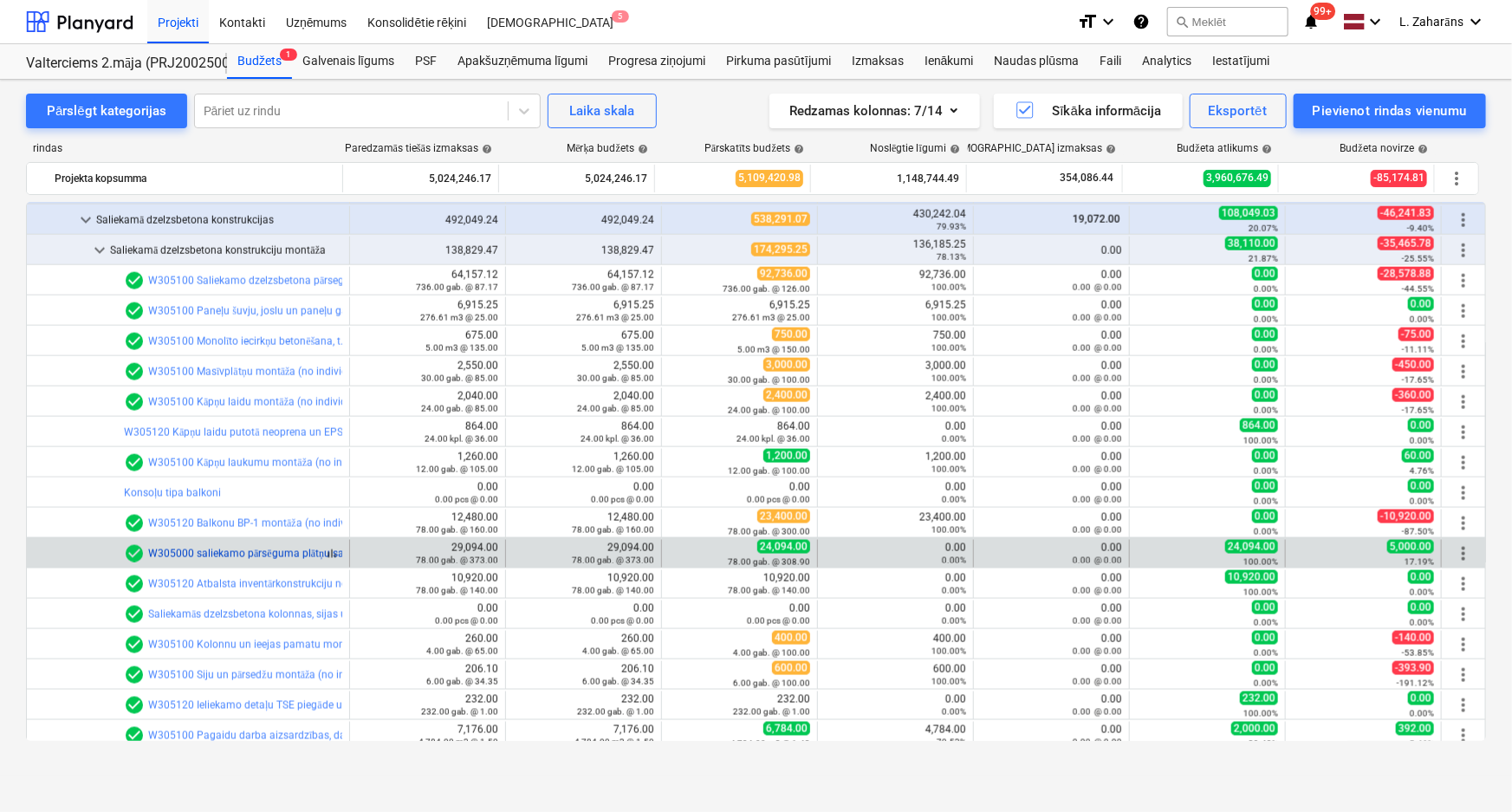
click at [276, 552] on link "W305000 saliekamo pārsēguma plātņu sadārdzinājums un enkuri" at bounding box center [301, 554] width 304 height 13
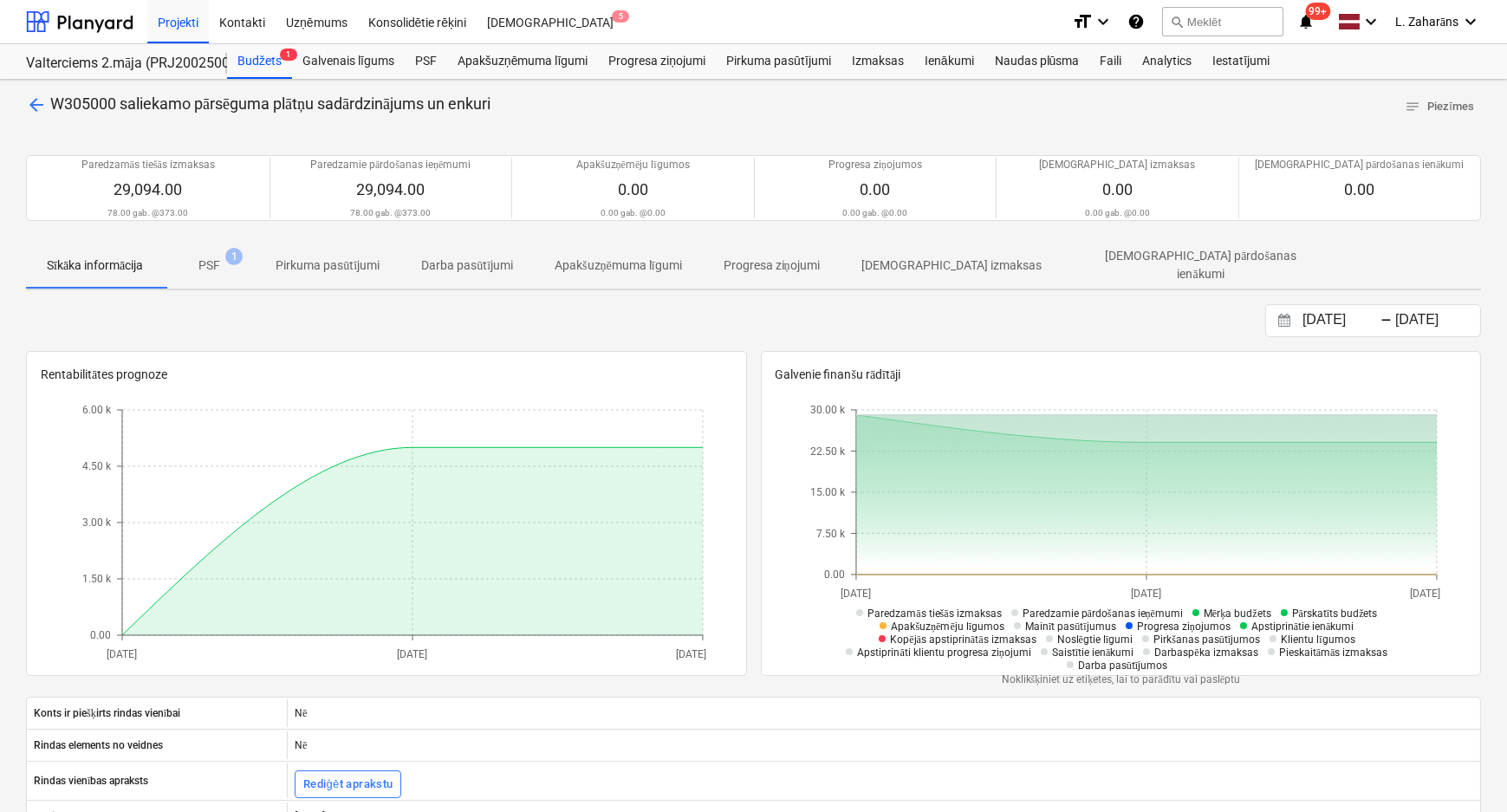
click at [36, 101] on span "arrow_back" at bounding box center [36, 105] width 21 height 21
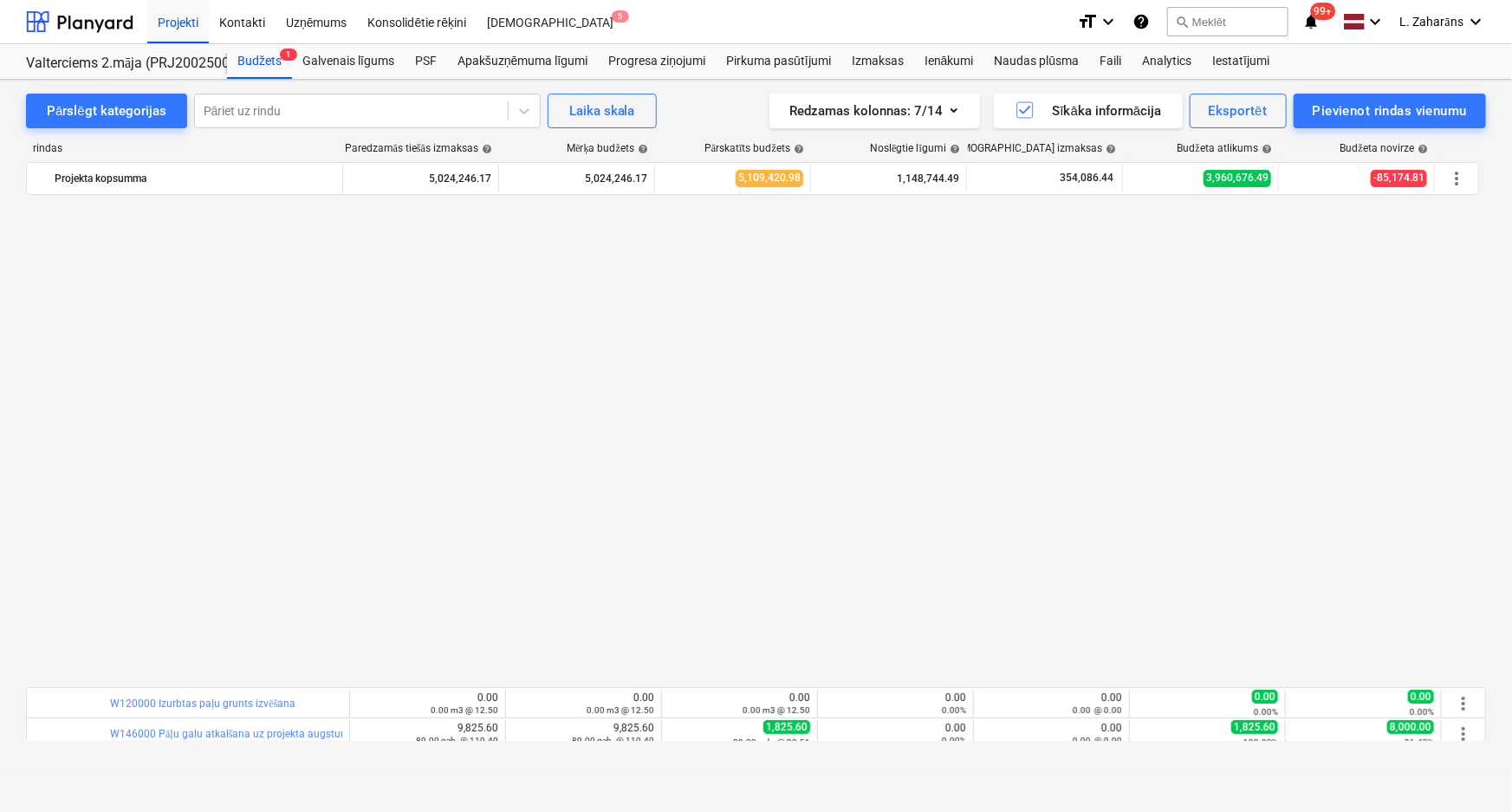
scroll to position [1102, 0]
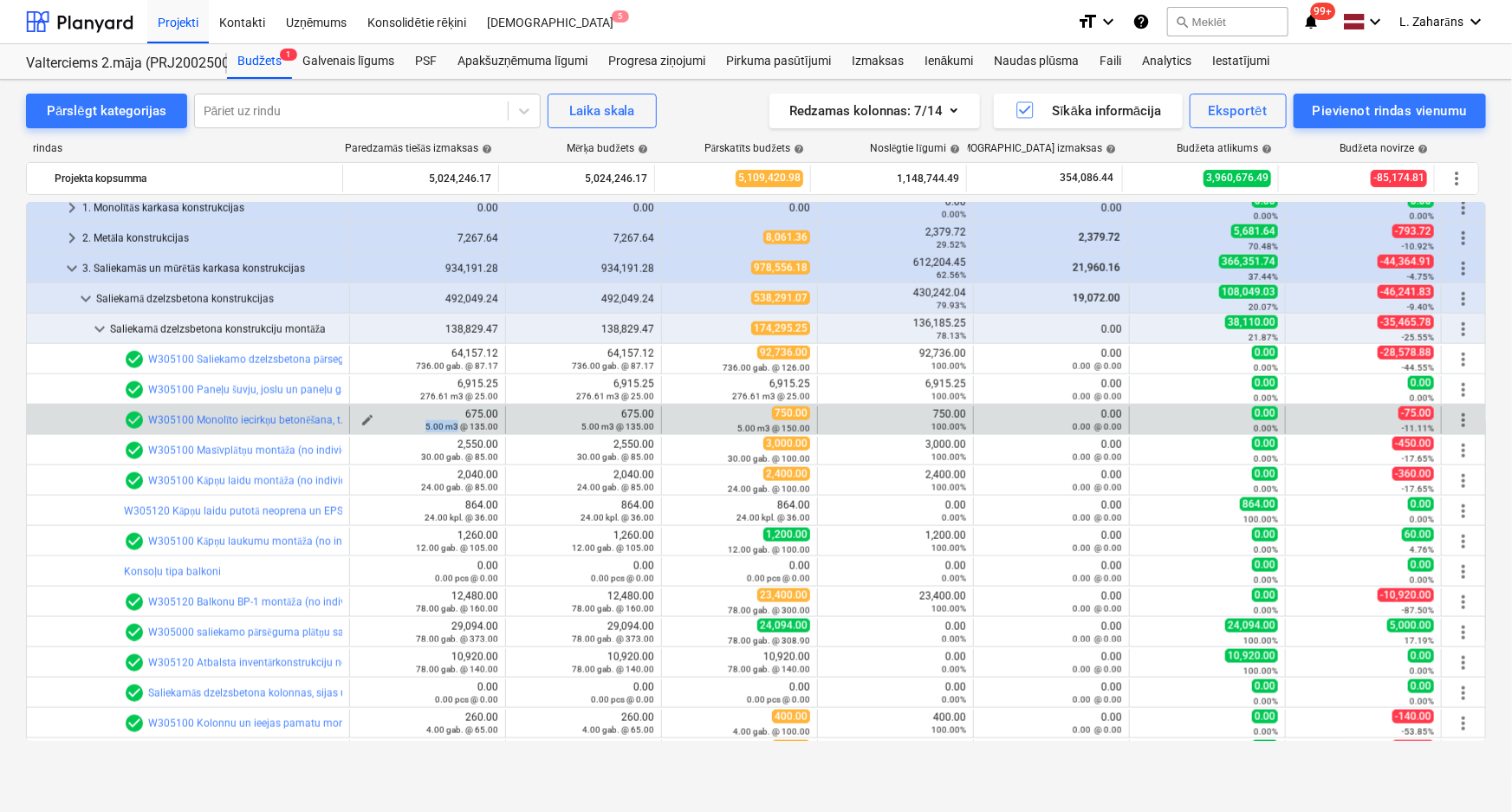
drag, startPoint x: 423, startPoint y: 423, endPoint x: 455, endPoint y: 423, distance: 32.0
click at [455, 423] on small "5.00 m3 @ 135.00" at bounding box center [461, 426] width 73 height 10
drag, startPoint x: 468, startPoint y: 423, endPoint x: 492, endPoint y: 429, distance: 24.7
click at [491, 428] on small "5.00 m3 @ 135.00" at bounding box center [461, 426] width 73 height 10
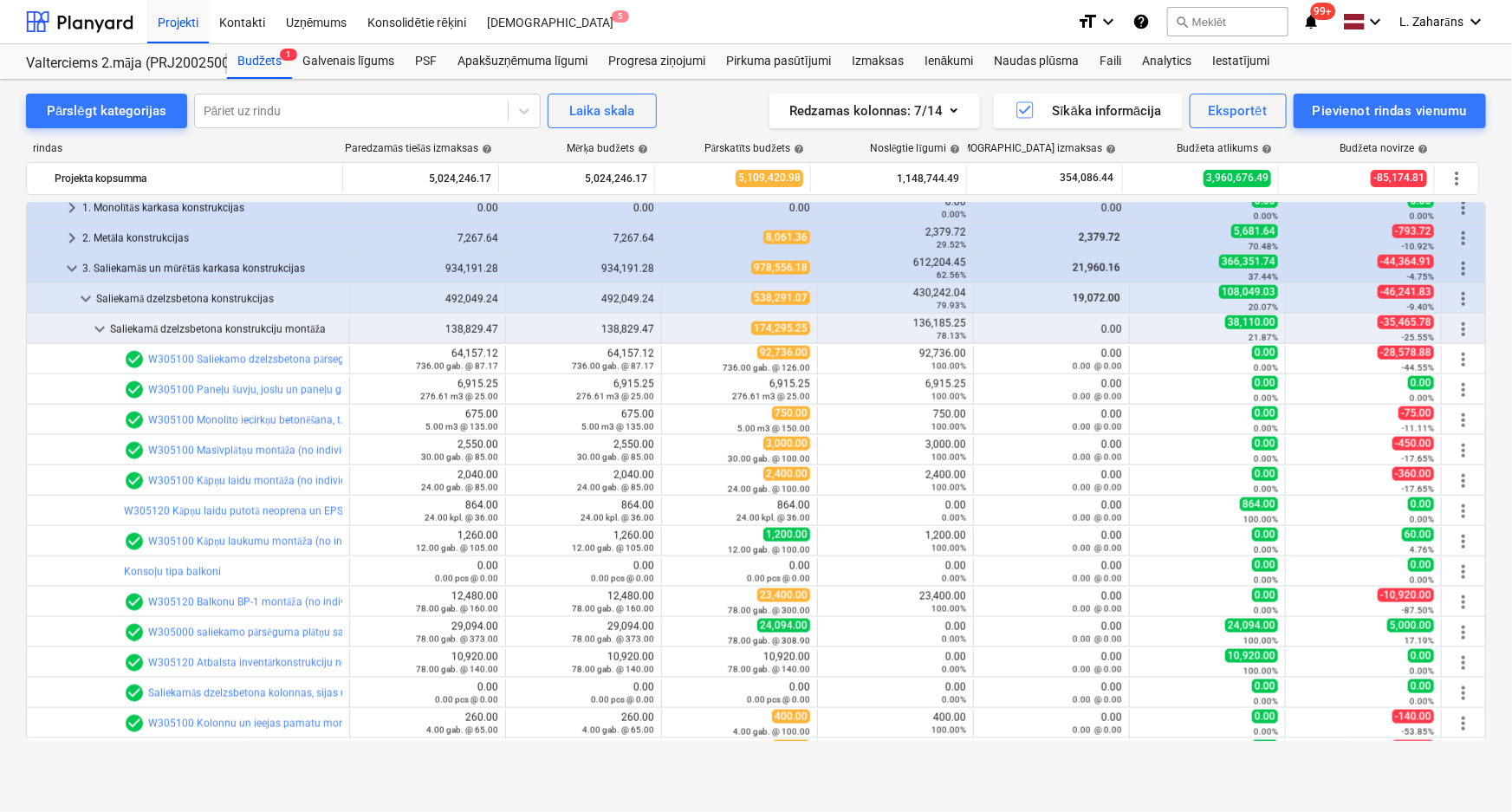
drag, startPoint x: 71, startPoint y: 261, endPoint x: 46, endPoint y: 457, distance: 197.6
click at [71, 261] on span "keyboard_arrow_down" at bounding box center [72, 268] width 21 height 21
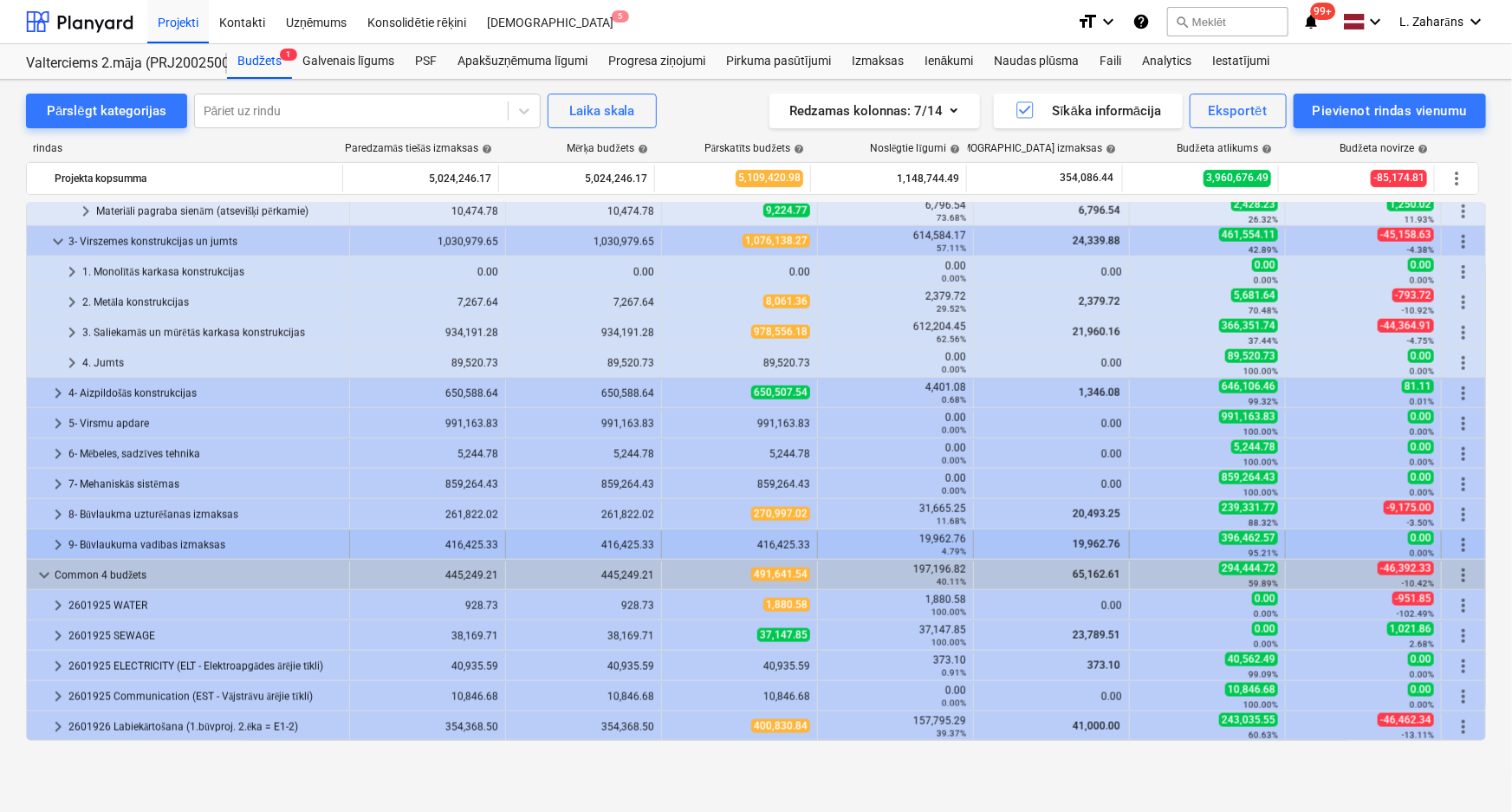
scroll to position [1039, 0]
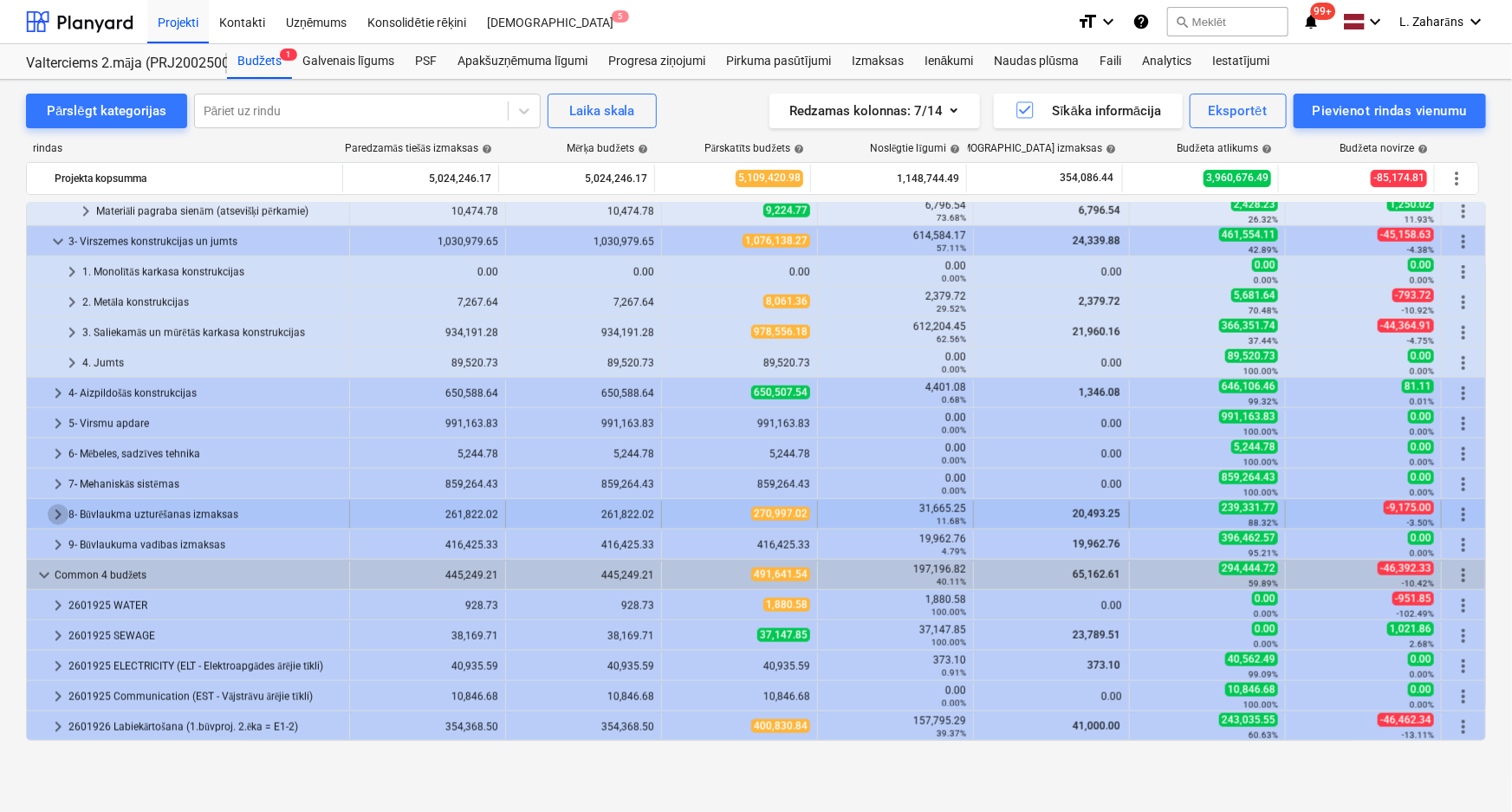
click at [56, 517] on span "keyboard_arrow_right" at bounding box center [57, 514] width 21 height 21
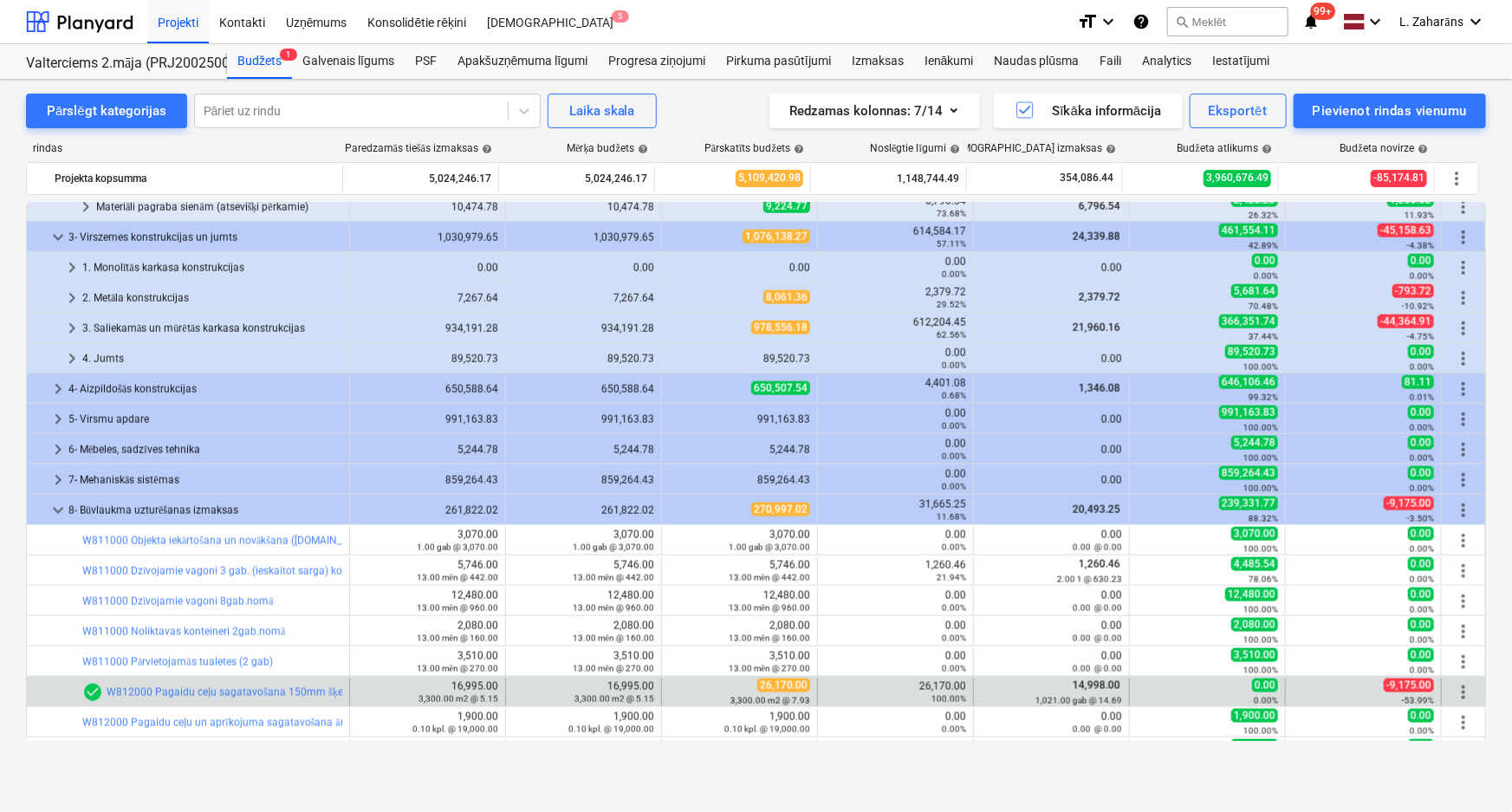
scroll to position [1196, 0]
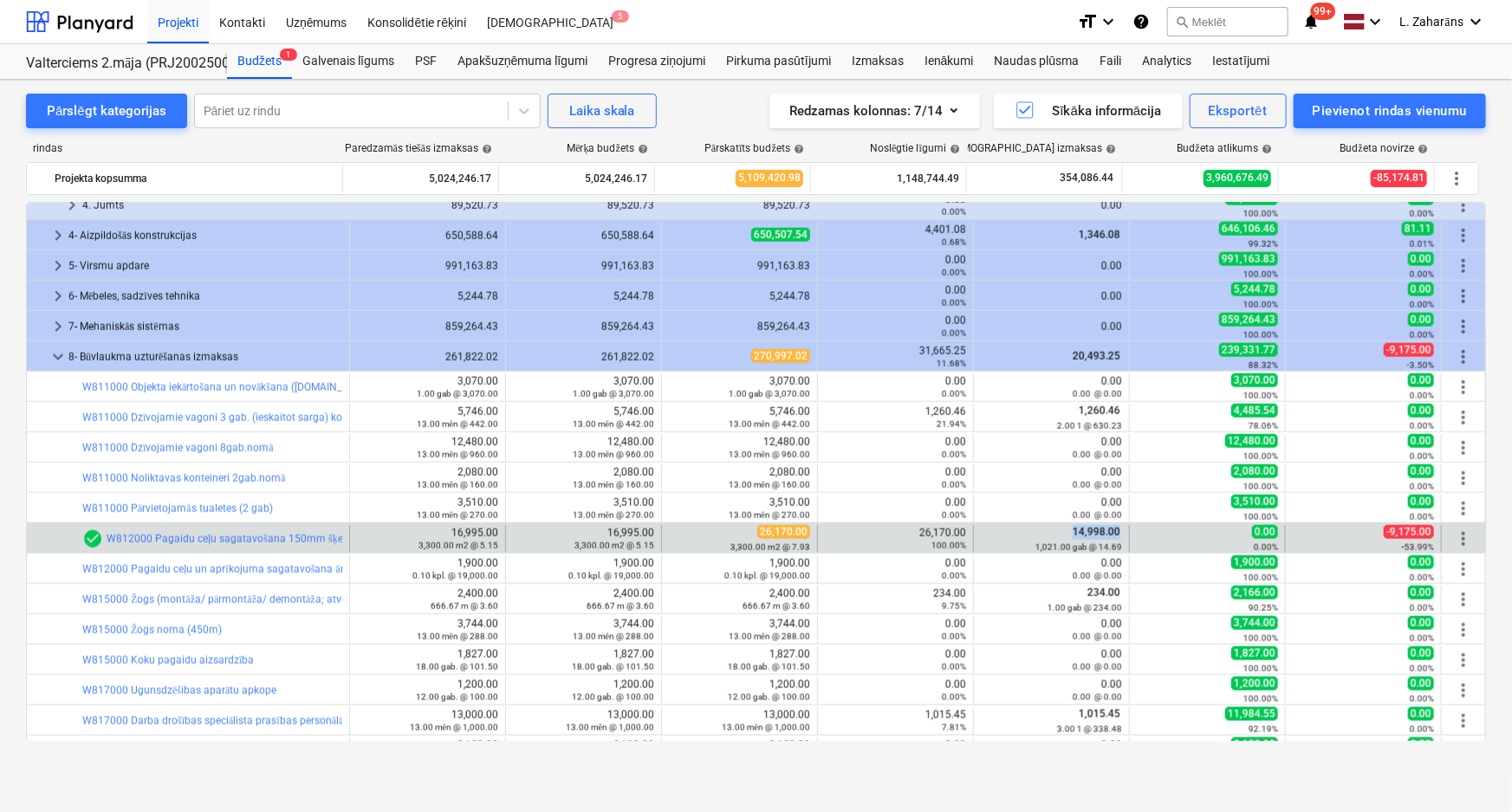
drag, startPoint x: 1071, startPoint y: 532, endPoint x: 1121, endPoint y: 532, distance: 50.0
click at [1121, 532] on div "14,998.00 1,021.00 gab @ 14.69" at bounding box center [1052, 539] width 156 height 28
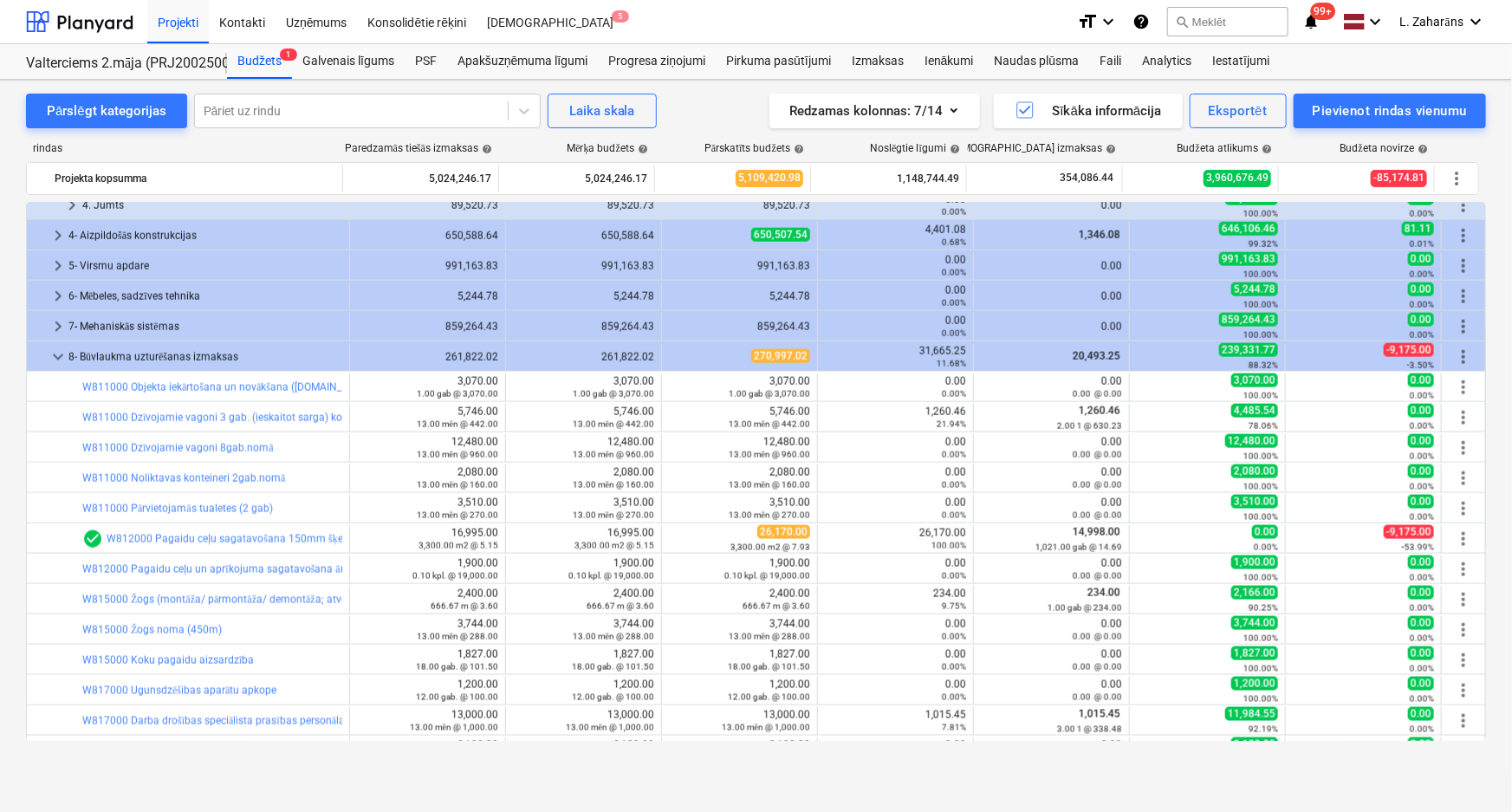
scroll to position [1274, 0]
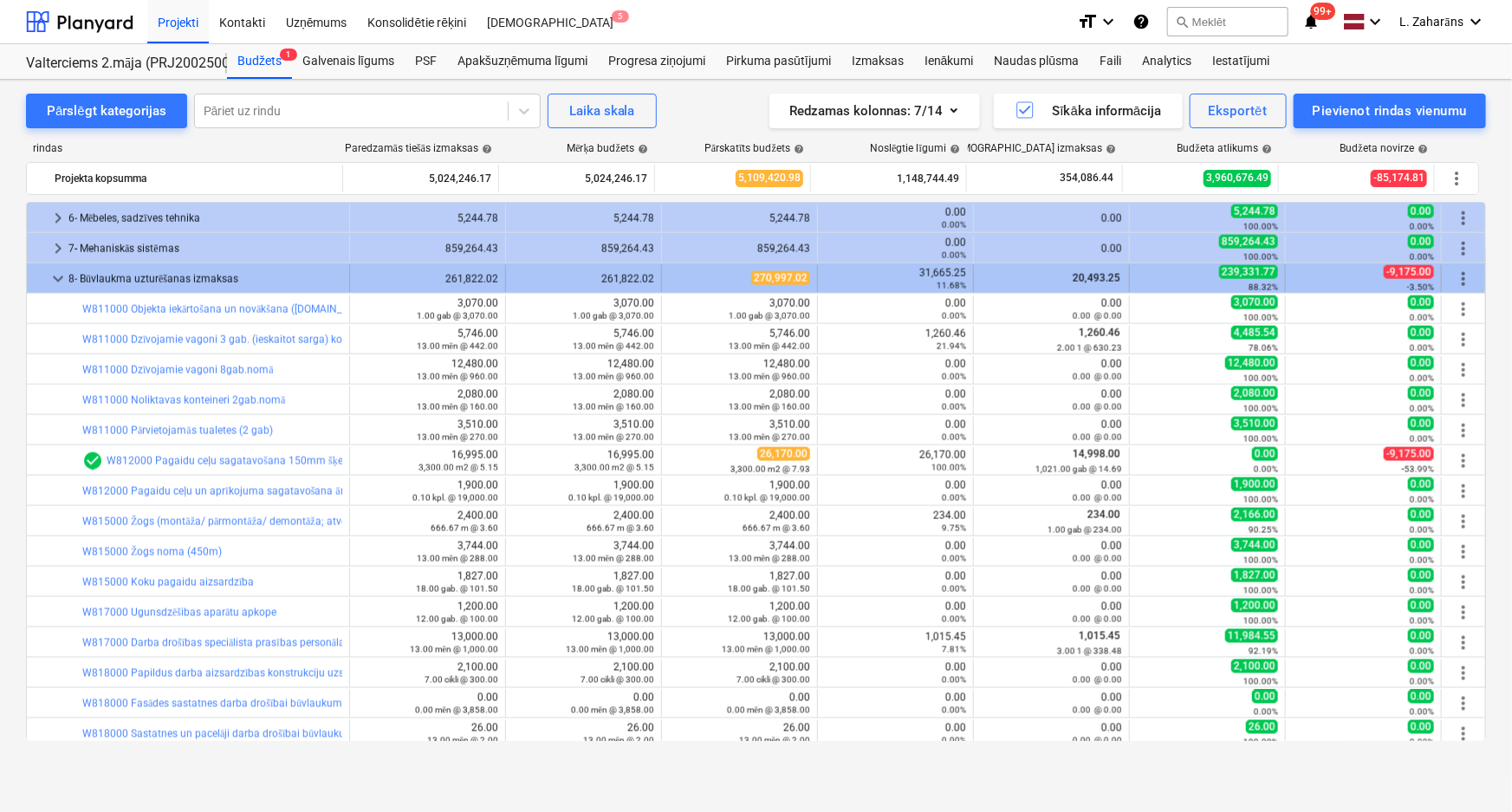
click at [57, 277] on span "keyboard_arrow_down" at bounding box center [57, 278] width 21 height 21
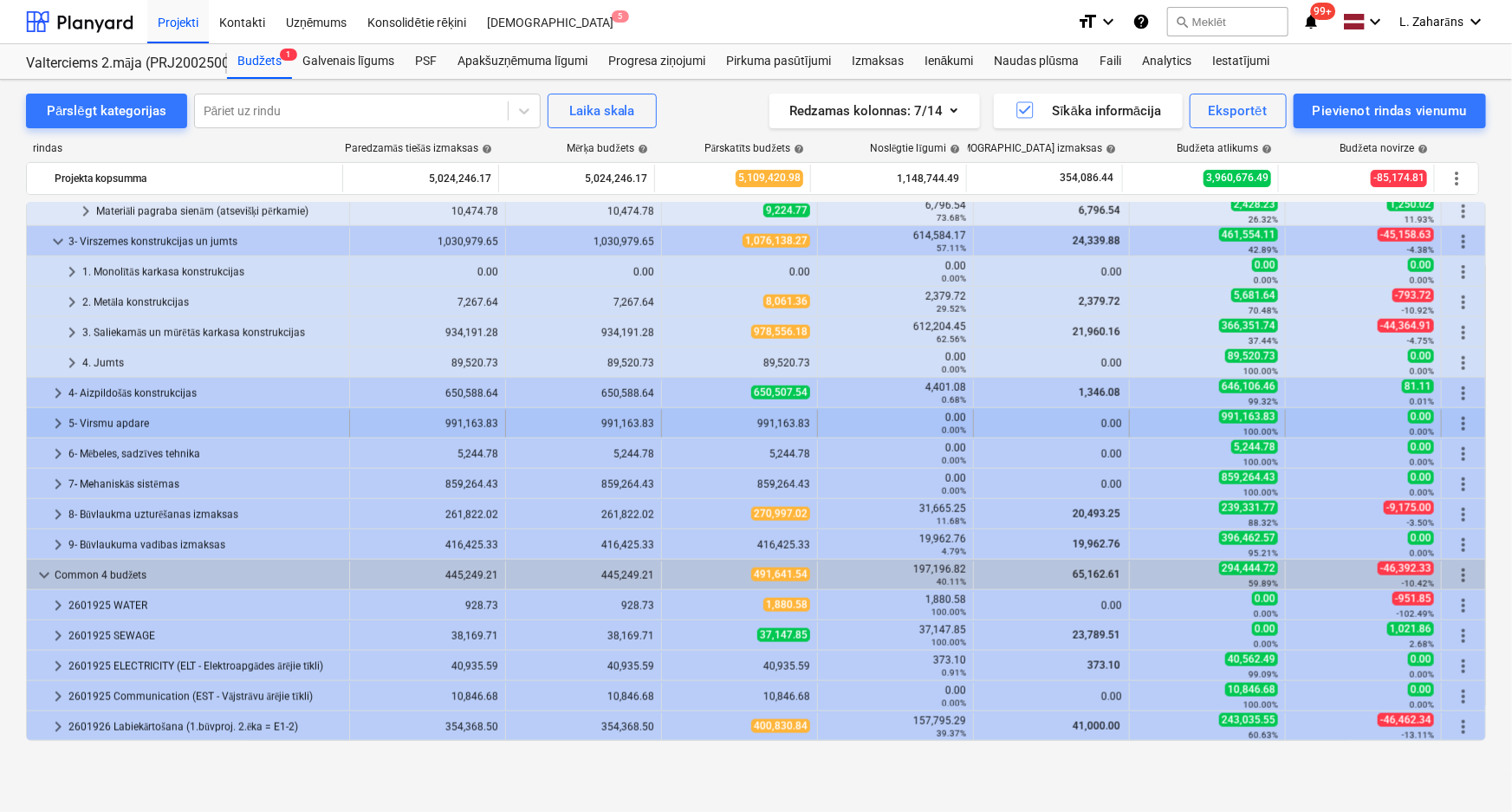
scroll to position [1039, 0]
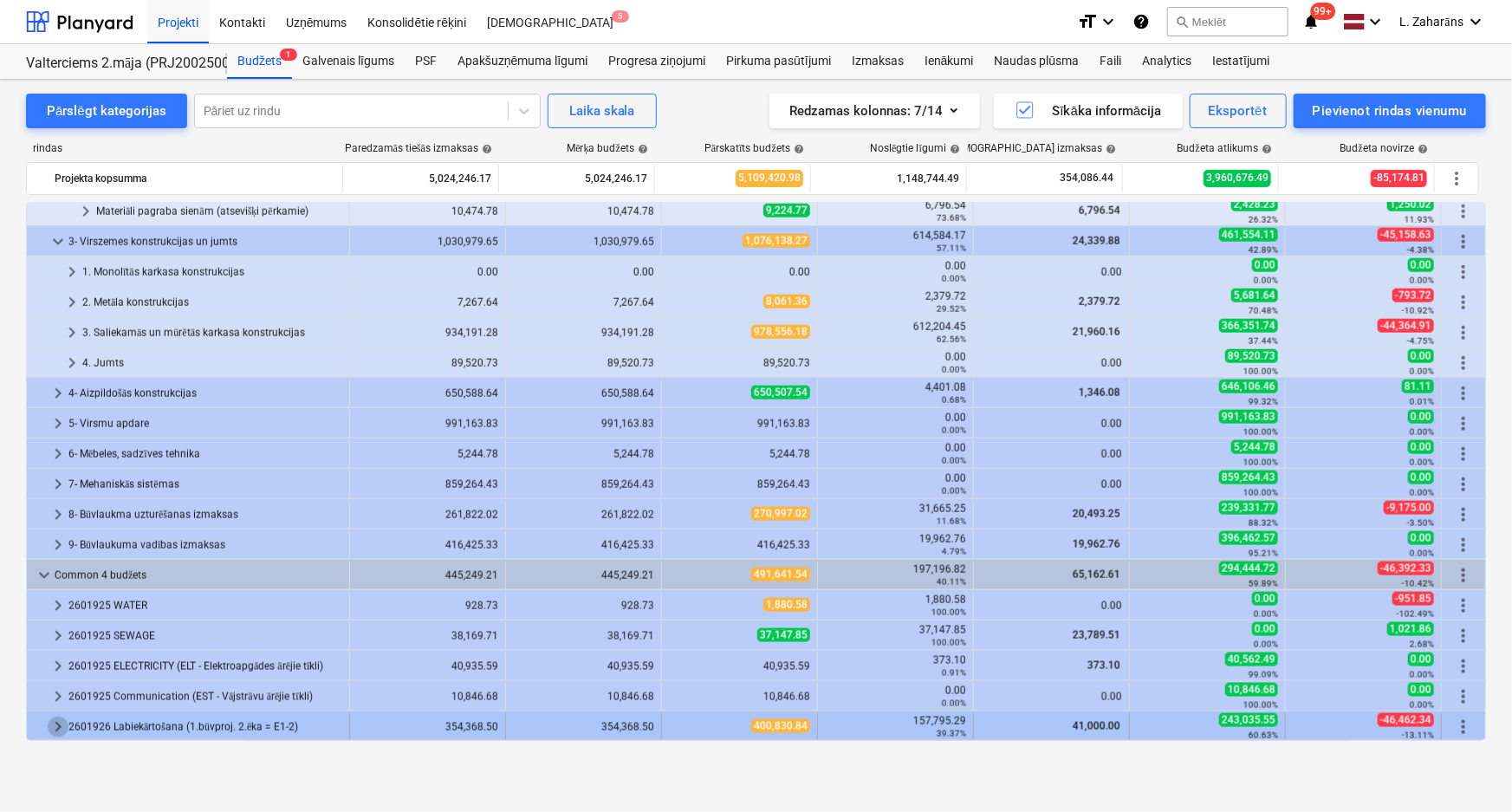
click at [55, 723] on span "keyboard_arrow_right" at bounding box center [57, 726] width 21 height 21
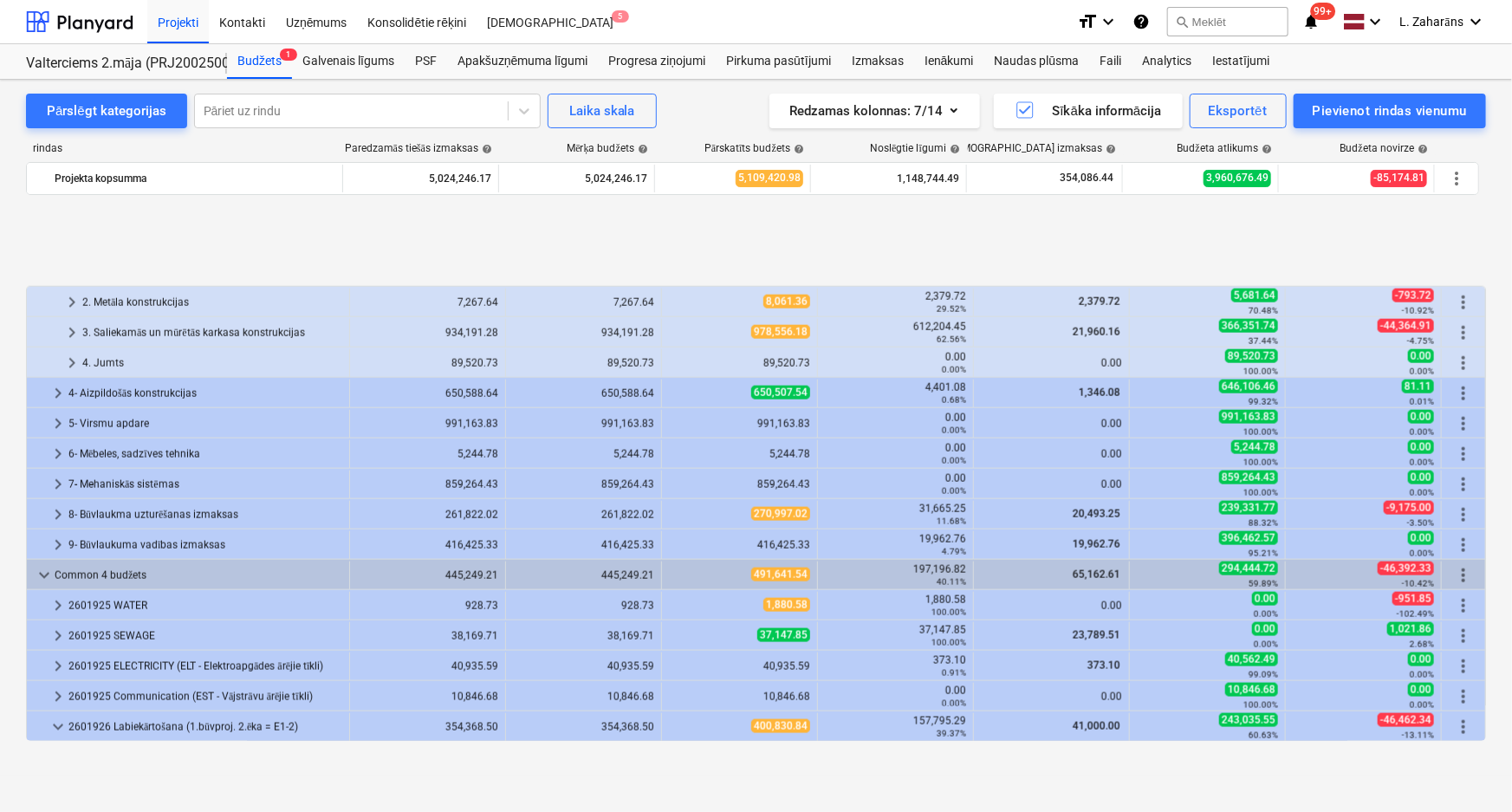
scroll to position [1159, 0]
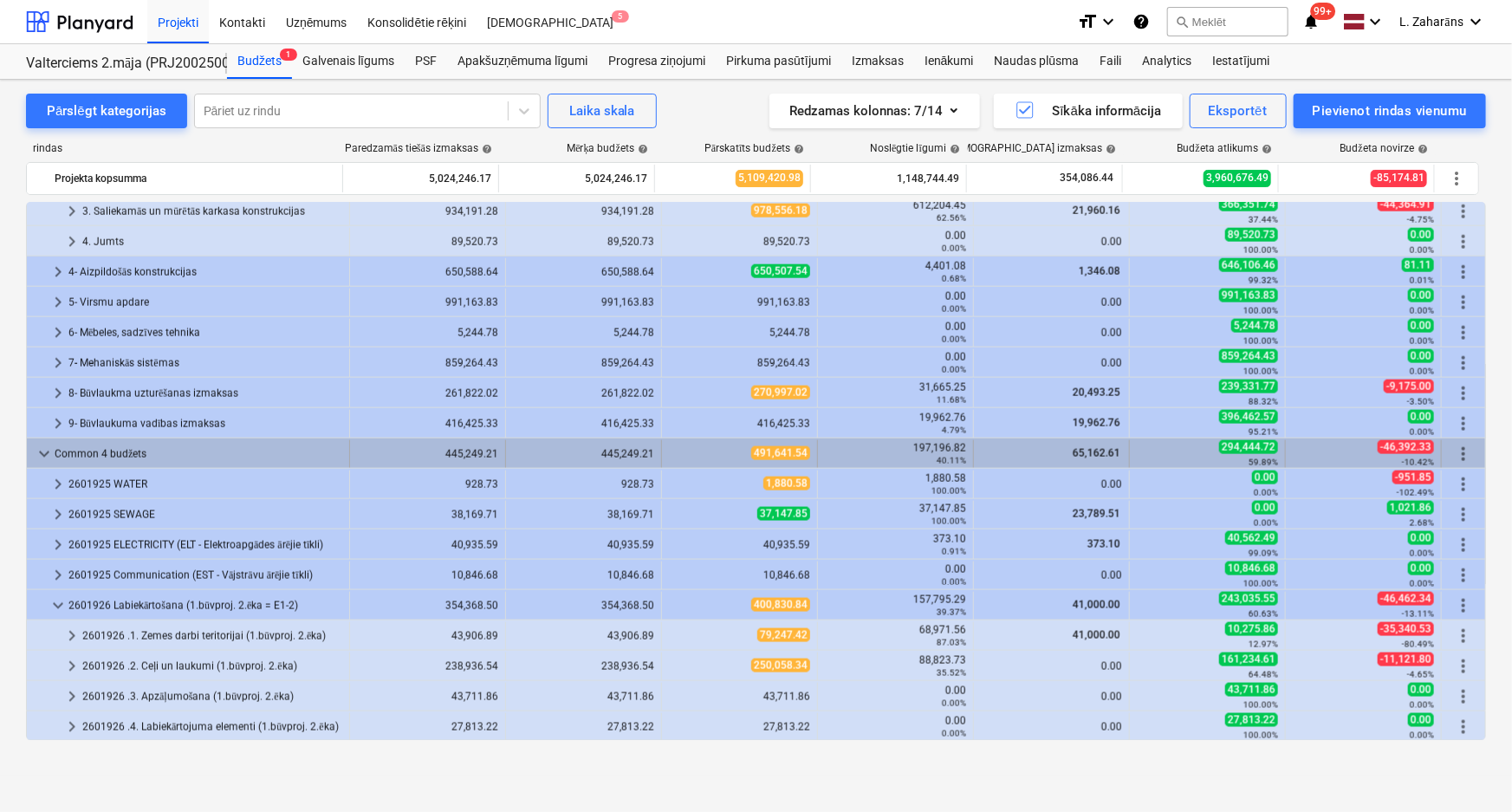
click at [43, 453] on span "keyboard_arrow_down" at bounding box center [44, 454] width 21 height 21
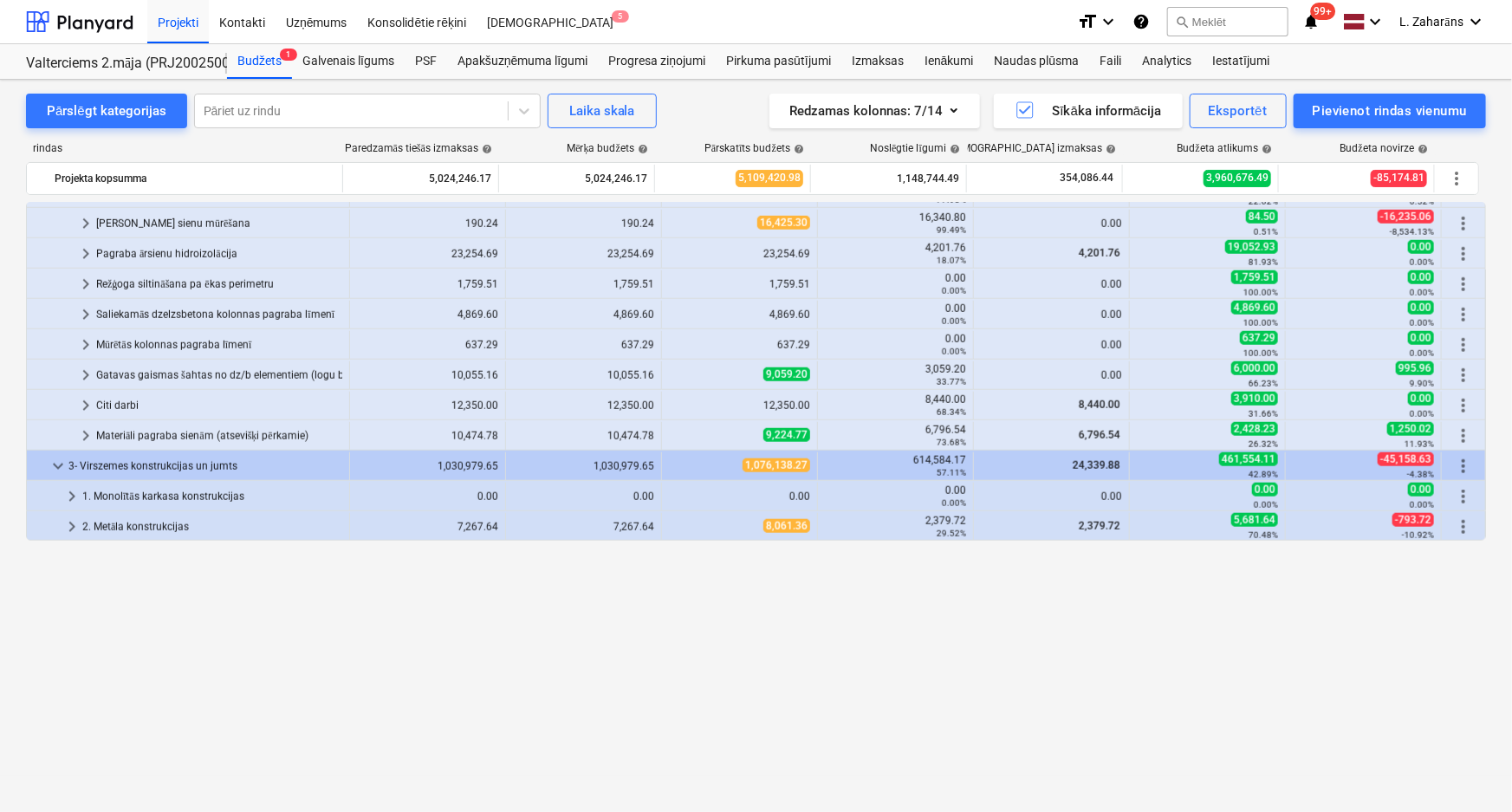
scroll to position [572, 0]
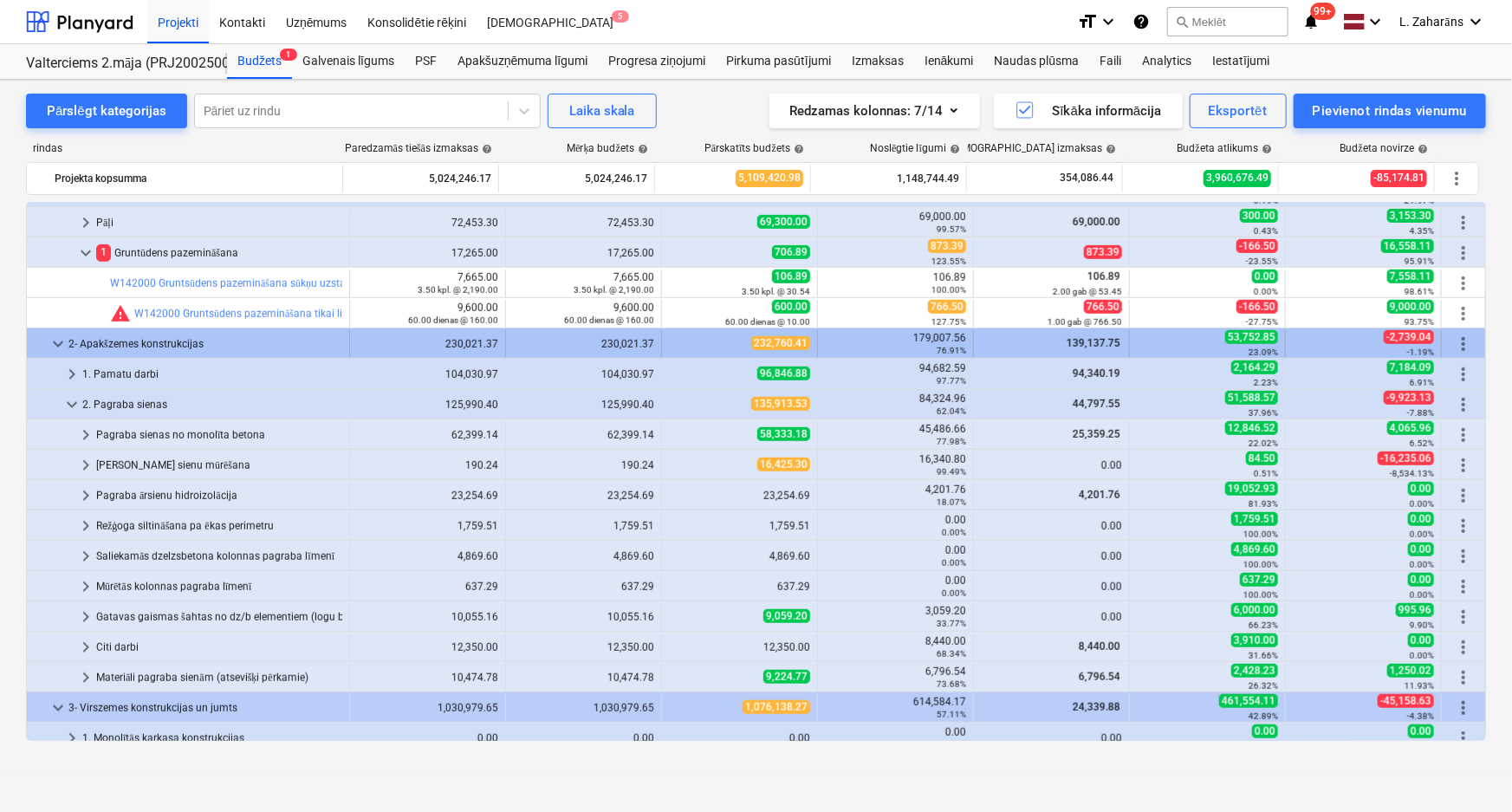
click at [52, 338] on span "keyboard_arrow_down" at bounding box center [57, 344] width 21 height 21
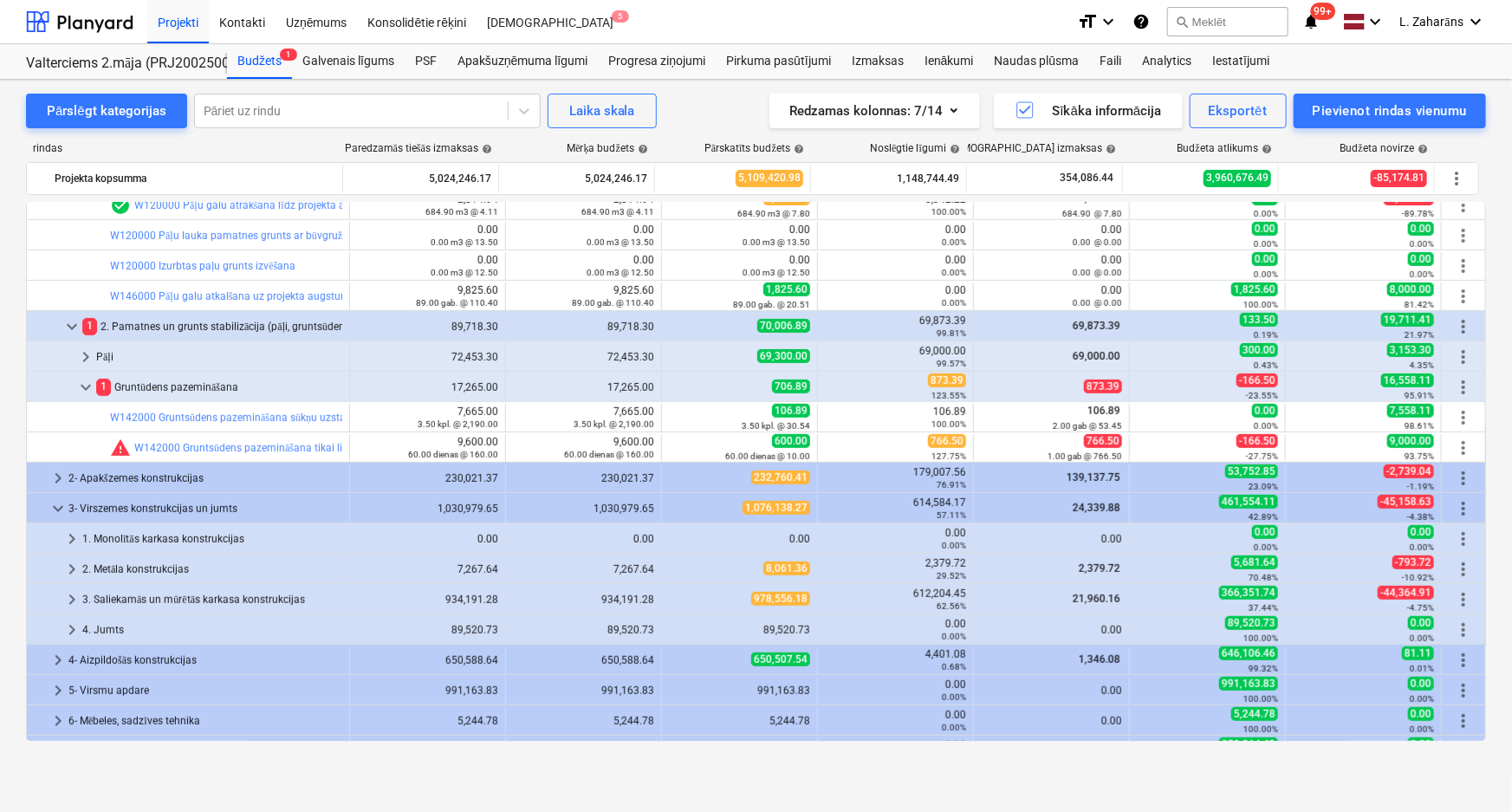
scroll to position [0, 0]
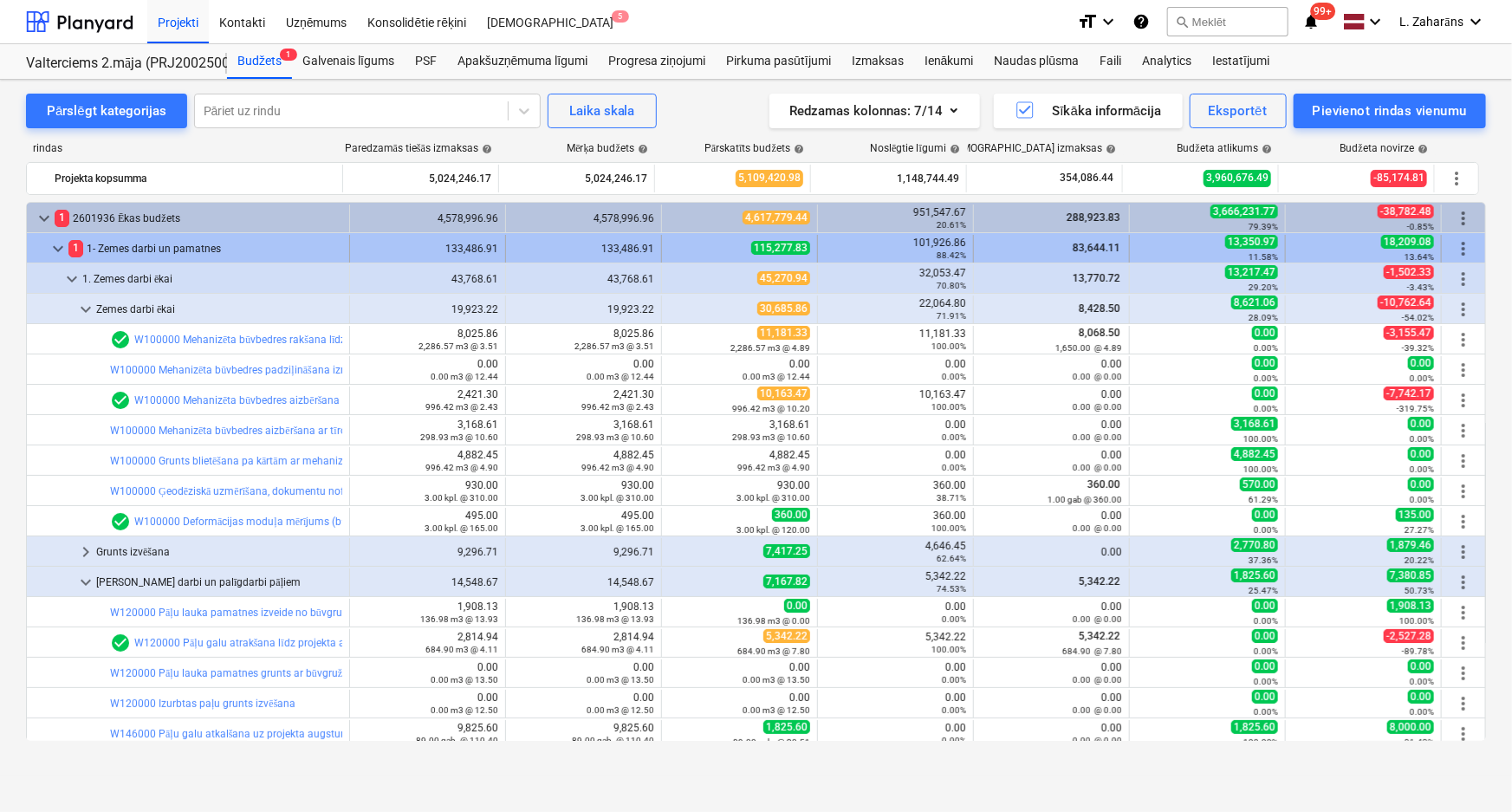
click at [58, 245] on span "keyboard_arrow_down" at bounding box center [57, 248] width 21 height 21
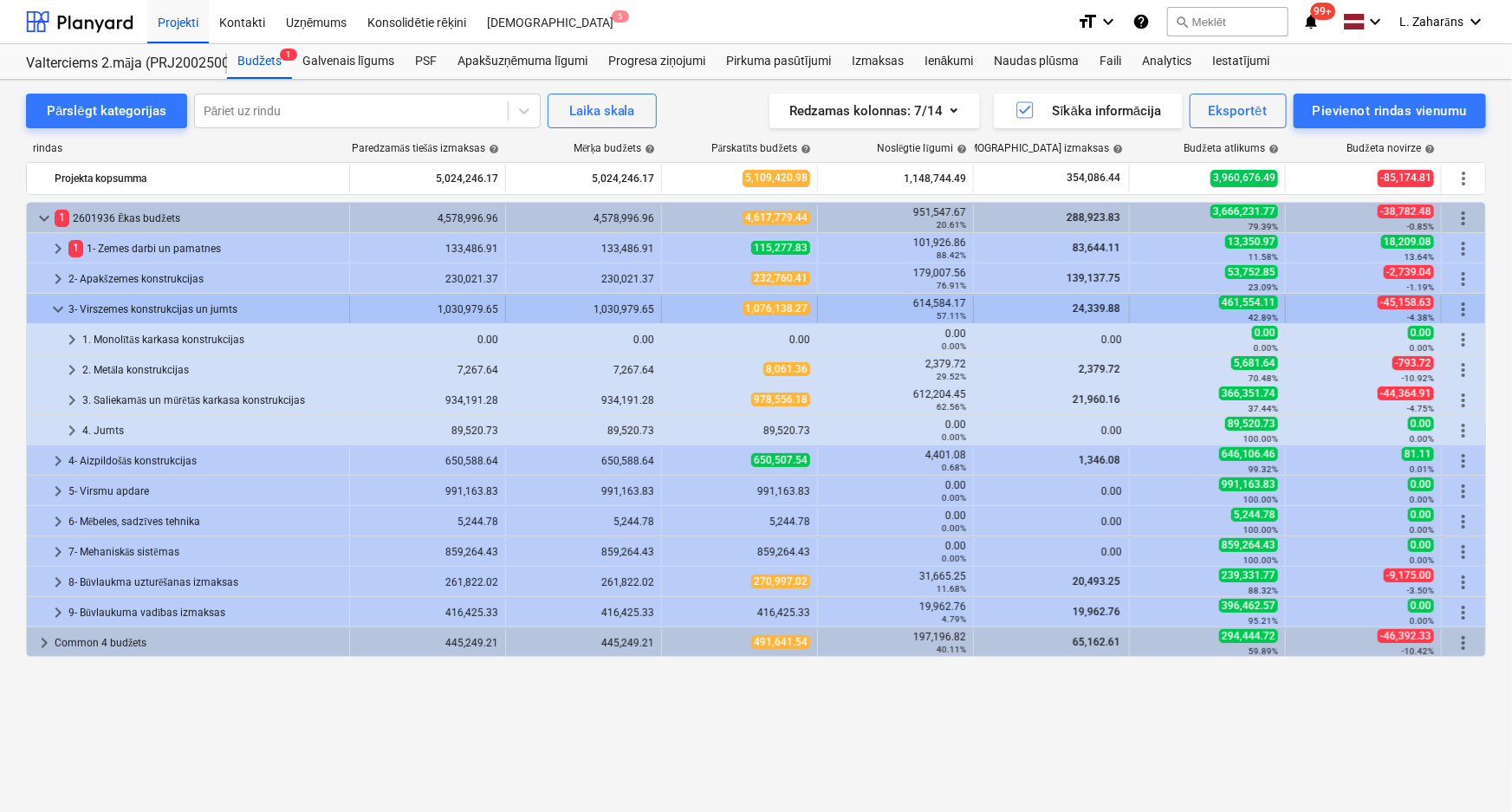
click at [55, 303] on span "keyboard_arrow_down" at bounding box center [57, 309] width 21 height 21
